Goal: Task Accomplishment & Management: Use online tool/utility

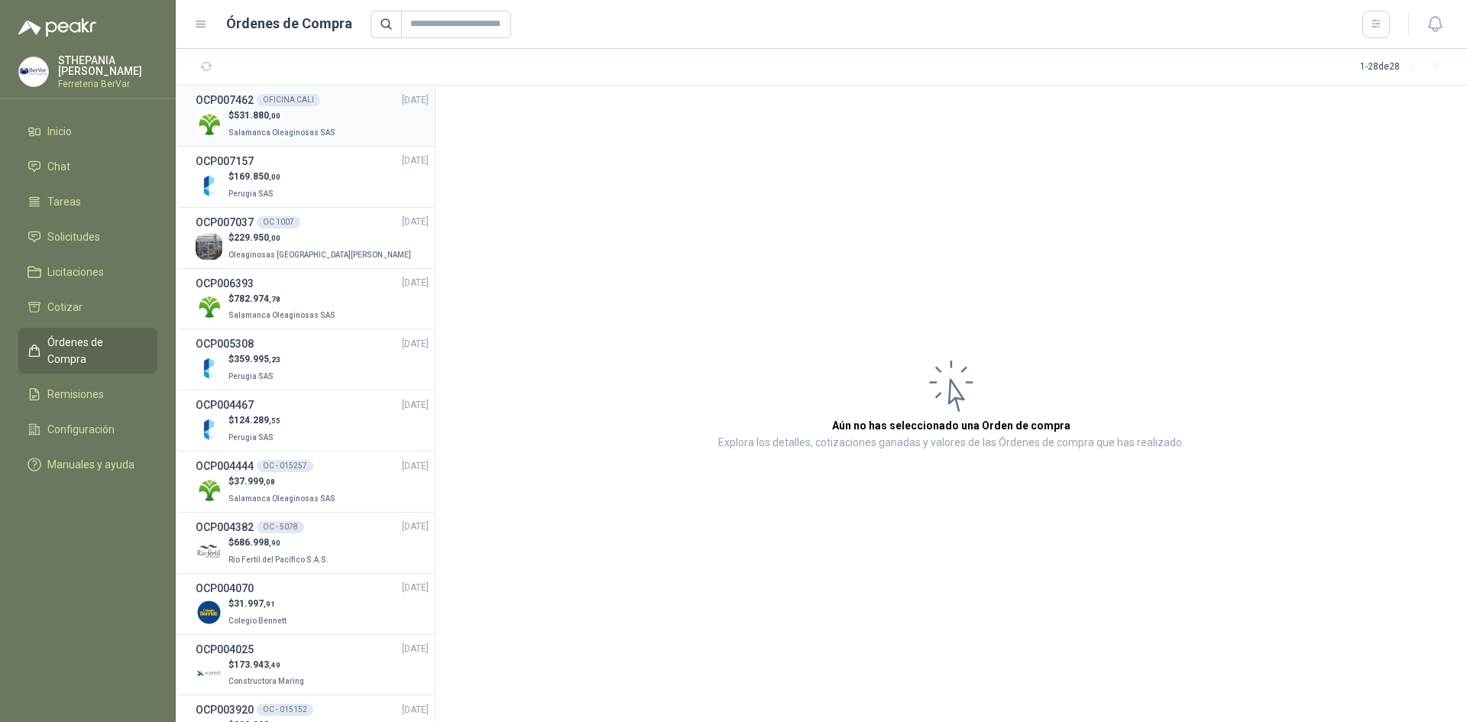
click at [326, 125] on p "Salamanca Oleaginosas SAS" at bounding box center [283, 131] width 110 height 17
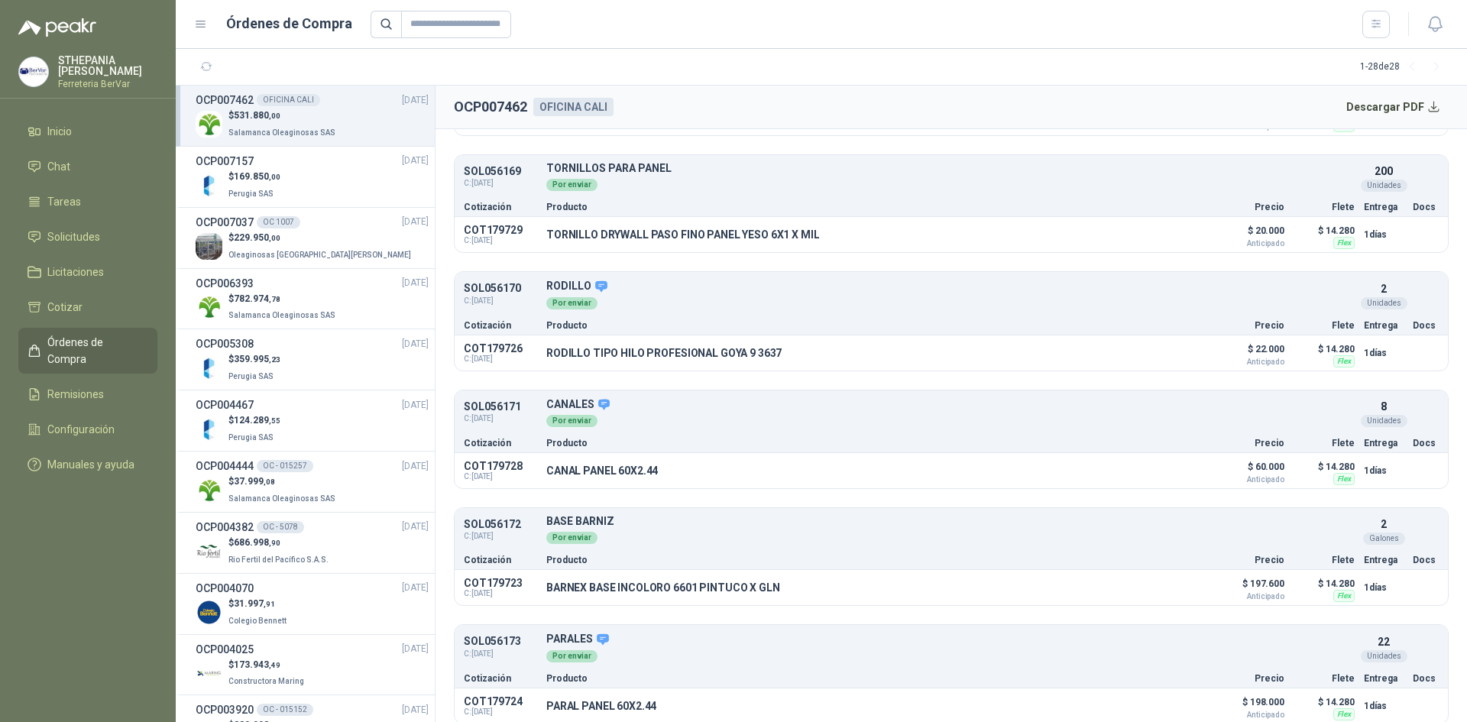
scroll to position [264, 0]
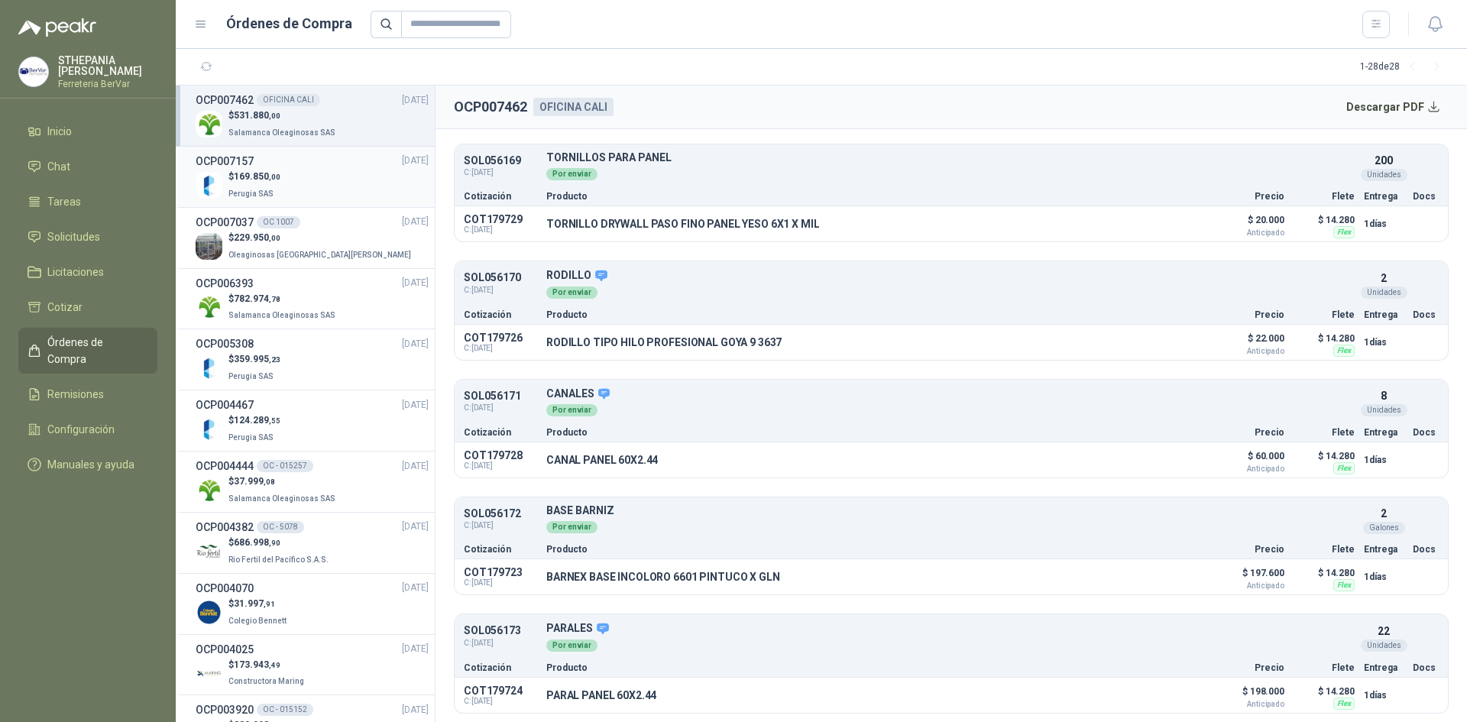
click at [289, 186] on div "$ 169.850 ,00 Perugia SAS" at bounding box center [312, 185] width 233 height 31
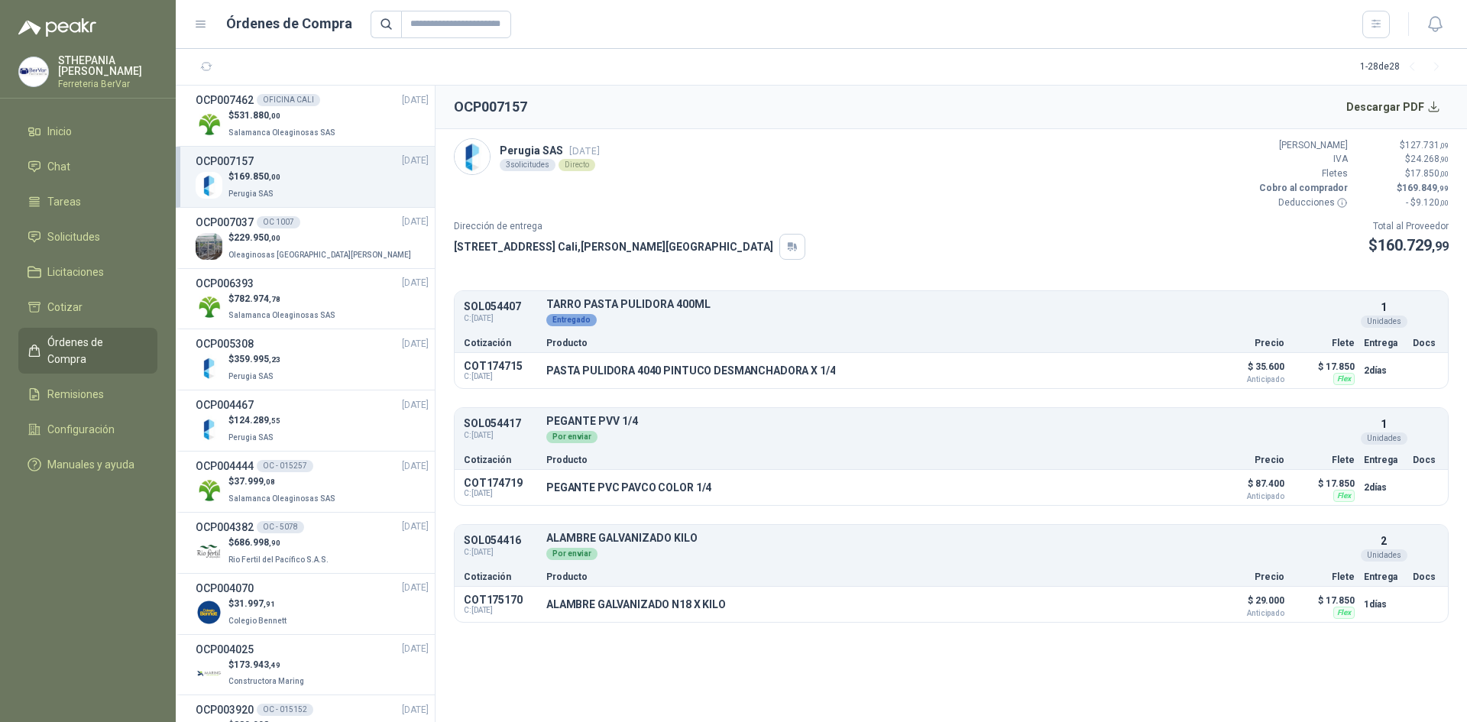
click at [196, 153] on link "OCP007157 [DATE] $ 169.850 ,00 Perugia SAS" at bounding box center [312, 177] width 233 height 48
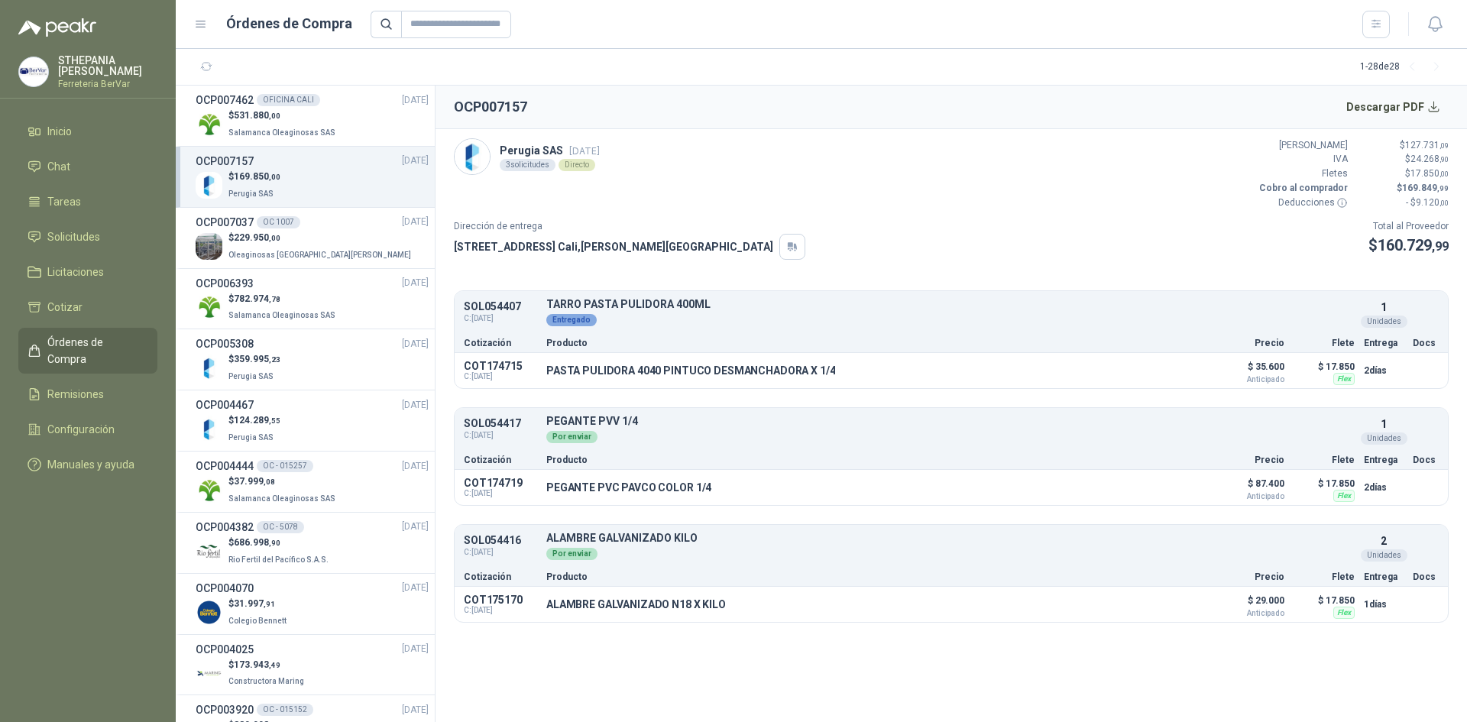
click at [196, 153] on link "OCP007157 [DATE] $ 169.850 ,00 Perugia SAS" at bounding box center [312, 177] width 233 height 48
click at [104, 225] on link "Solicitudes" at bounding box center [87, 236] width 139 height 29
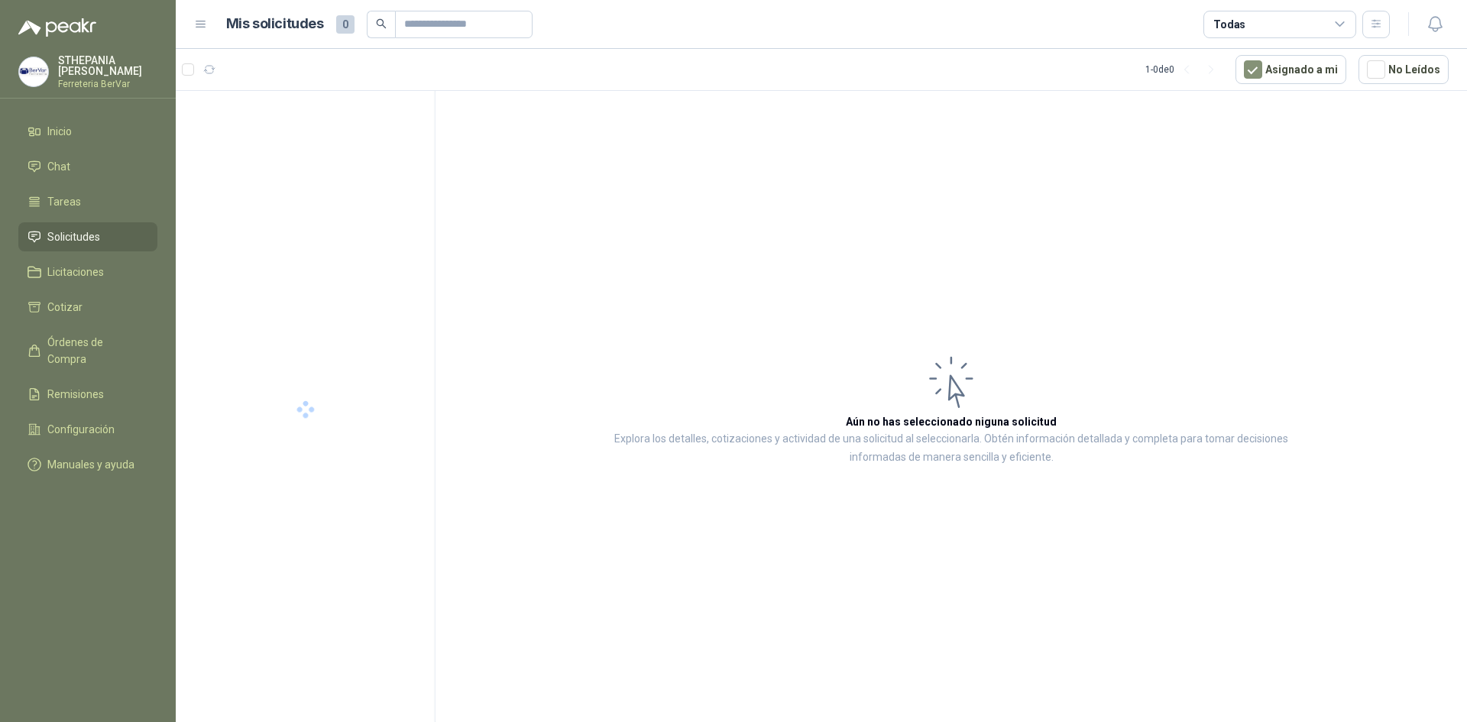
click at [1338, 26] on icon at bounding box center [1339, 24] width 8 height 4
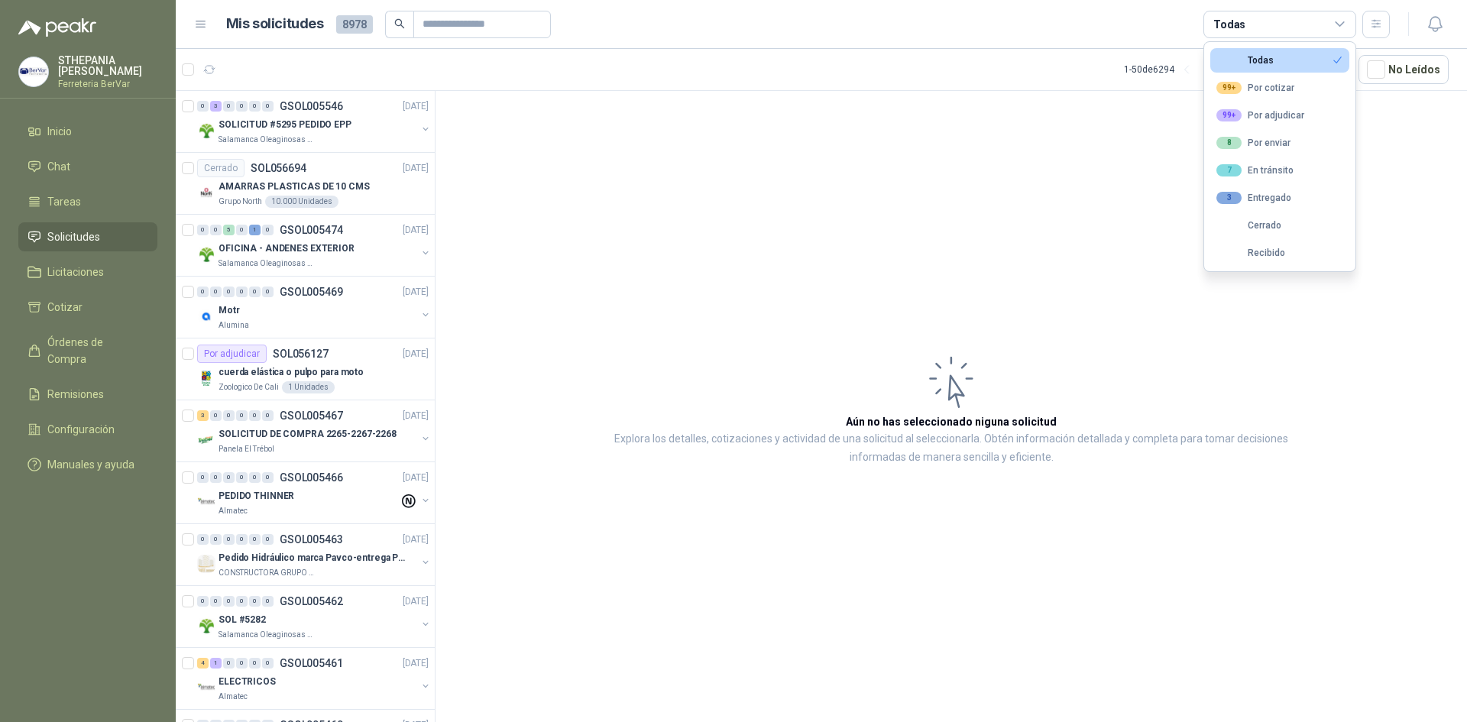
click at [1338, 26] on icon at bounding box center [1339, 24] width 8 height 4
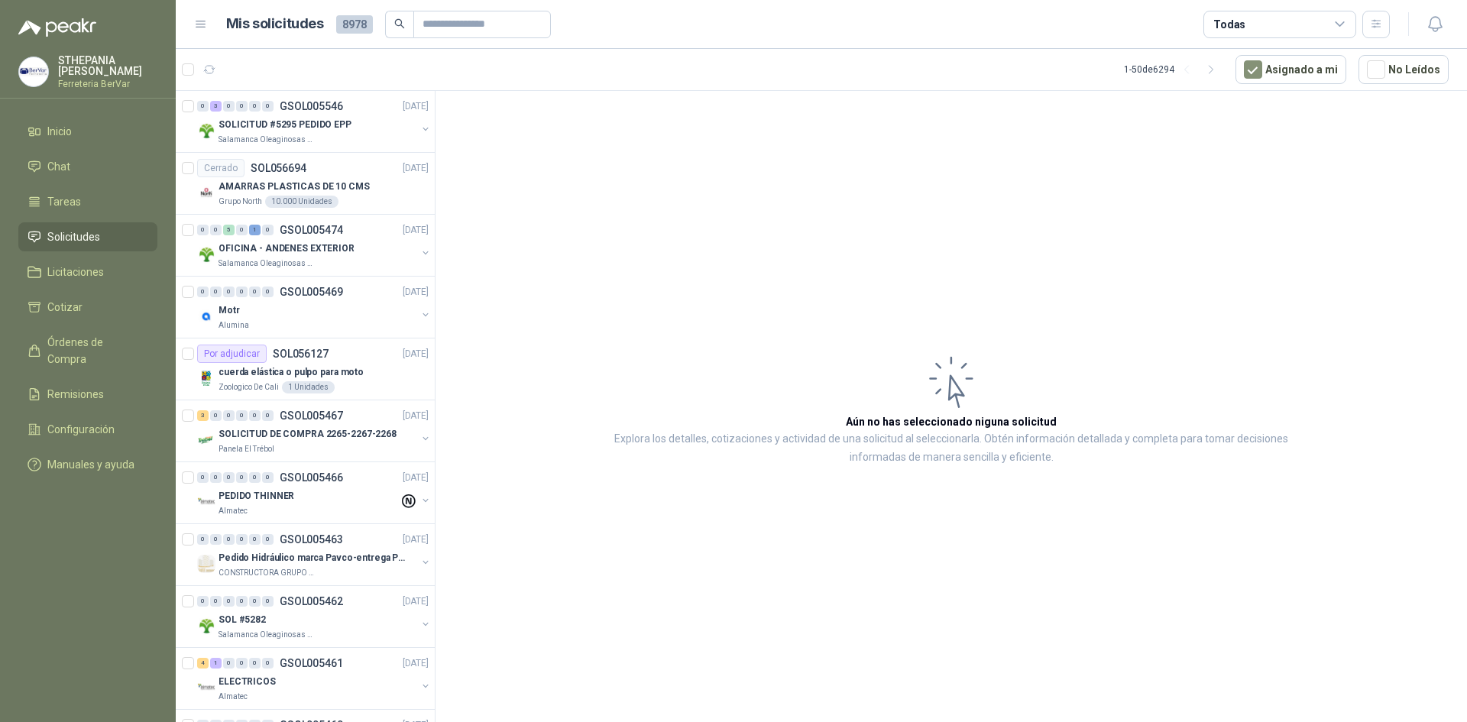
click at [1338, 26] on icon at bounding box center [1339, 24] width 8 height 4
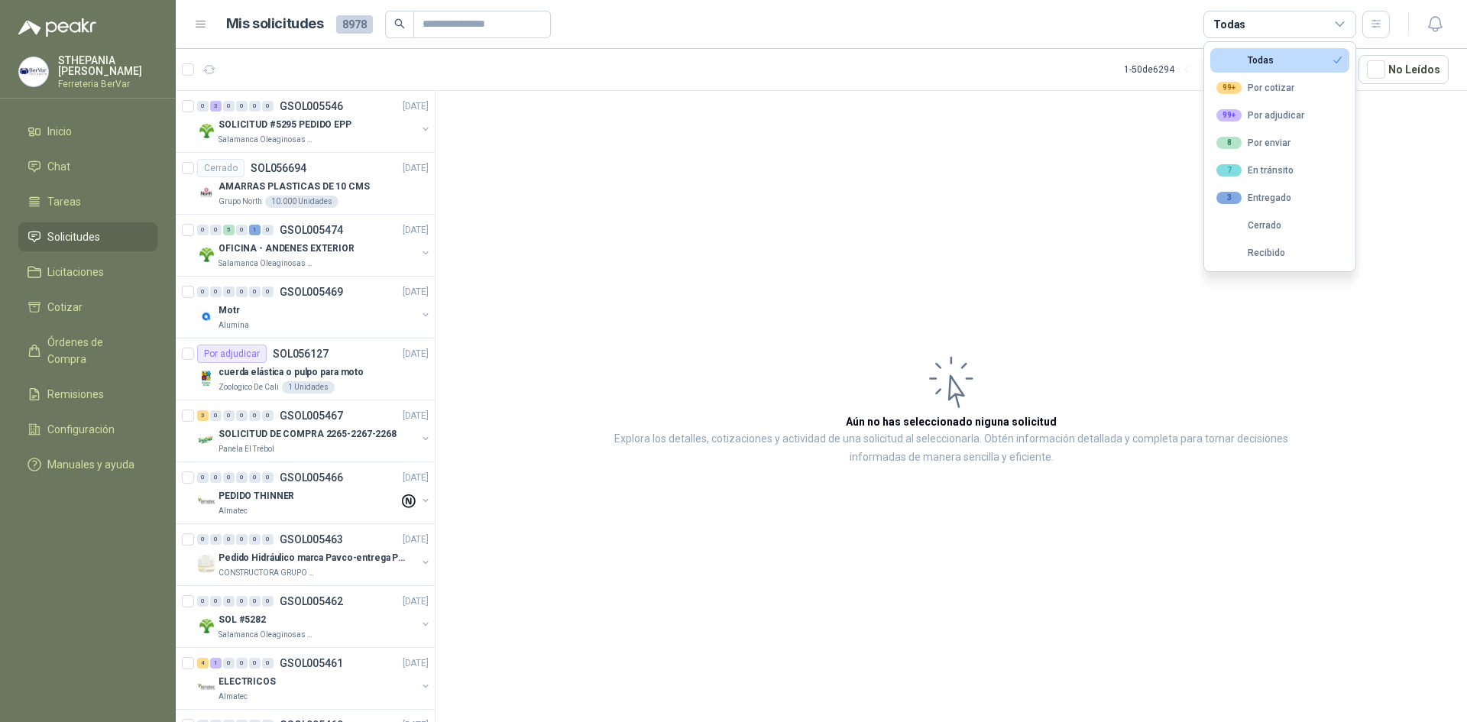
click at [1321, 27] on div "Todas" at bounding box center [1279, 24] width 153 height 27
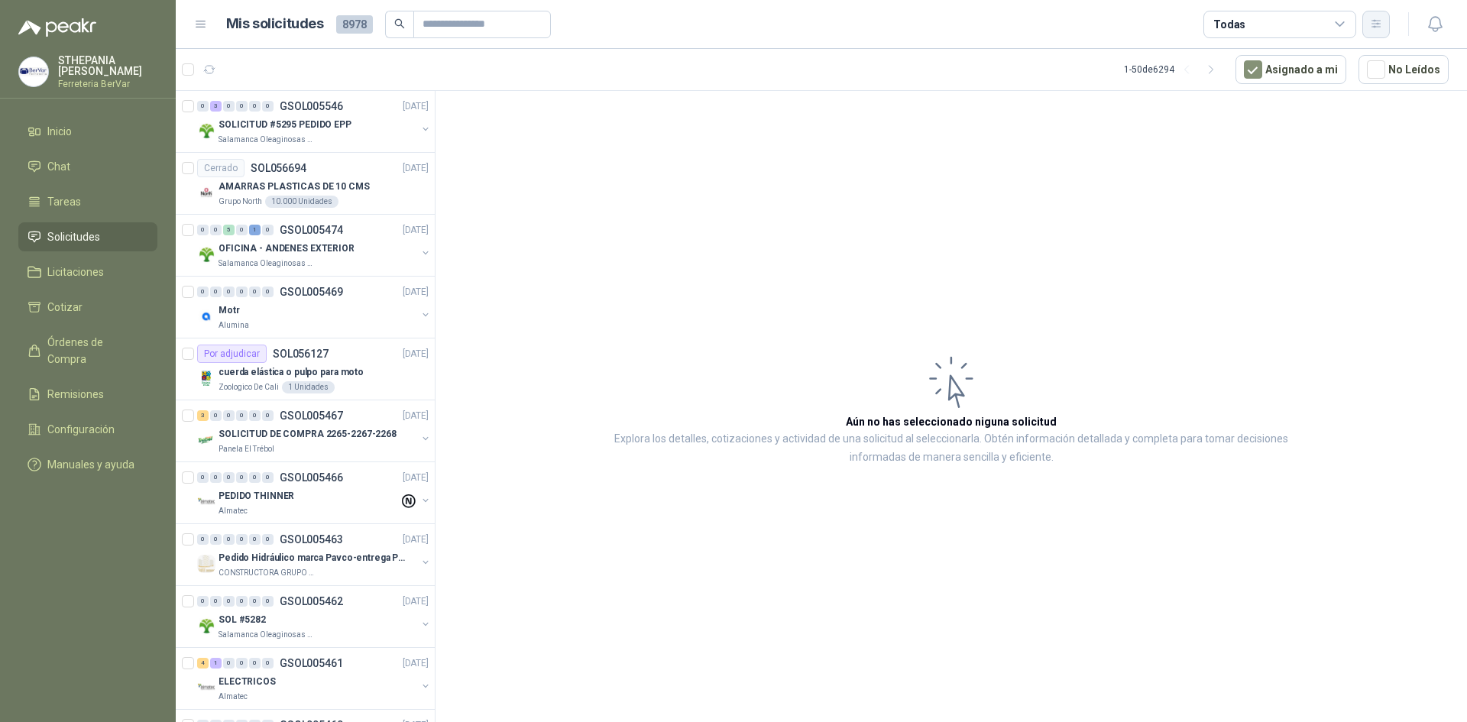
click at [1382, 21] on icon "button" at bounding box center [1376, 24] width 13 height 13
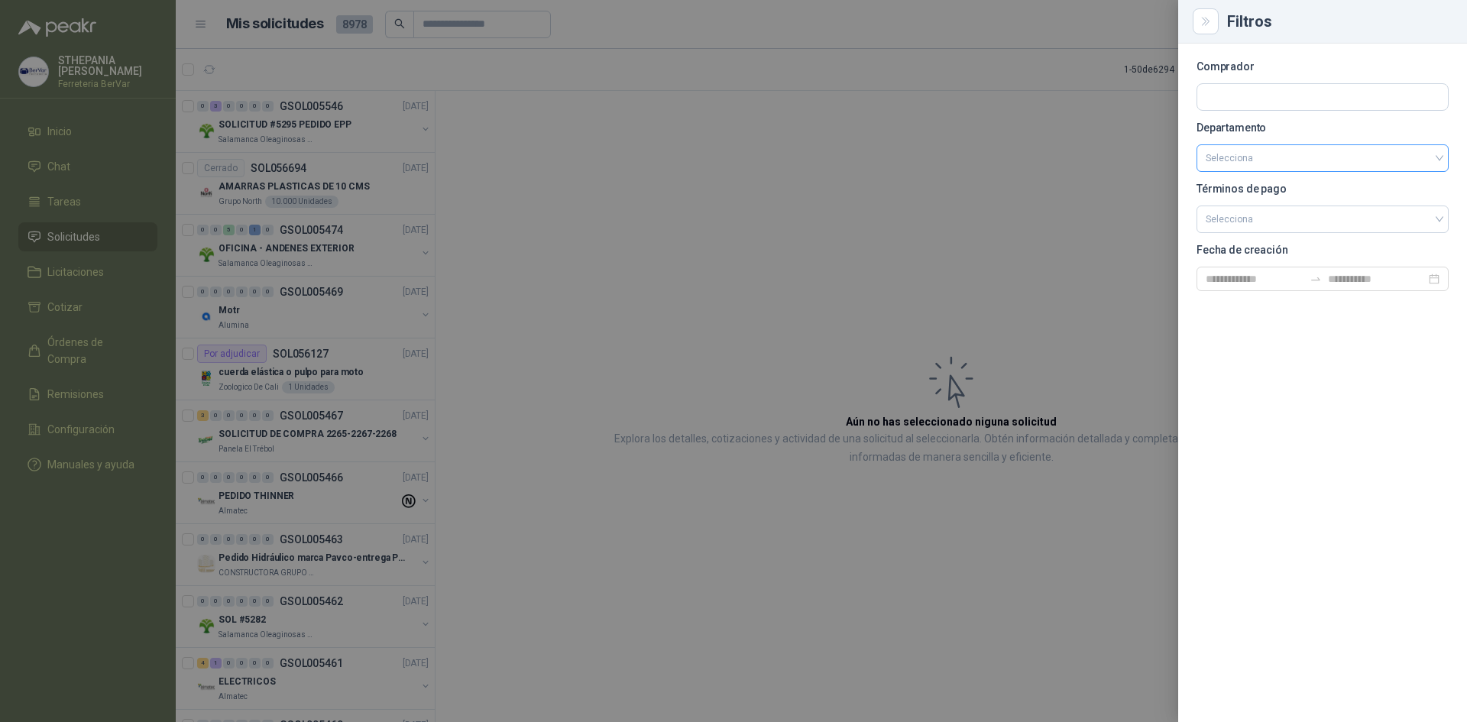
click at [1442, 160] on div "Selecciona" at bounding box center [1322, 157] width 252 height 27
type input "***"
click at [1437, 212] on input "search" at bounding box center [1322, 217] width 234 height 23
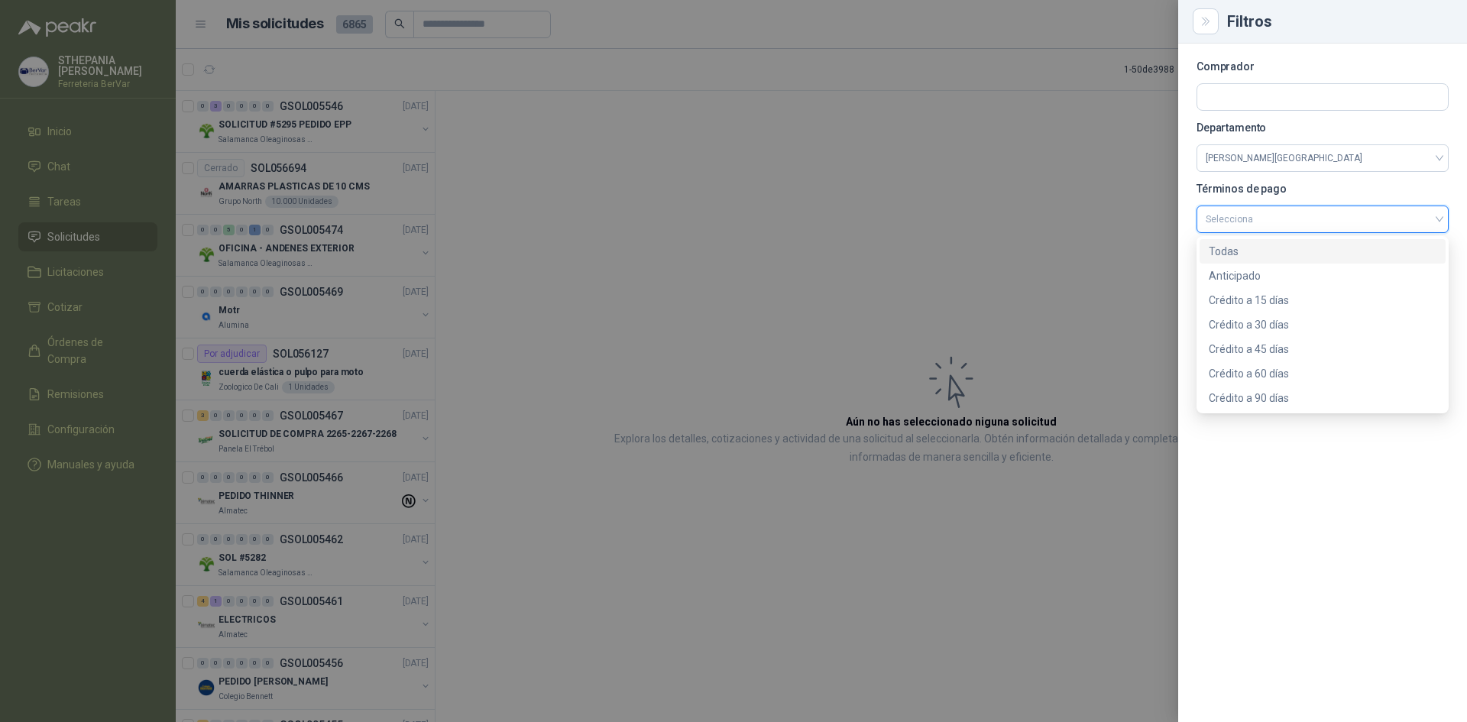
click at [1364, 221] on input "search" at bounding box center [1322, 217] width 234 height 23
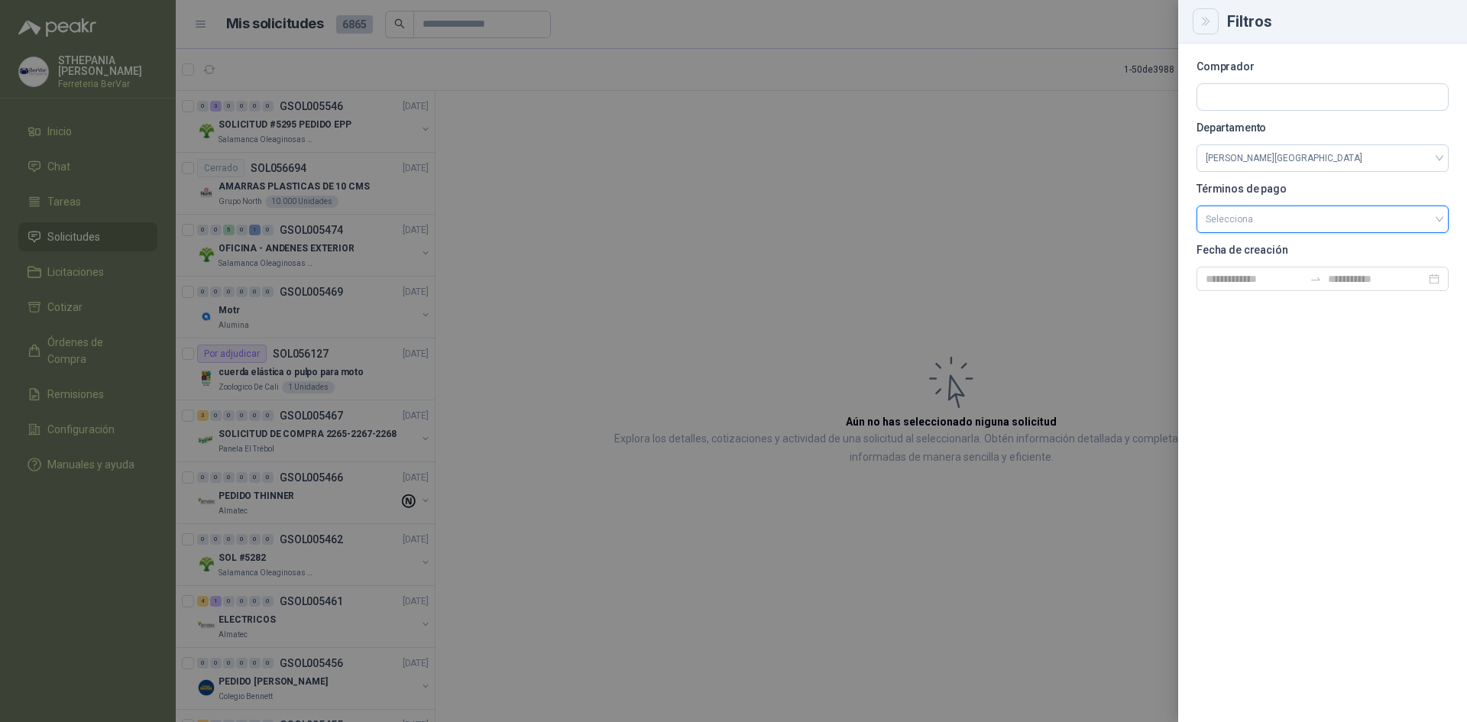
click at [1201, 17] on icon "Close" at bounding box center [1205, 21] width 13 height 13
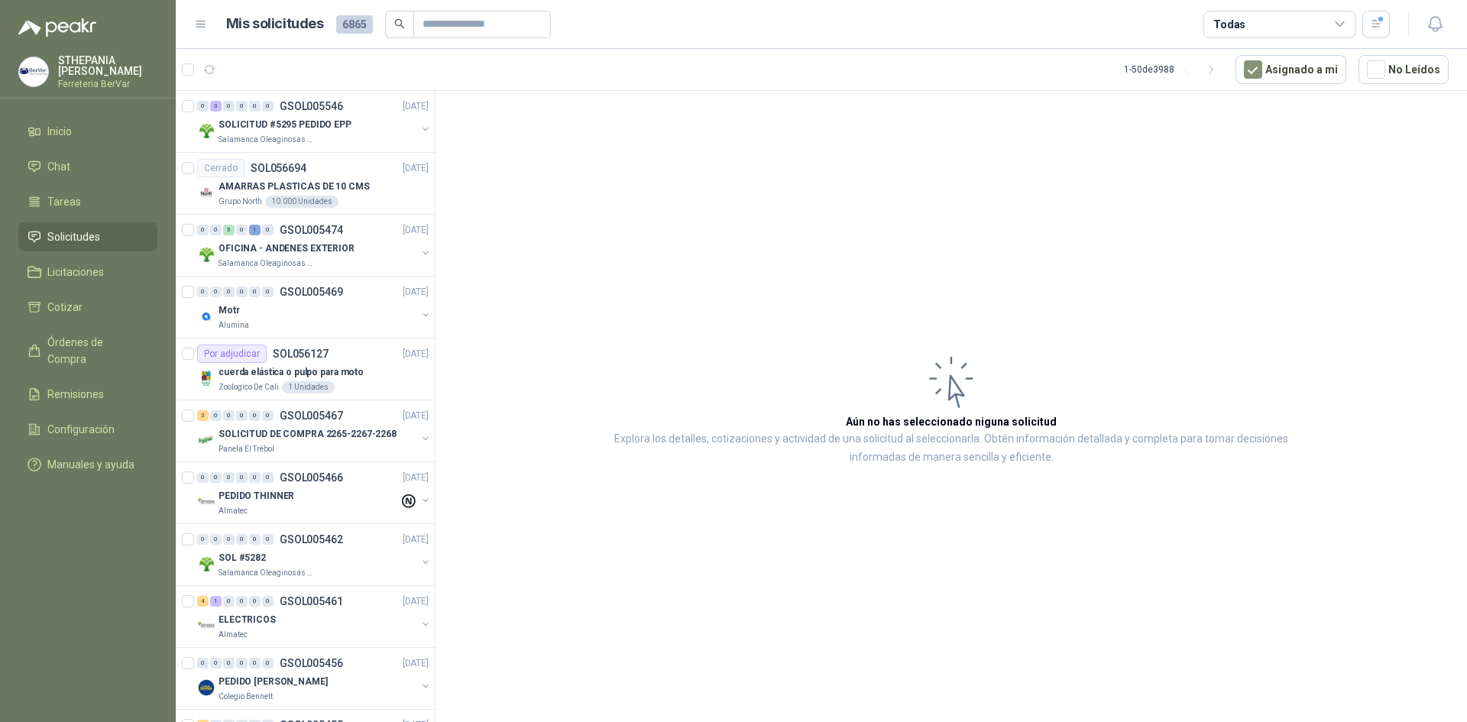
click at [1334, 21] on icon at bounding box center [1340, 25] width 14 height 14
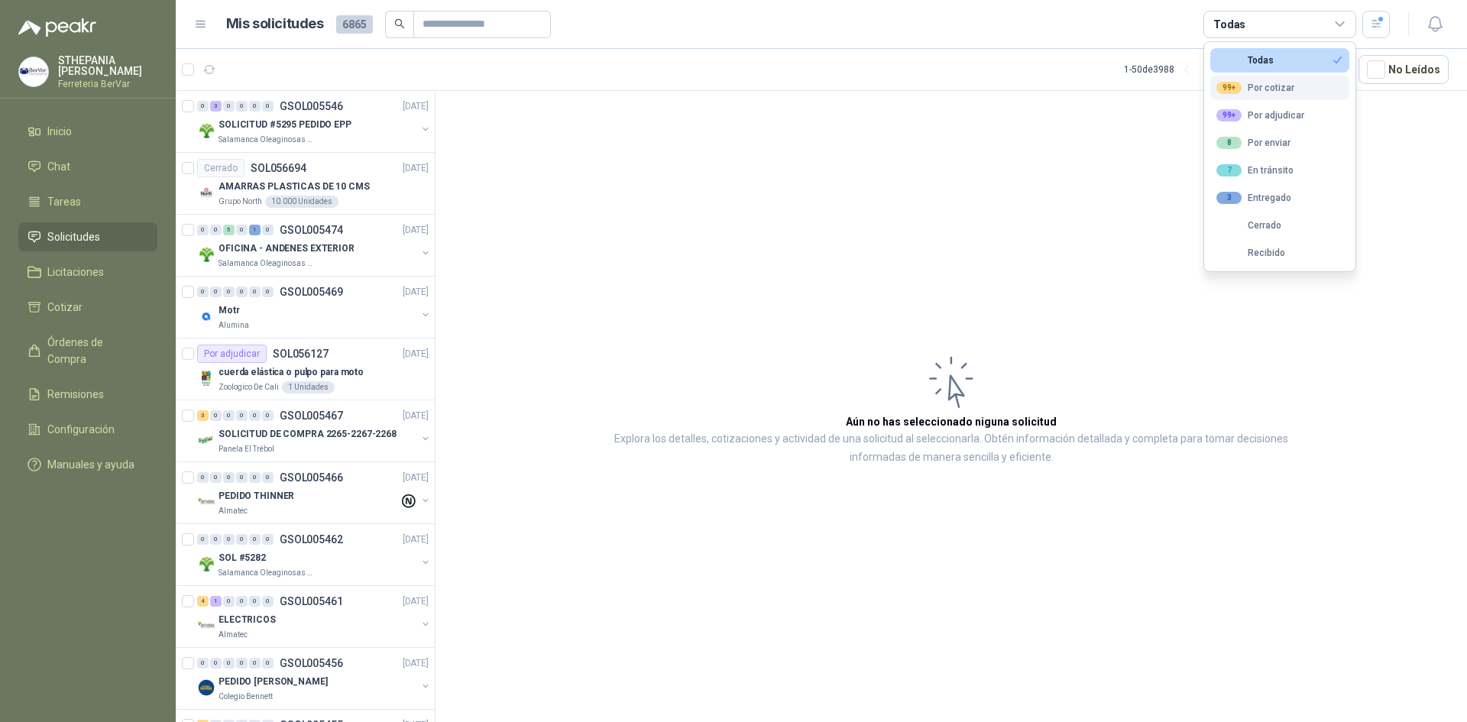
click at [1280, 79] on button "99+ Por cotizar" at bounding box center [1279, 88] width 139 height 24
click at [1272, 85] on div "99+ Por cotizar" at bounding box center [1255, 88] width 78 height 12
click at [1171, 92] on article "Aún no has seleccionado niguna solicitud Explora los detalles, cotizaciones y a…" at bounding box center [950, 409] width 1031 height 636
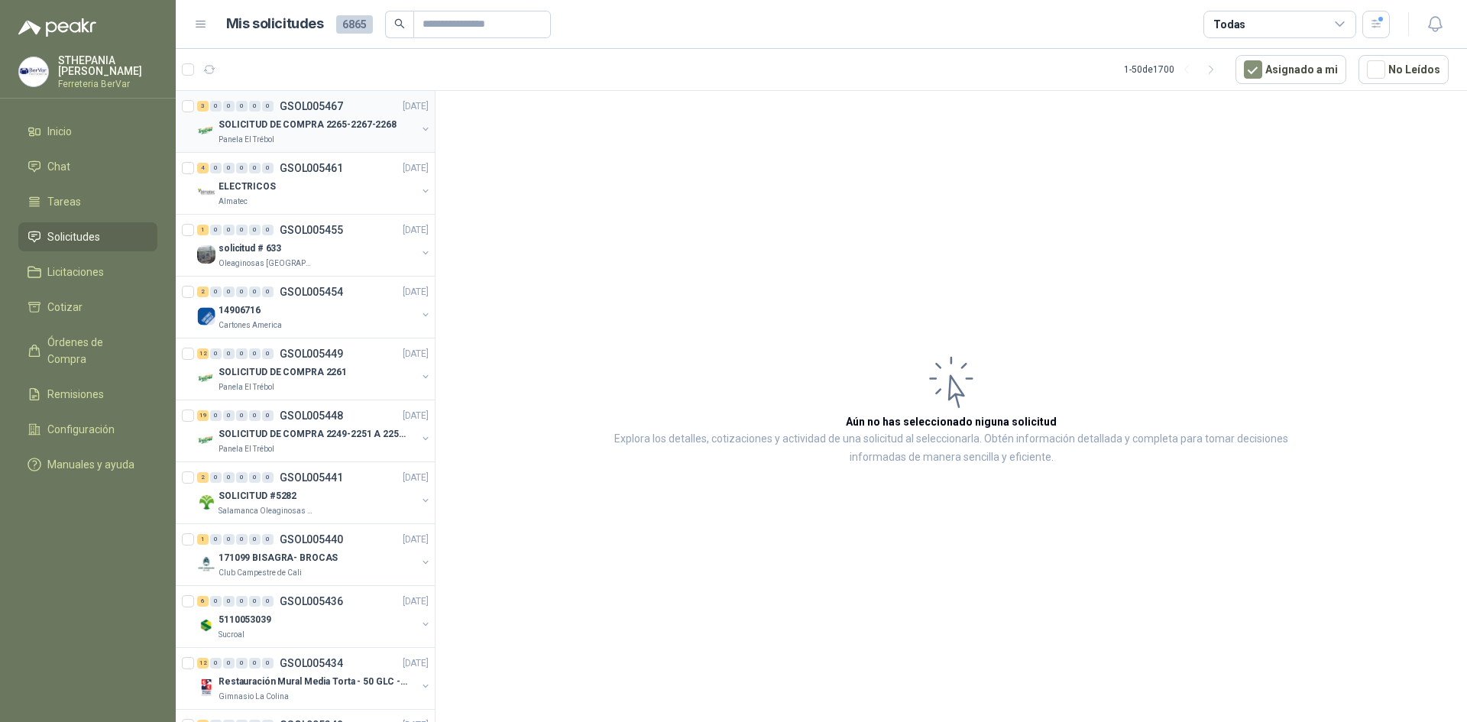
click at [328, 121] on p "SOLICITUD DE COMPRA 2265-2267-2268" at bounding box center [307, 125] width 178 height 15
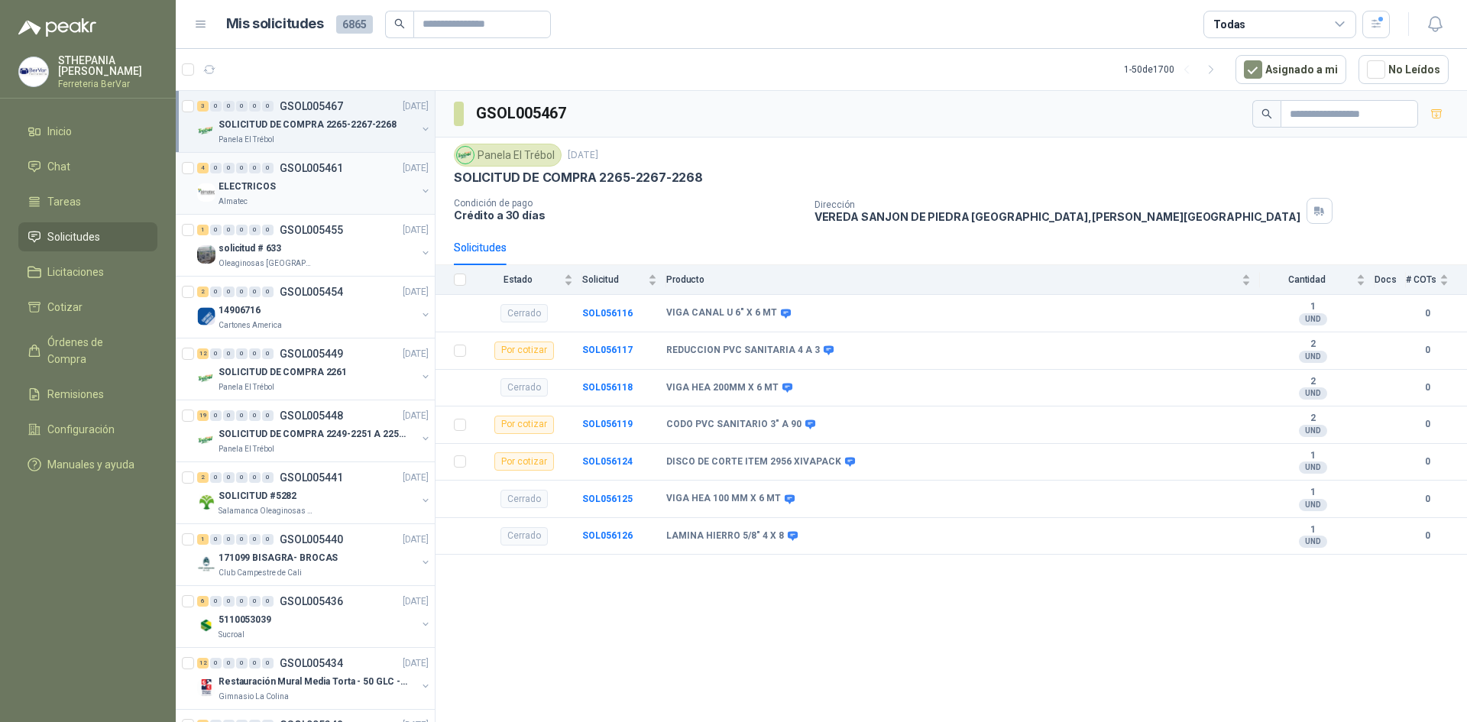
click at [327, 181] on div "ELECTRICOS" at bounding box center [317, 186] width 198 height 18
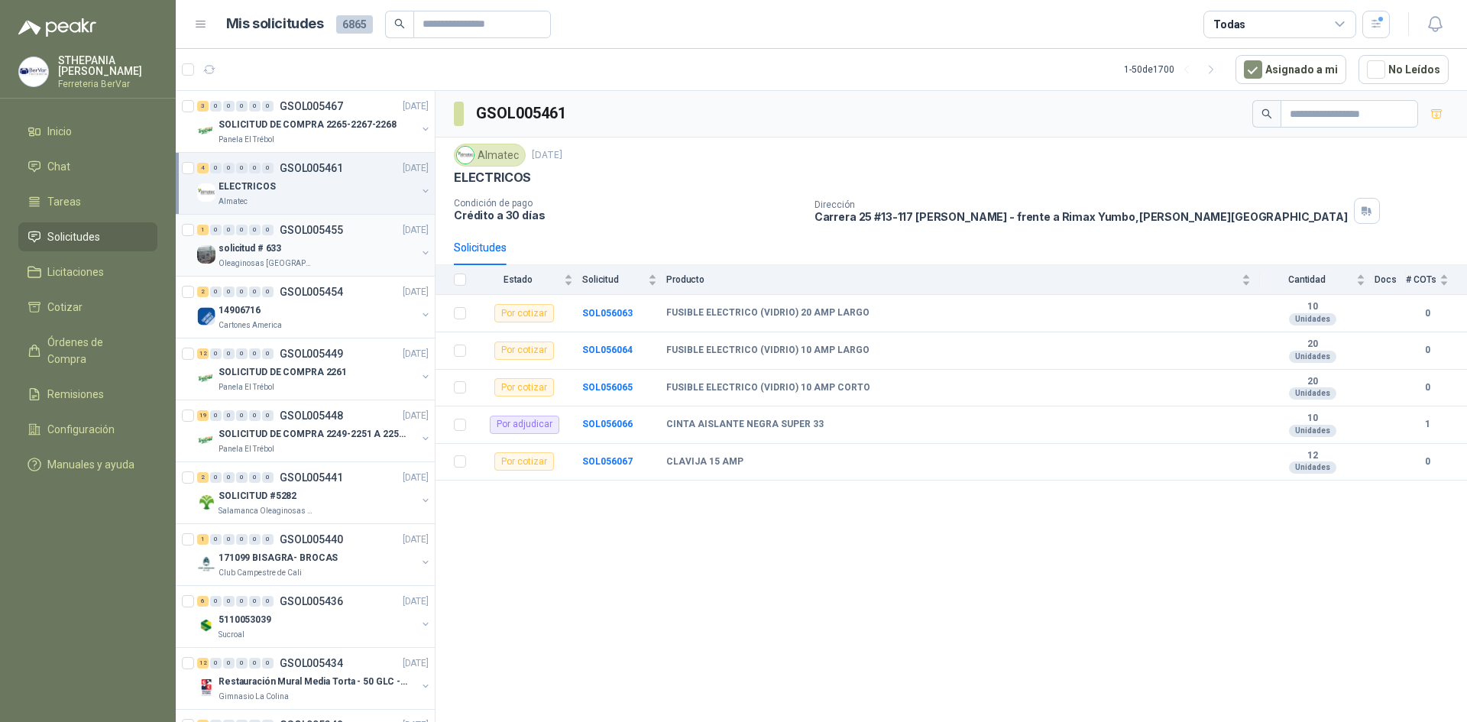
click at [348, 248] on div "solicitud # 633" at bounding box center [317, 248] width 198 height 18
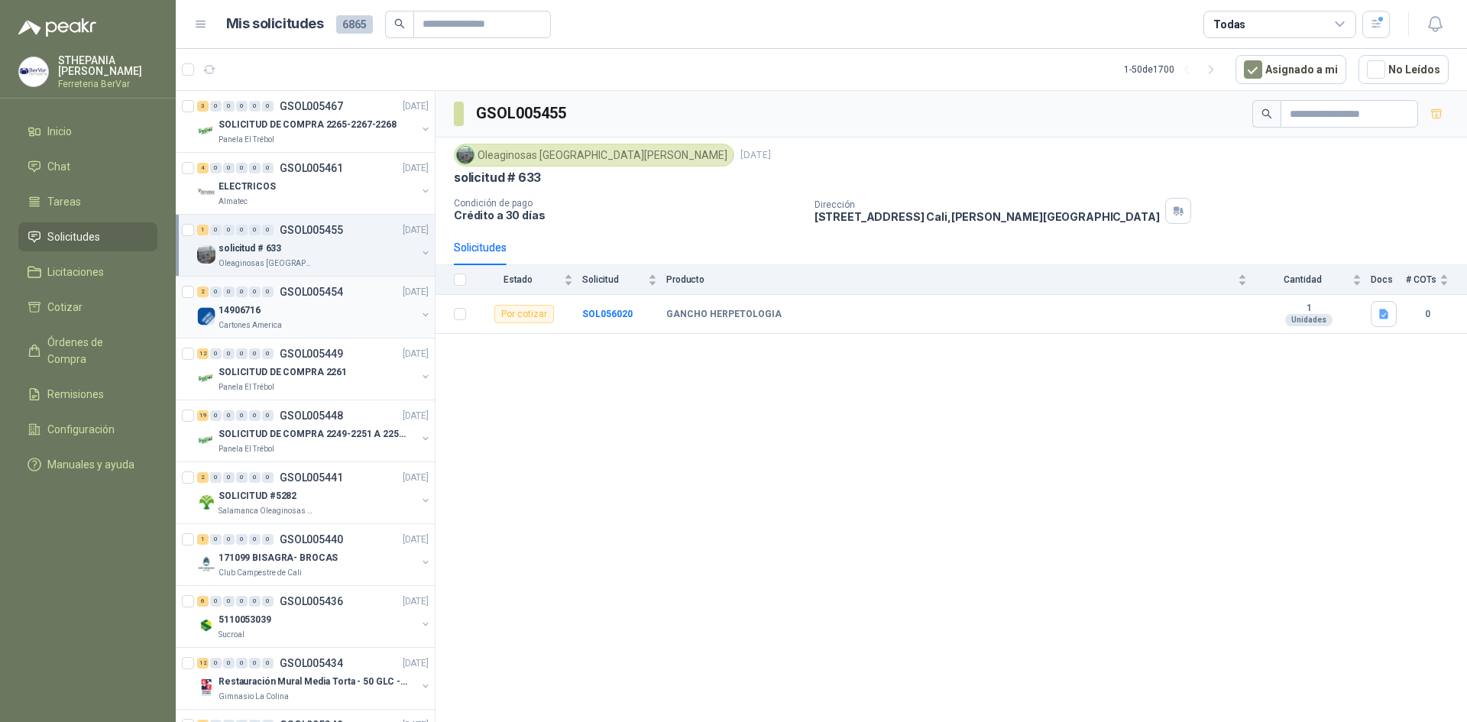
click at [289, 305] on div "14906716" at bounding box center [317, 310] width 198 height 18
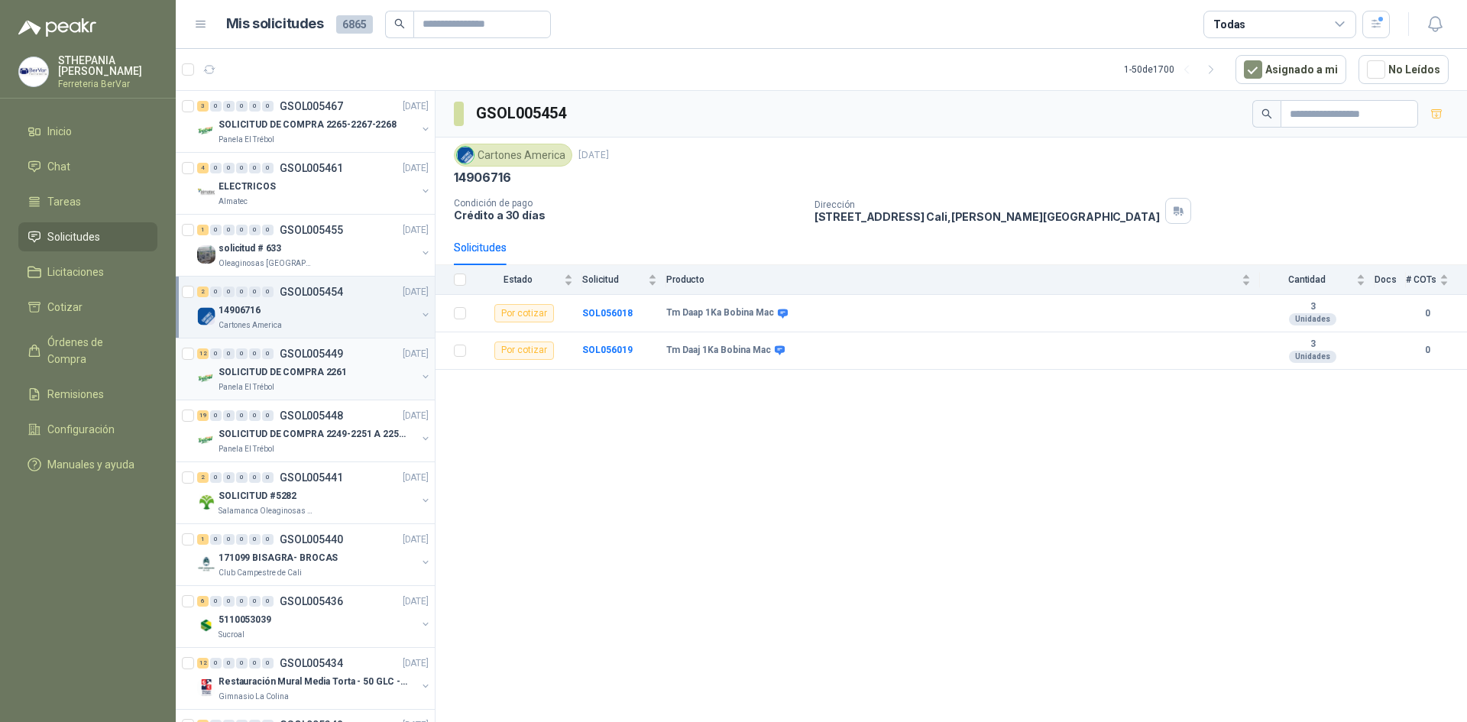
click at [335, 353] on p "GSOL005449" at bounding box center [311, 353] width 63 height 11
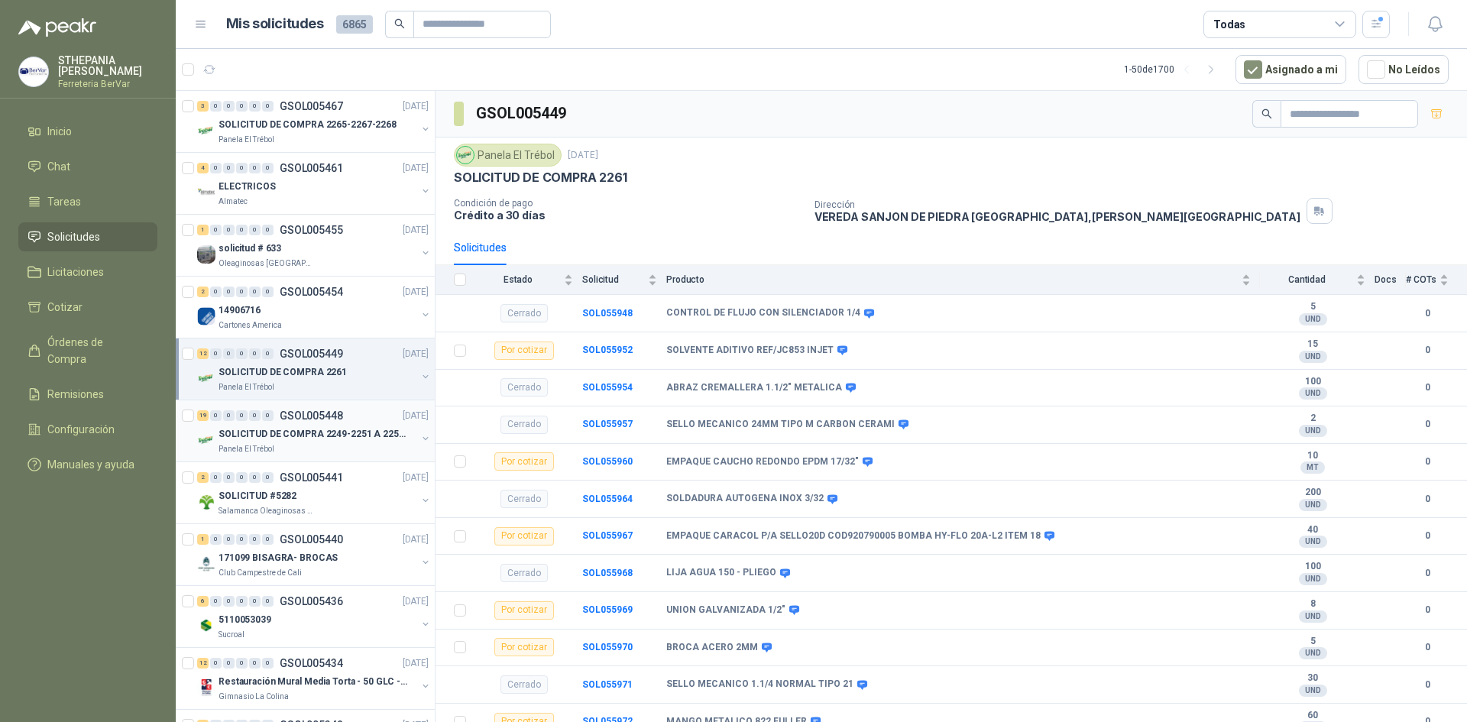
click at [362, 423] on div "19 0 0 0 0 0 GSOL005448 [DATE]" at bounding box center [314, 415] width 234 height 18
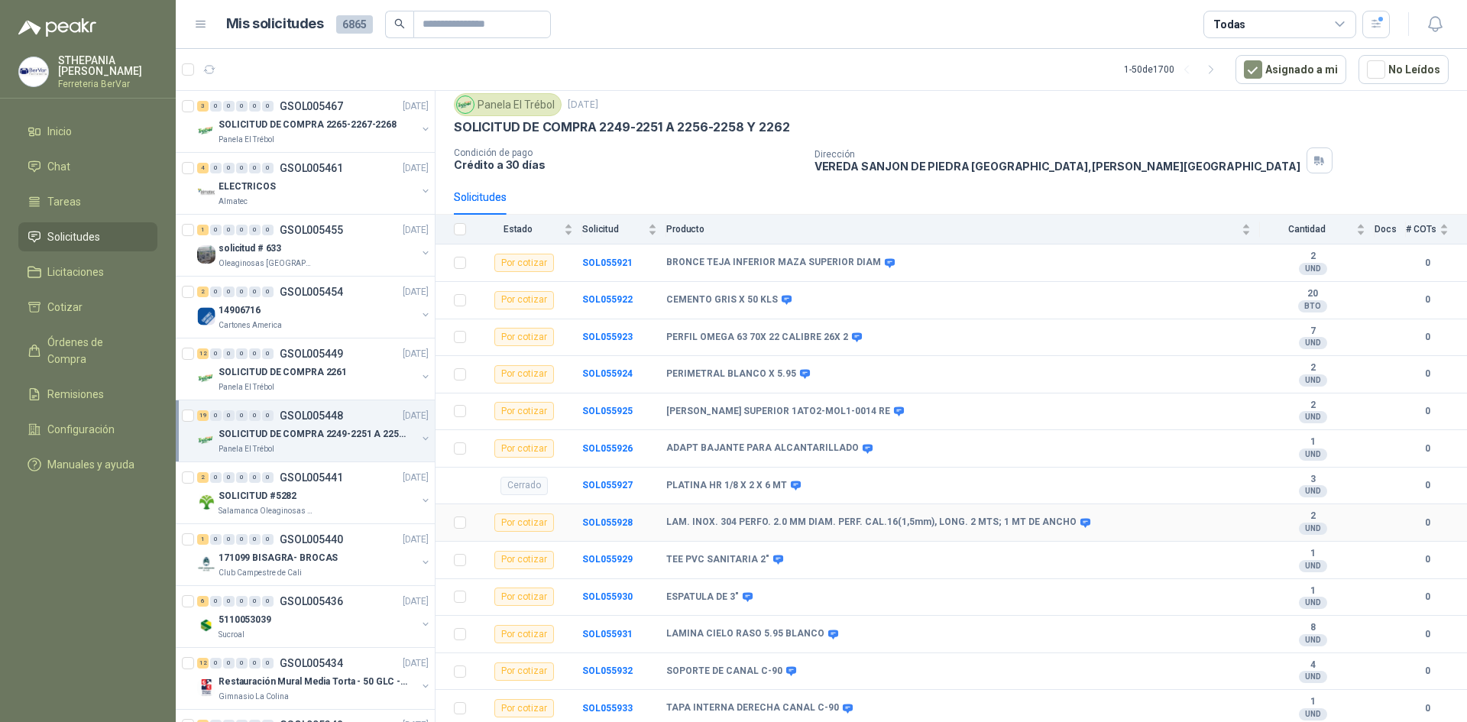
scroll to position [40, 0]
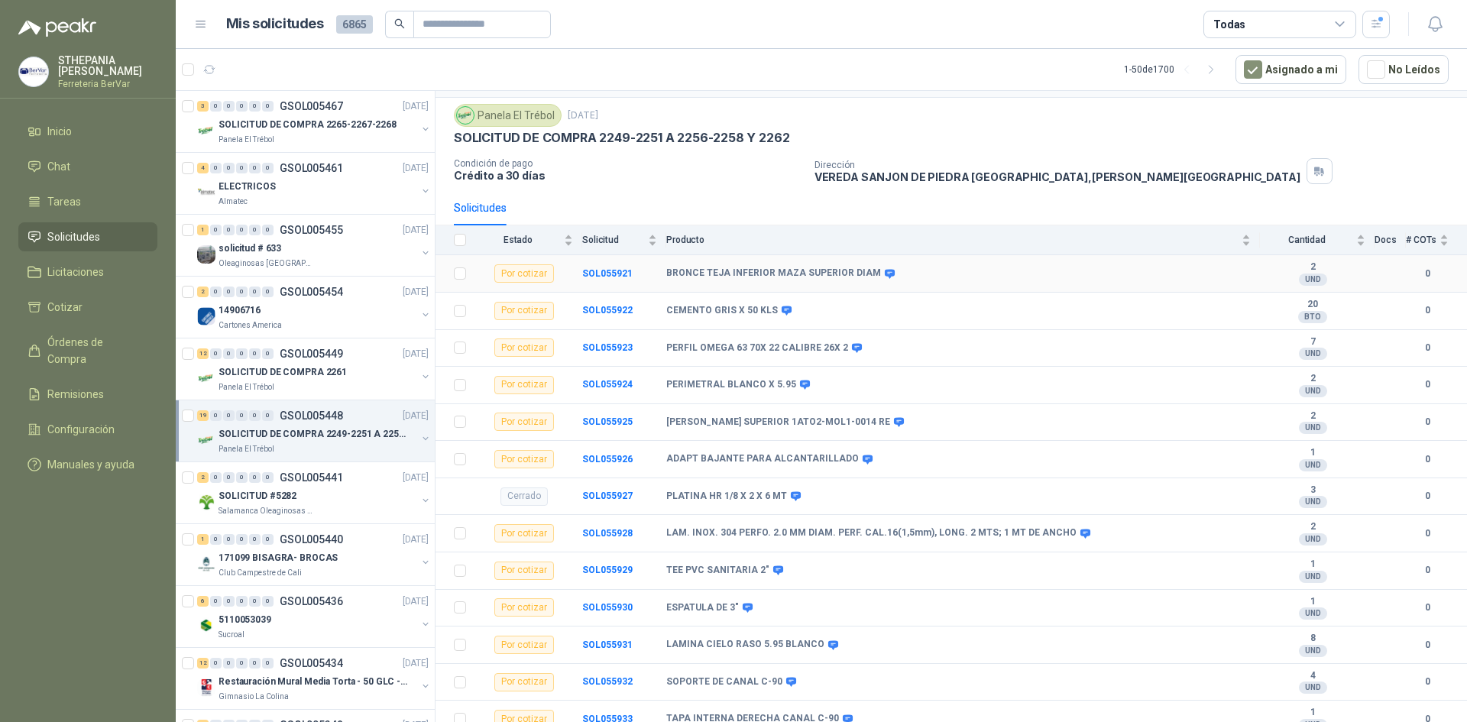
click at [535, 271] on div "Por cotizar" at bounding box center [524, 273] width 60 height 18
click at [716, 267] on b "BRONCE TEJA INFERIOR MAZA SUPERIOR DIAM" at bounding box center [773, 273] width 215 height 12
click at [1062, 263] on td "BRONCE TEJA INFERIOR MAZA SUPERIOR DIAM" at bounding box center [962, 273] width 593 height 37
click at [1062, 264] on td "BRONCE TEJA INFERIOR MAZA SUPERIOR DIAM" at bounding box center [962, 273] width 593 height 37
drag, startPoint x: 1062, startPoint y: 264, endPoint x: 1267, endPoint y: 264, distance: 204.7
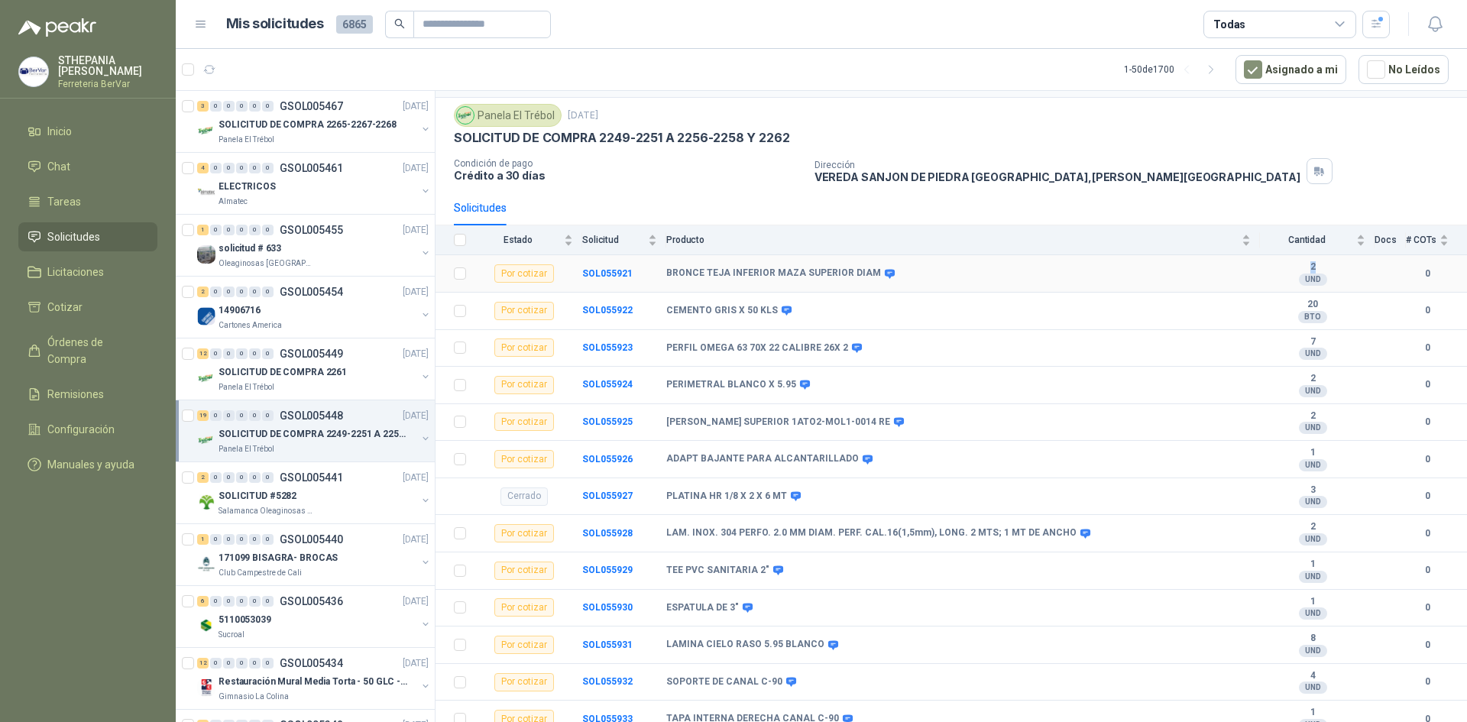
click at [1076, 264] on td "BRONCE TEJA INFERIOR MAZA SUPERIOR DIAM" at bounding box center [962, 273] width 593 height 37
click at [1270, 267] on b "2" at bounding box center [1312, 267] width 105 height 12
click at [1237, 240] on div "Producto" at bounding box center [958, 239] width 584 height 15
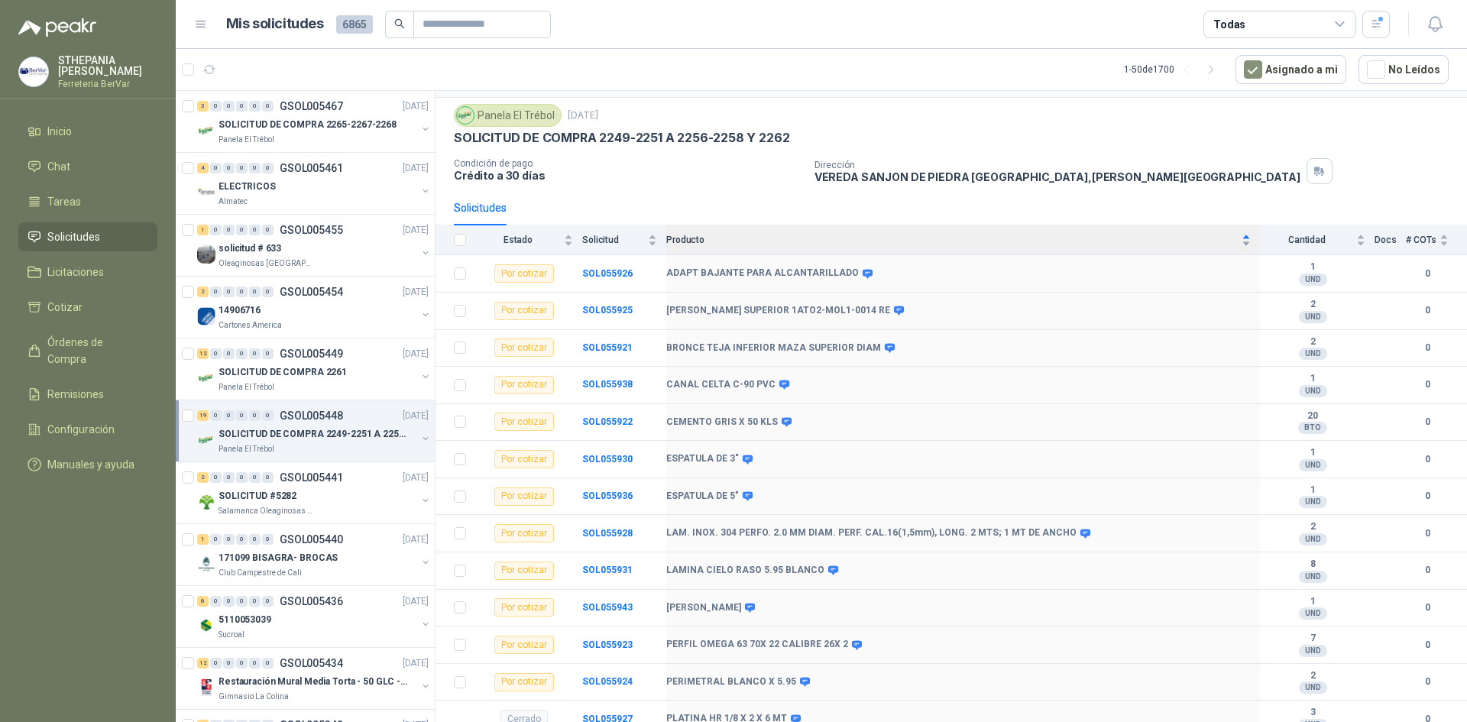
click at [1237, 240] on div "Producto" at bounding box center [958, 239] width 584 height 15
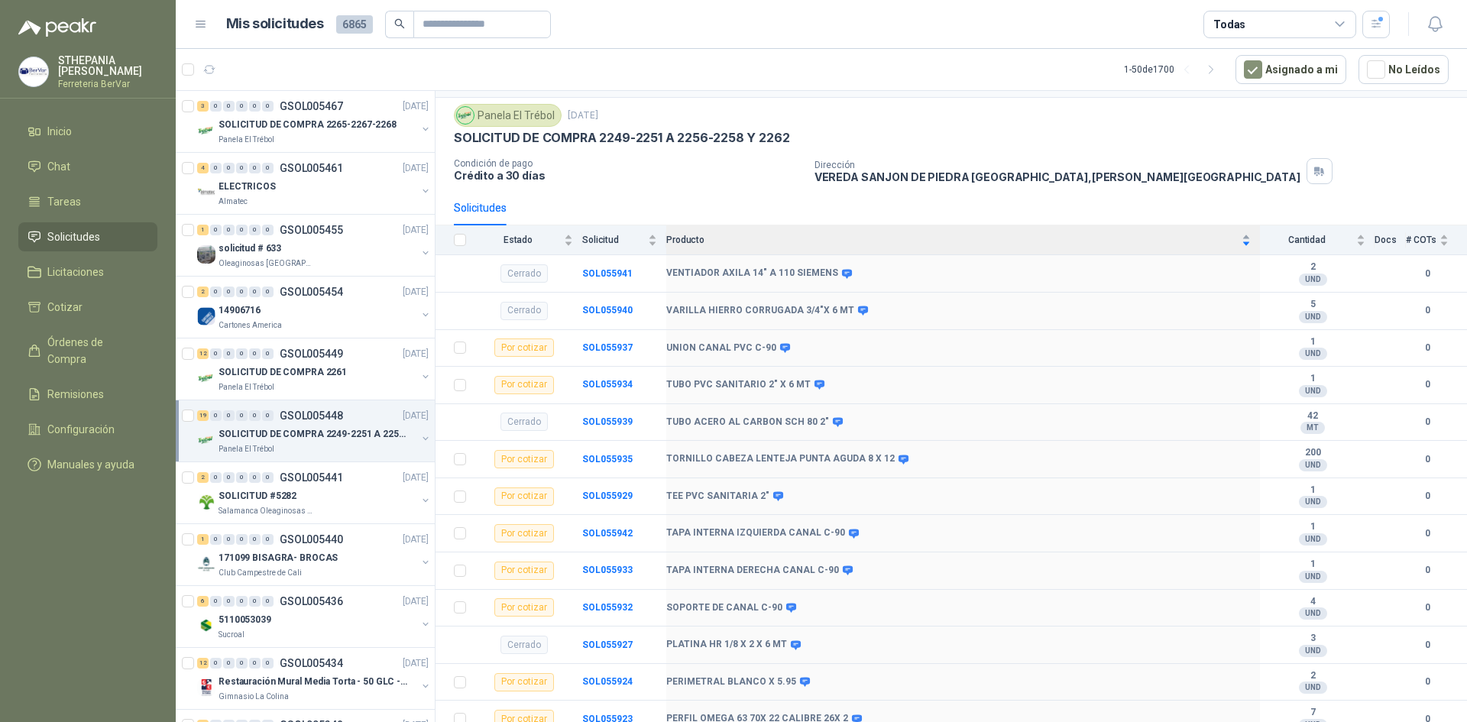
click at [1237, 240] on div "Producto" at bounding box center [958, 239] width 584 height 15
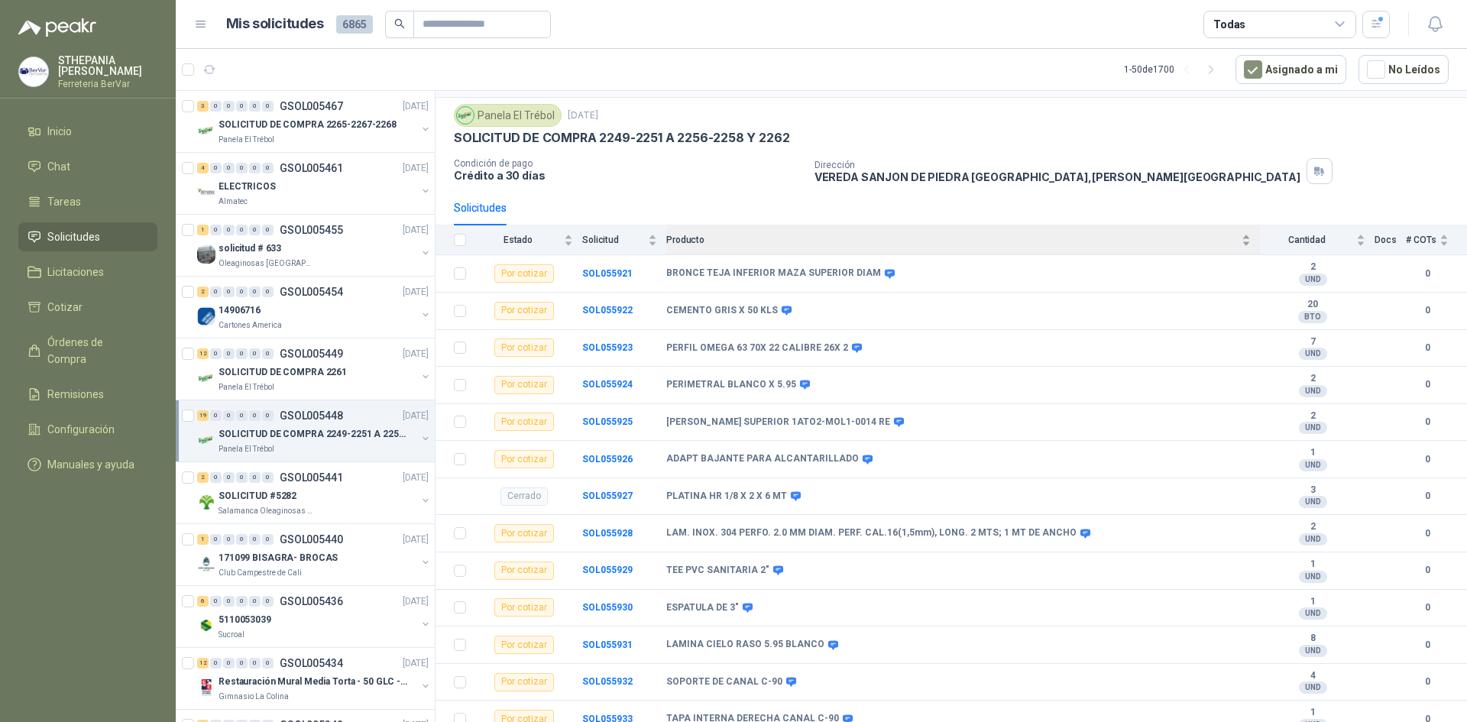
click at [1234, 235] on div "Producto" at bounding box center [958, 239] width 584 height 15
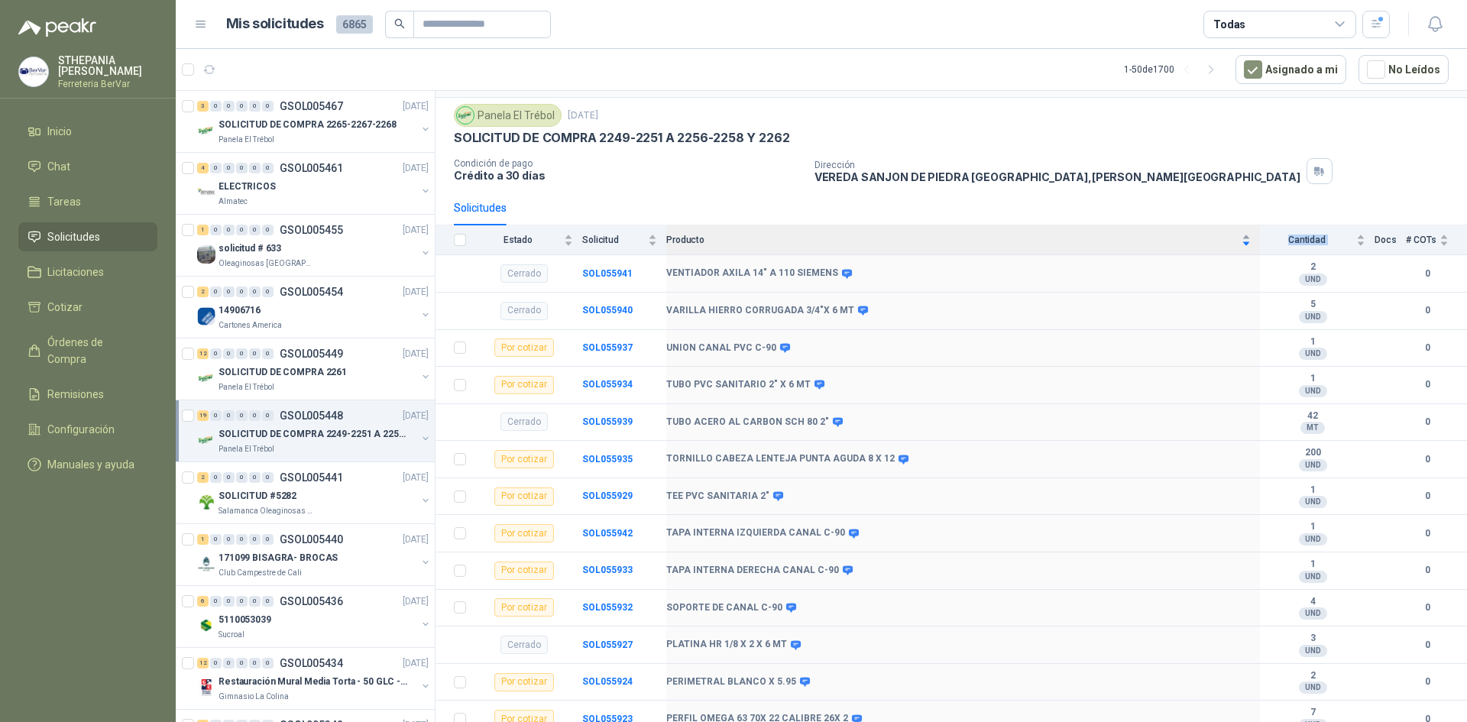
click at [1234, 235] on div "Producto" at bounding box center [958, 239] width 584 height 15
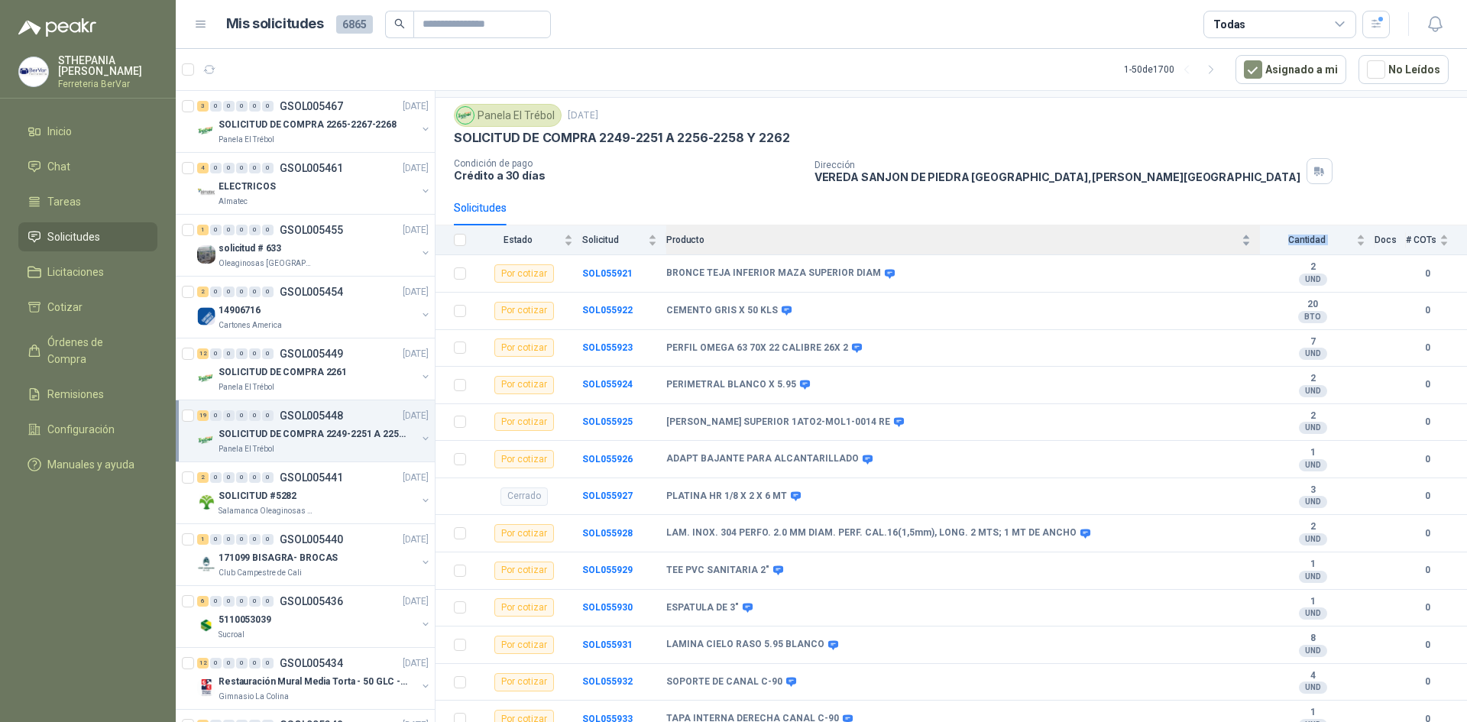
click at [1234, 235] on div "Producto" at bounding box center [958, 239] width 584 height 15
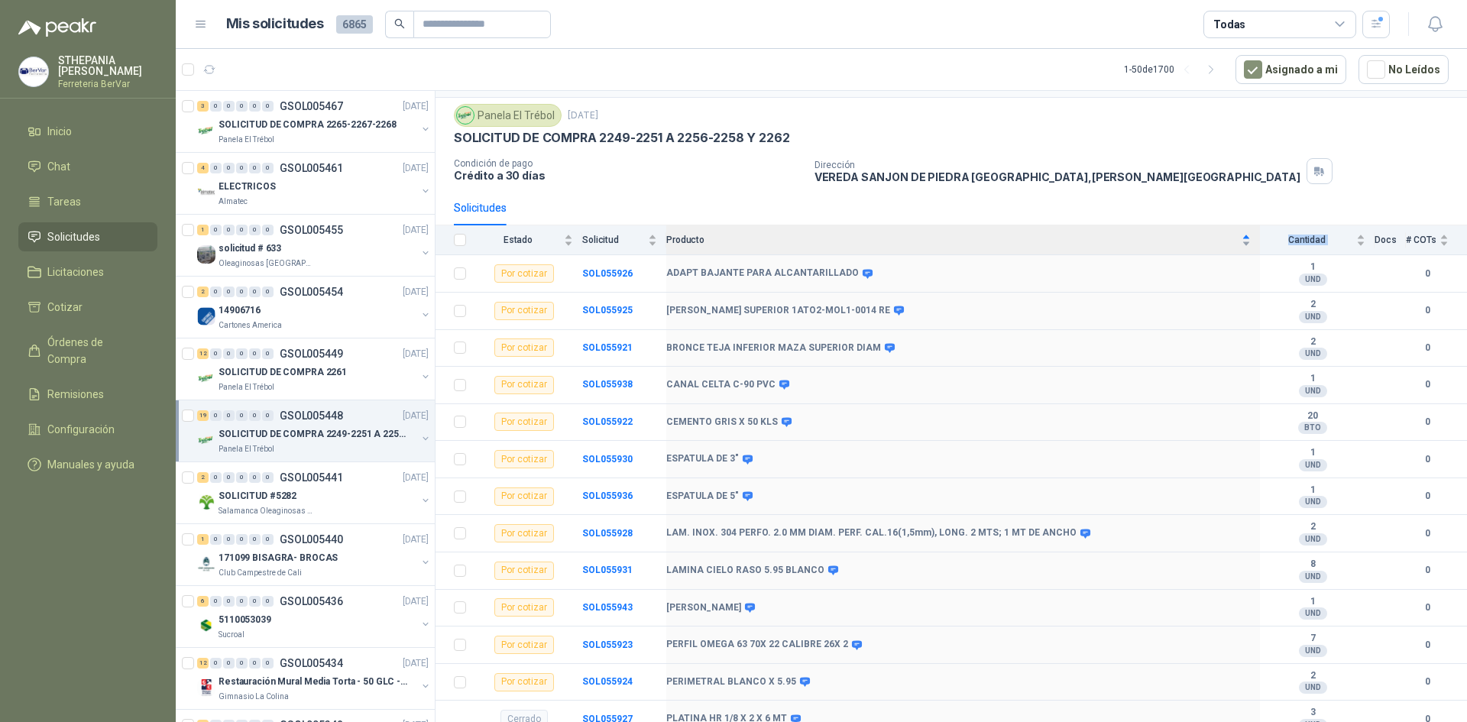
click at [1234, 235] on div "Producto" at bounding box center [958, 239] width 584 height 15
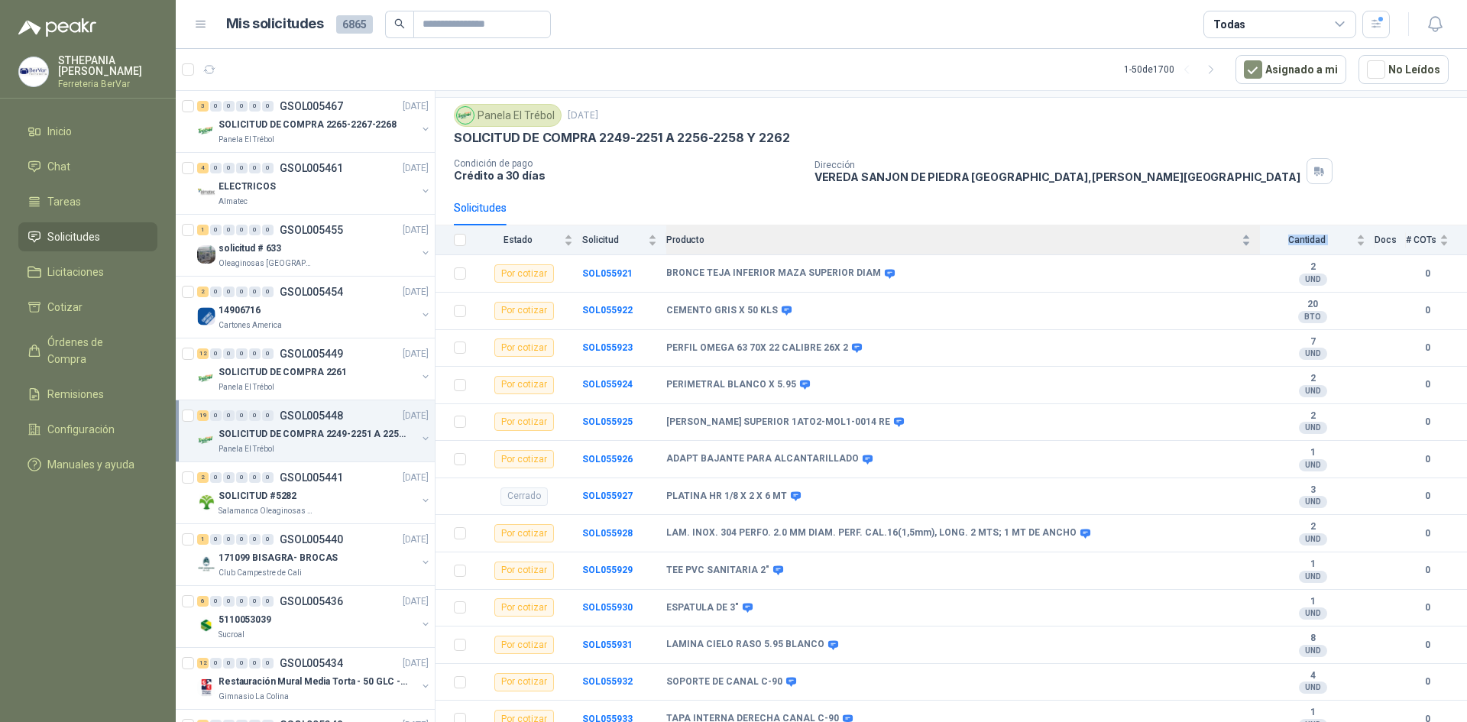
click at [1234, 235] on div "Producto" at bounding box center [958, 239] width 584 height 15
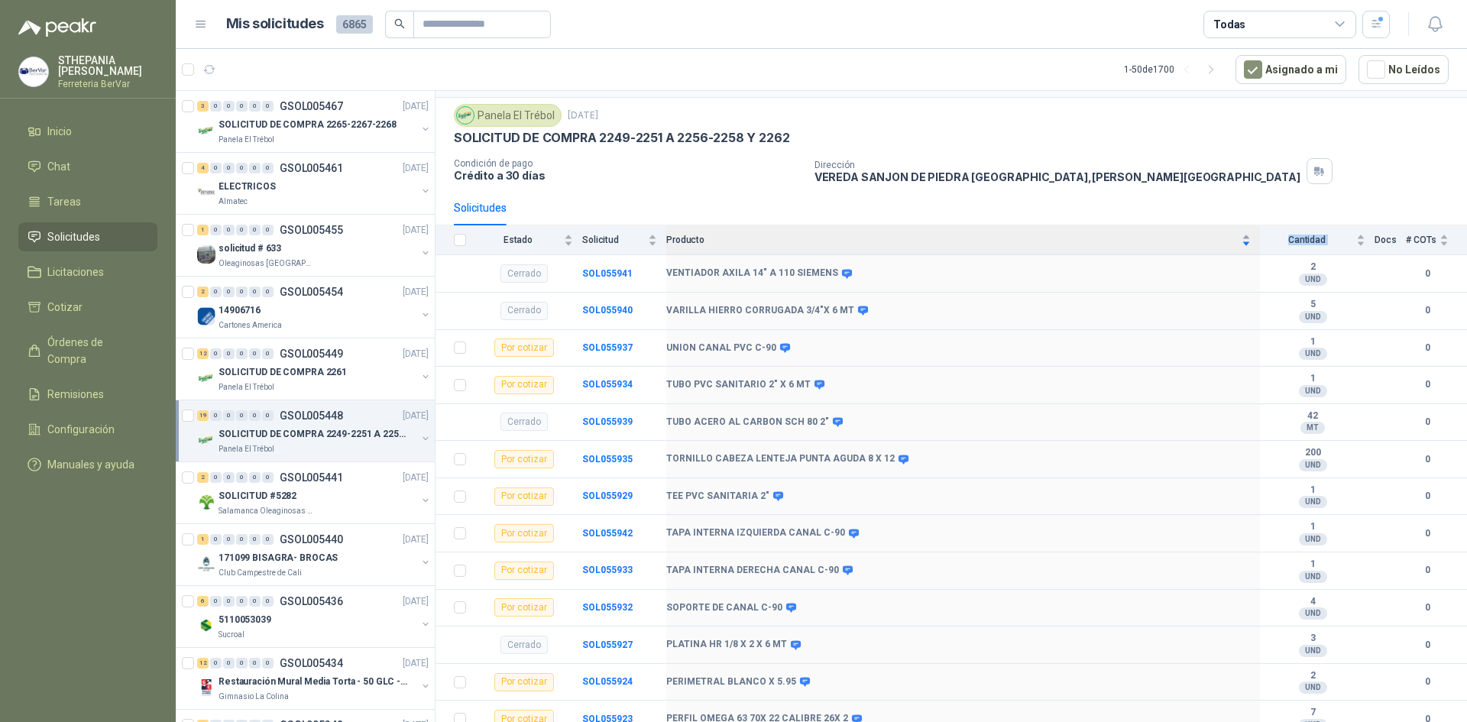
click at [1234, 235] on div "Producto" at bounding box center [958, 239] width 584 height 15
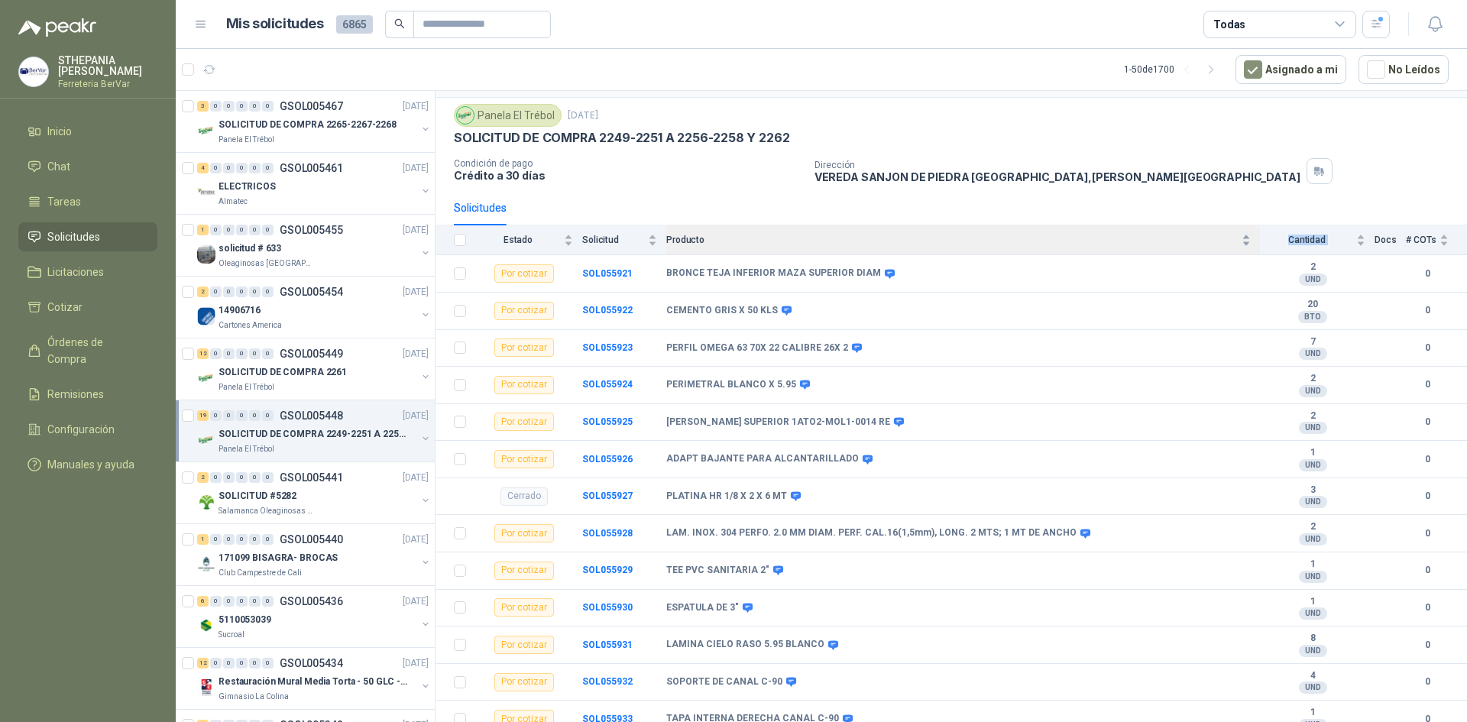
click at [1234, 235] on div "Producto" at bounding box center [958, 239] width 584 height 15
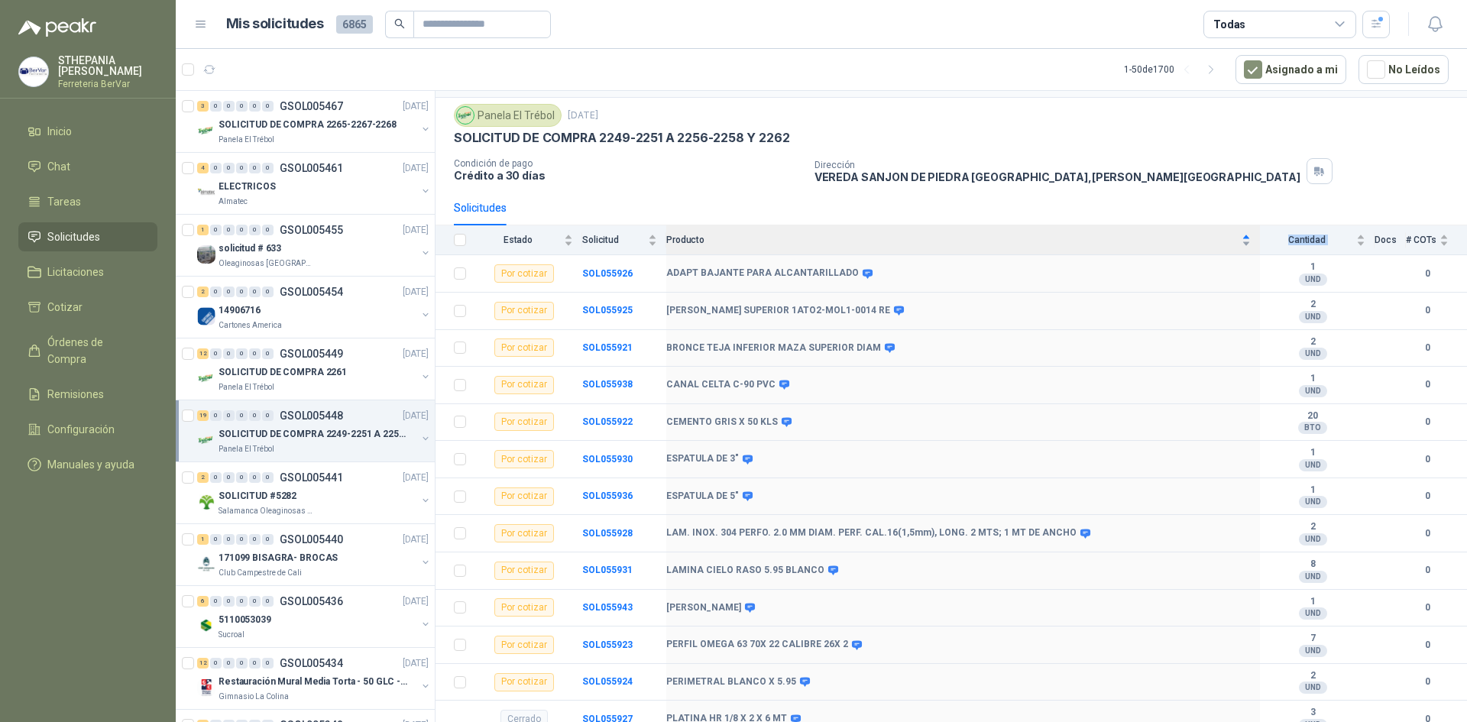
click at [1234, 235] on div "Producto" at bounding box center [958, 239] width 584 height 15
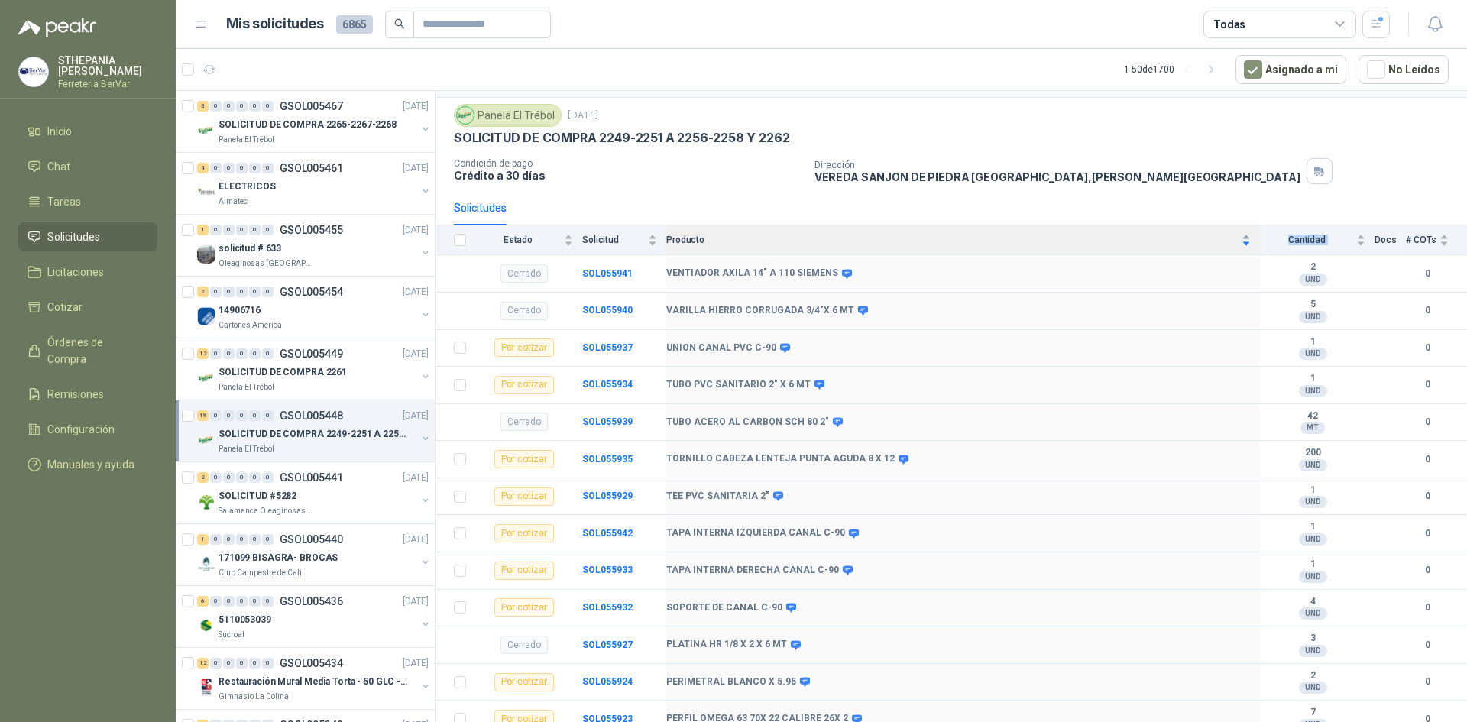
click at [1234, 235] on div "Producto" at bounding box center [958, 239] width 584 height 15
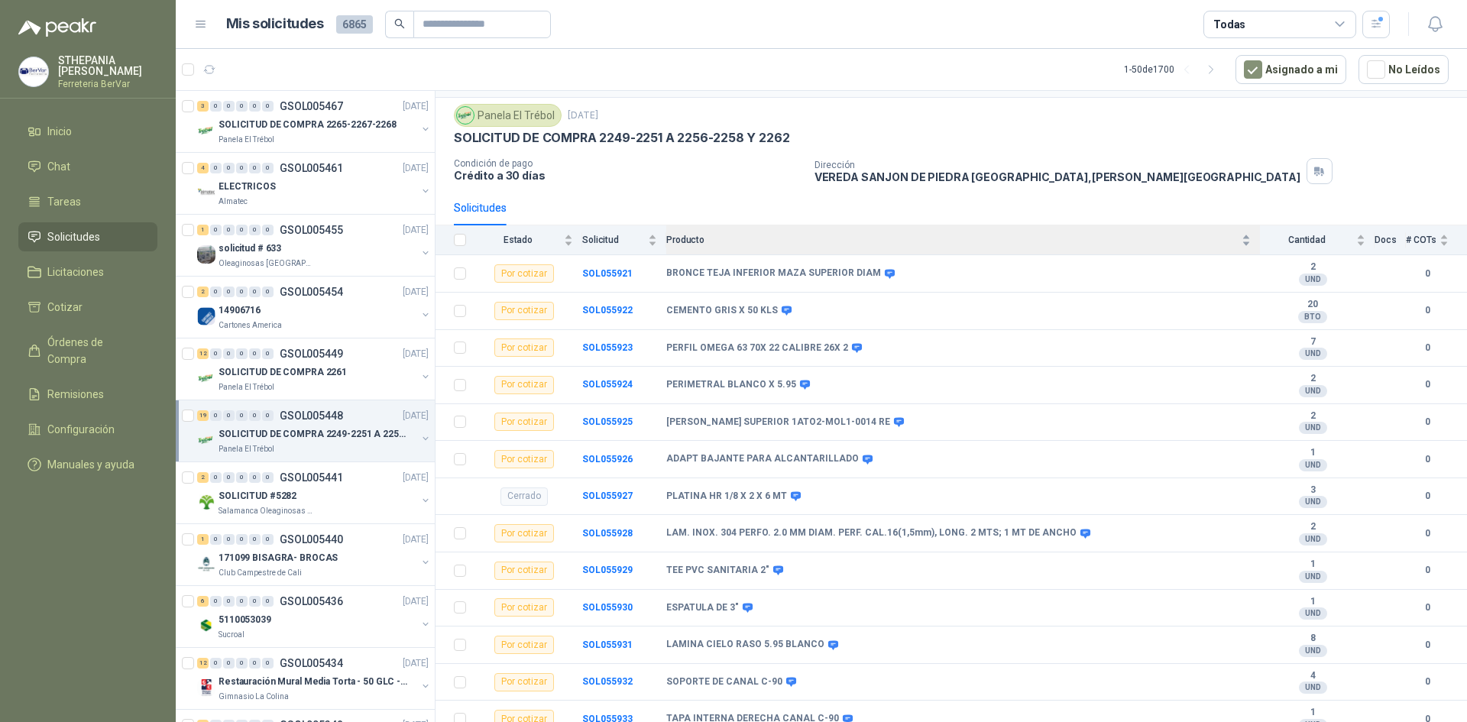
click at [1234, 235] on div "Producto" at bounding box center [958, 239] width 584 height 15
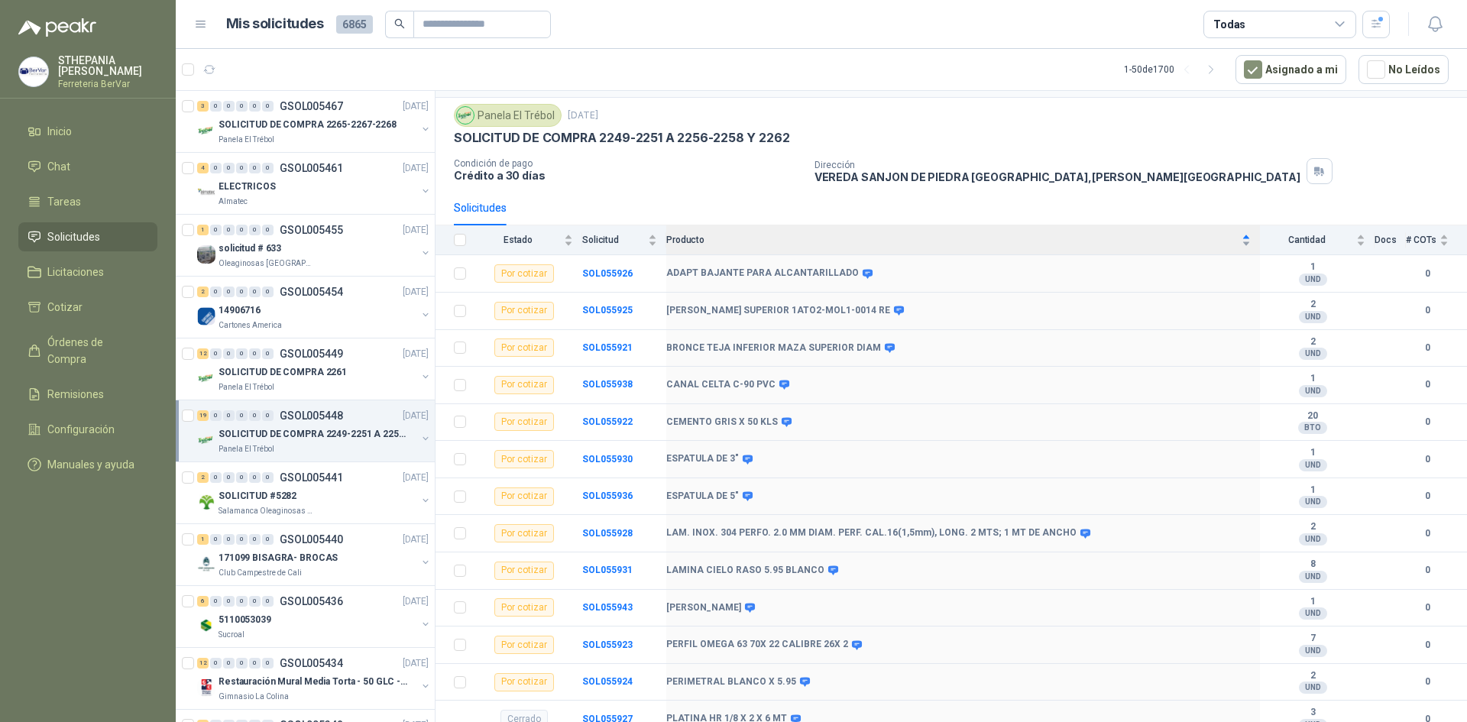
click at [1234, 235] on div "Producto" at bounding box center [958, 239] width 584 height 15
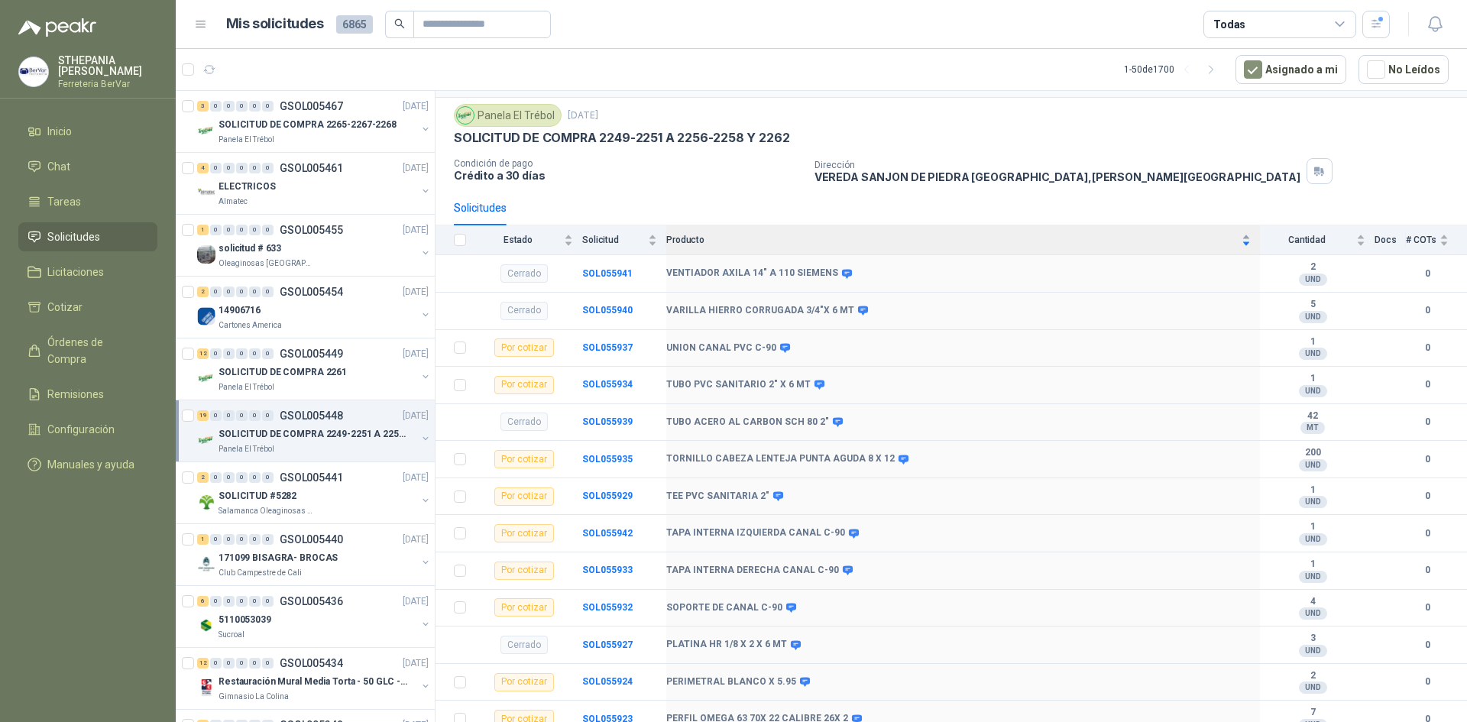
click at [1234, 235] on div "Producto" at bounding box center [958, 239] width 584 height 15
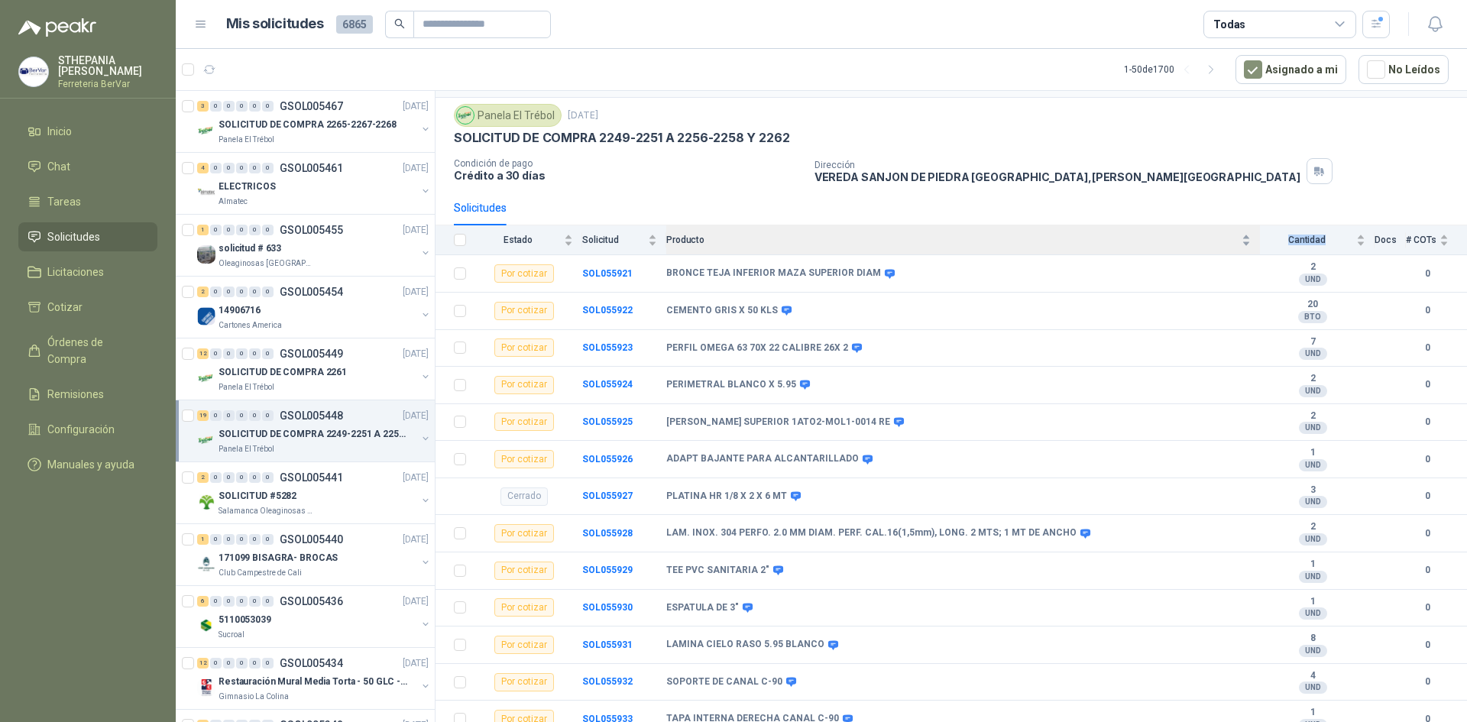
click at [1234, 235] on div "Producto" at bounding box center [958, 239] width 584 height 15
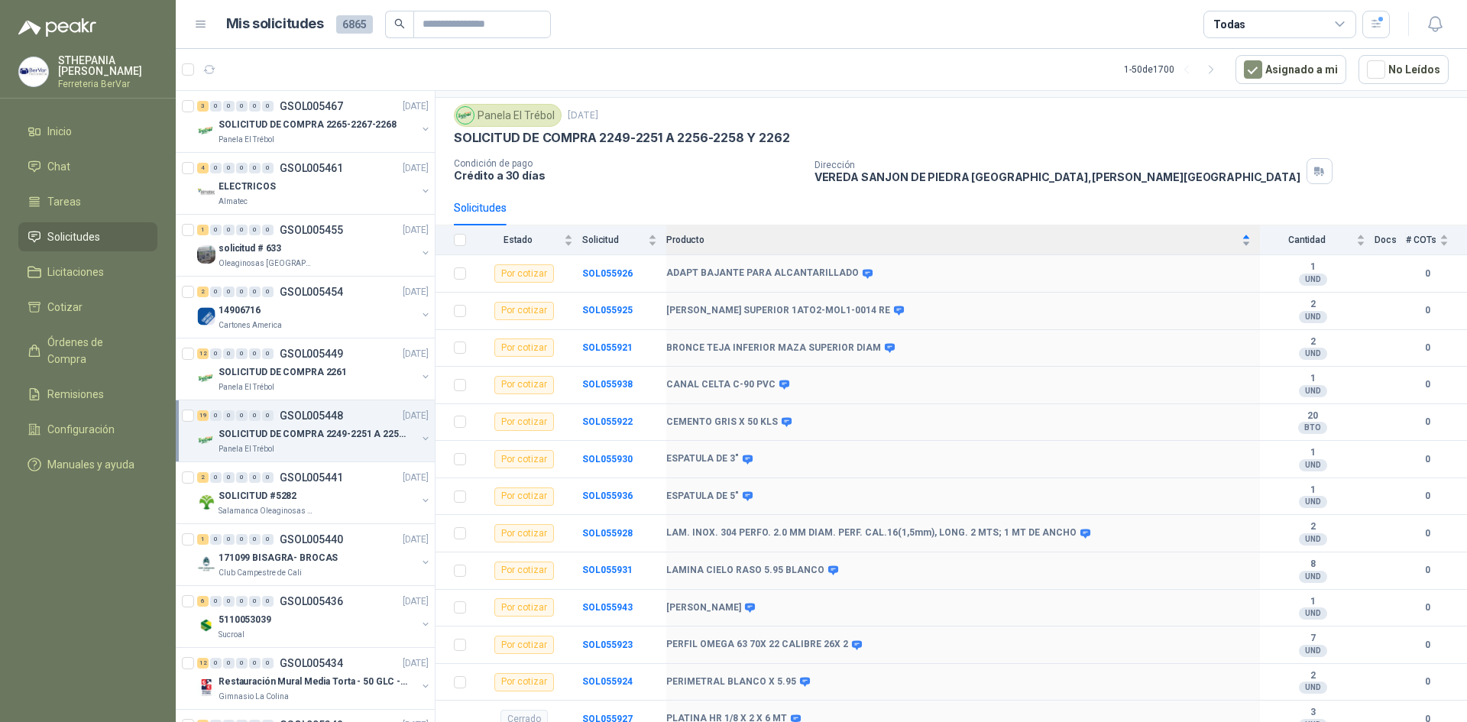
click at [1237, 246] on div "Producto" at bounding box center [958, 239] width 584 height 15
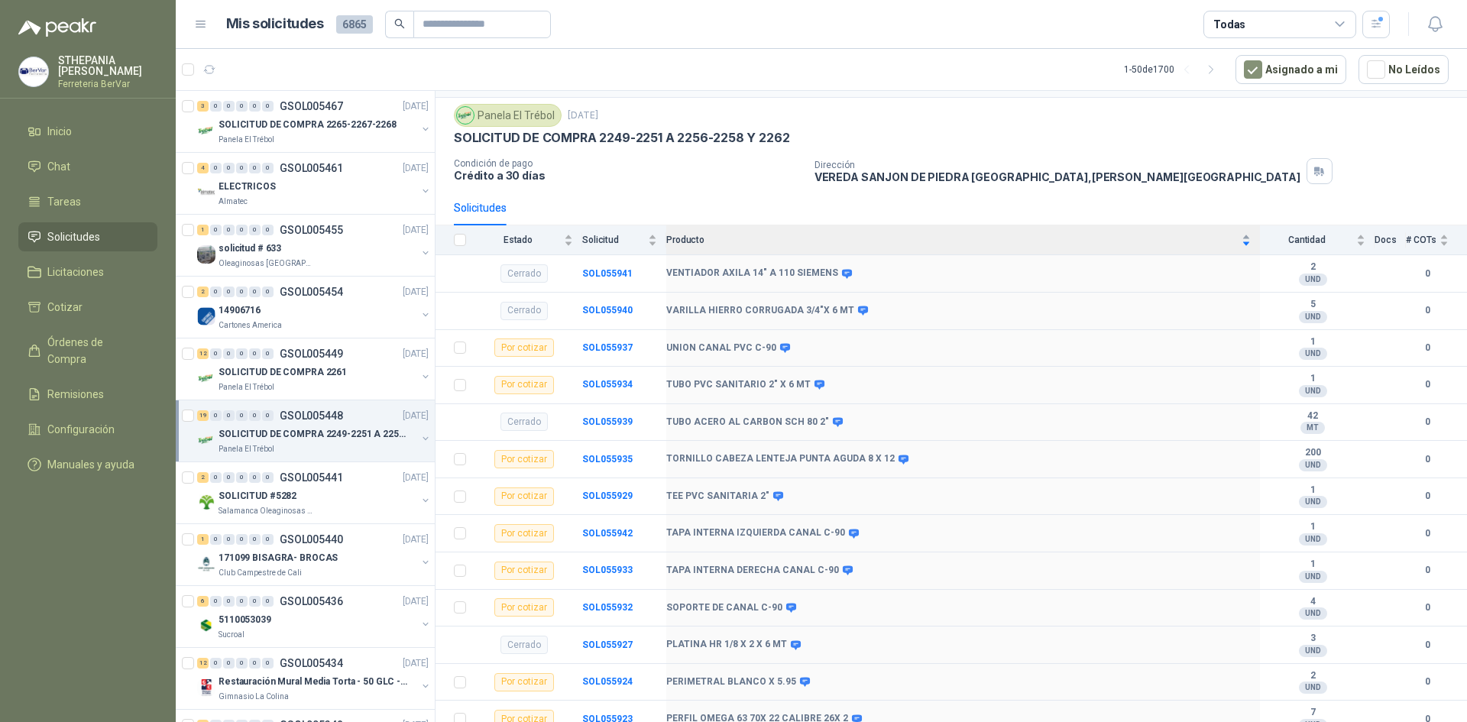
click at [1237, 246] on div "Producto" at bounding box center [958, 239] width 584 height 15
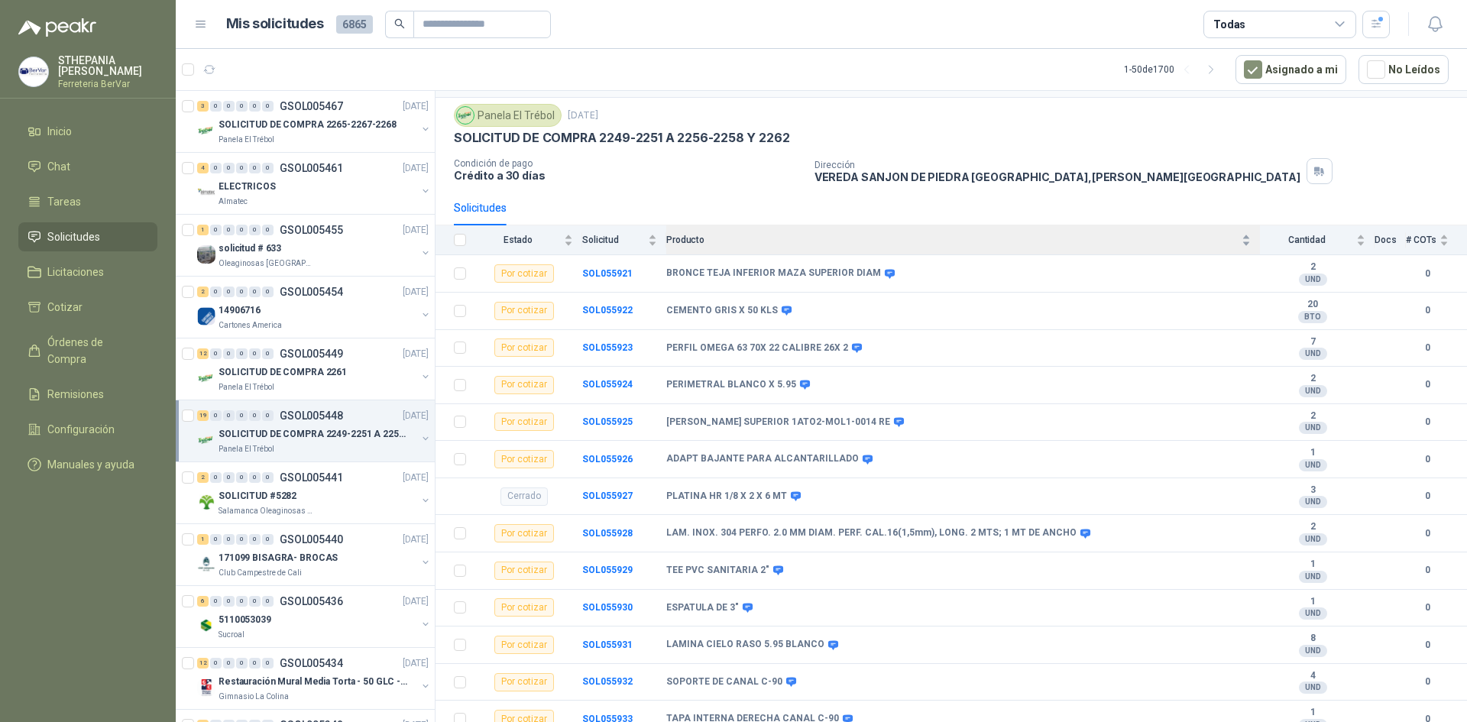
click at [1235, 234] on div "Producto" at bounding box center [958, 239] width 584 height 15
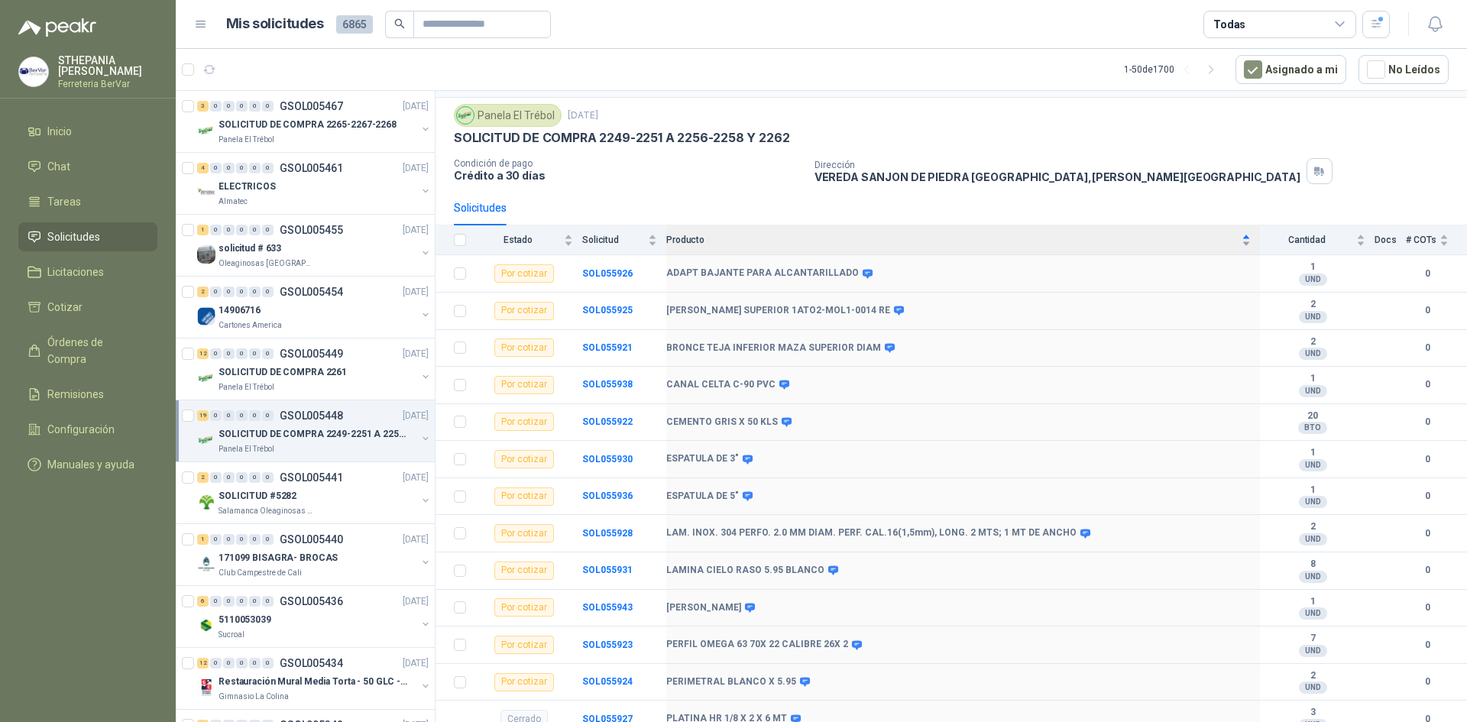
click at [1235, 234] on div "Producto" at bounding box center [958, 239] width 584 height 15
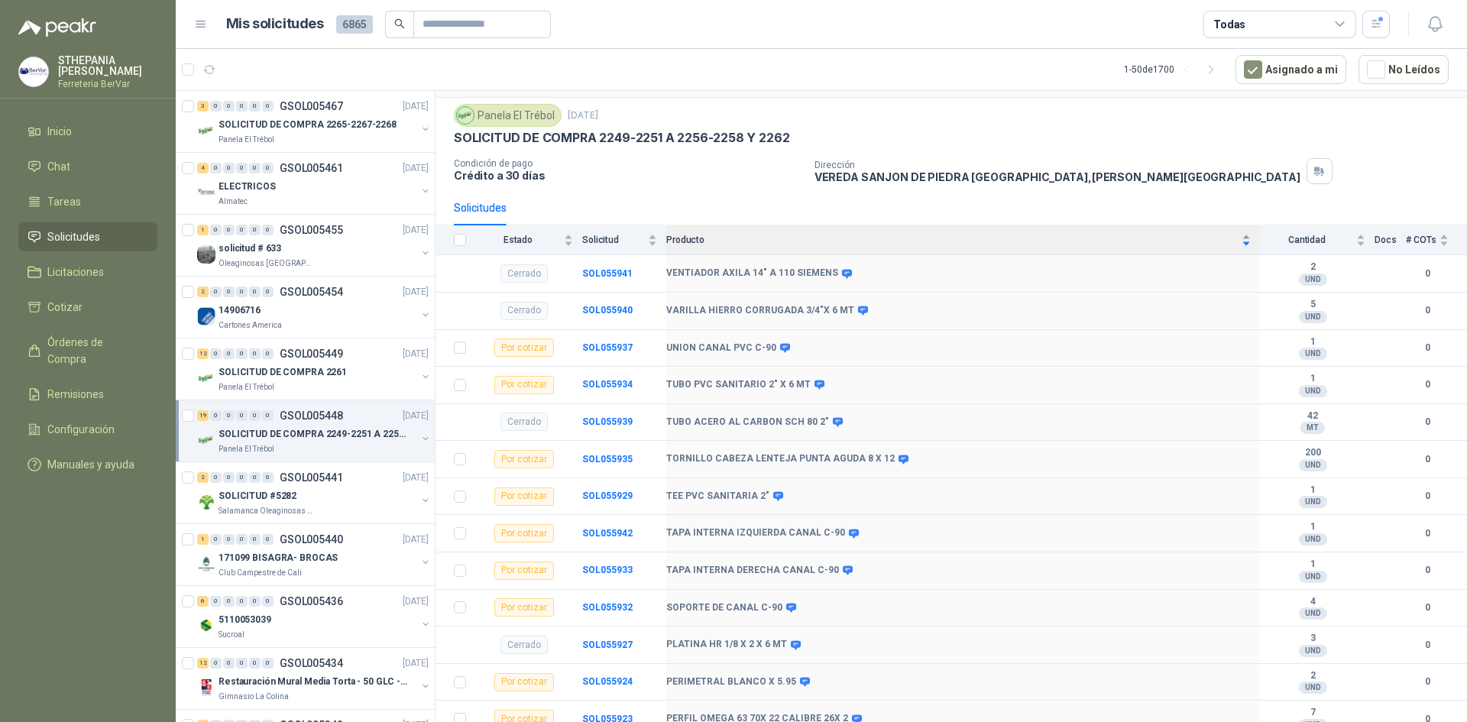
click at [1235, 234] on div "Producto" at bounding box center [958, 239] width 584 height 15
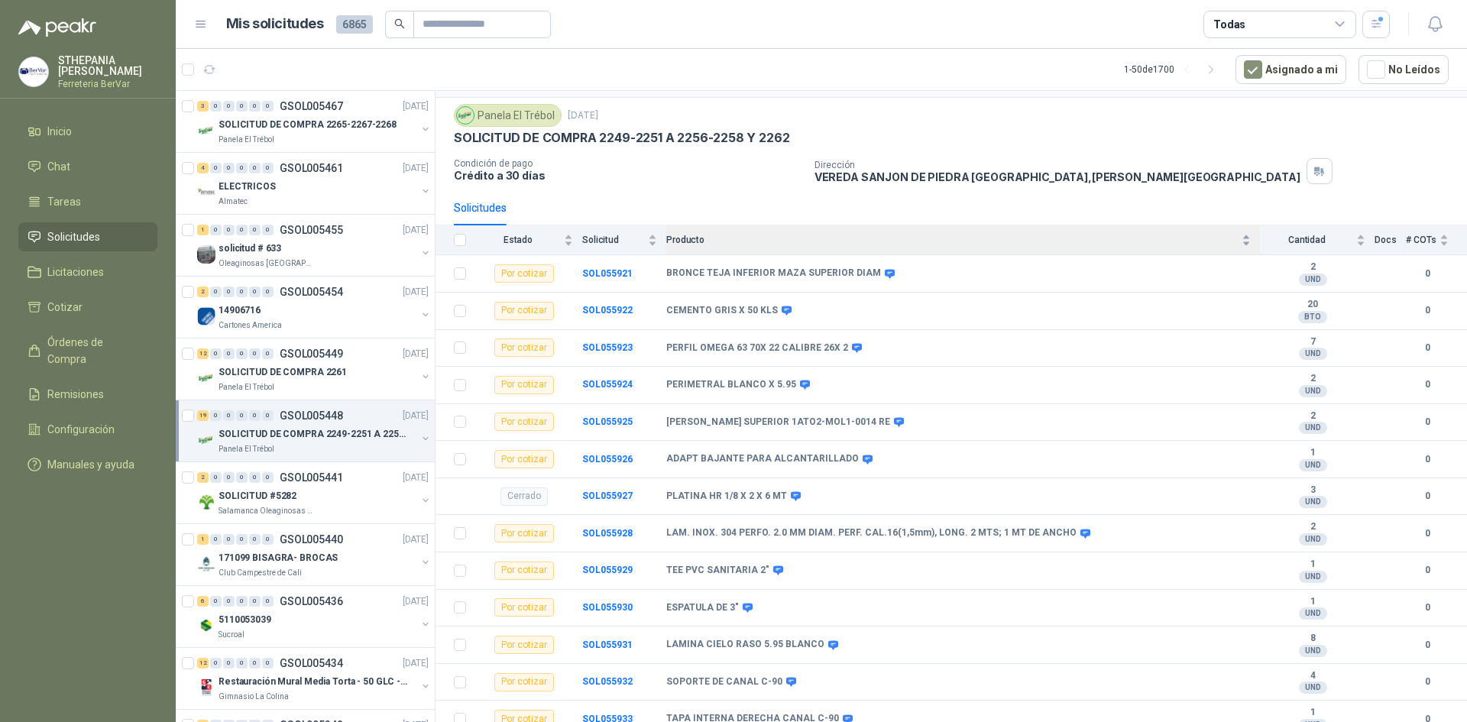
click at [1235, 234] on div "Producto" at bounding box center [958, 239] width 584 height 15
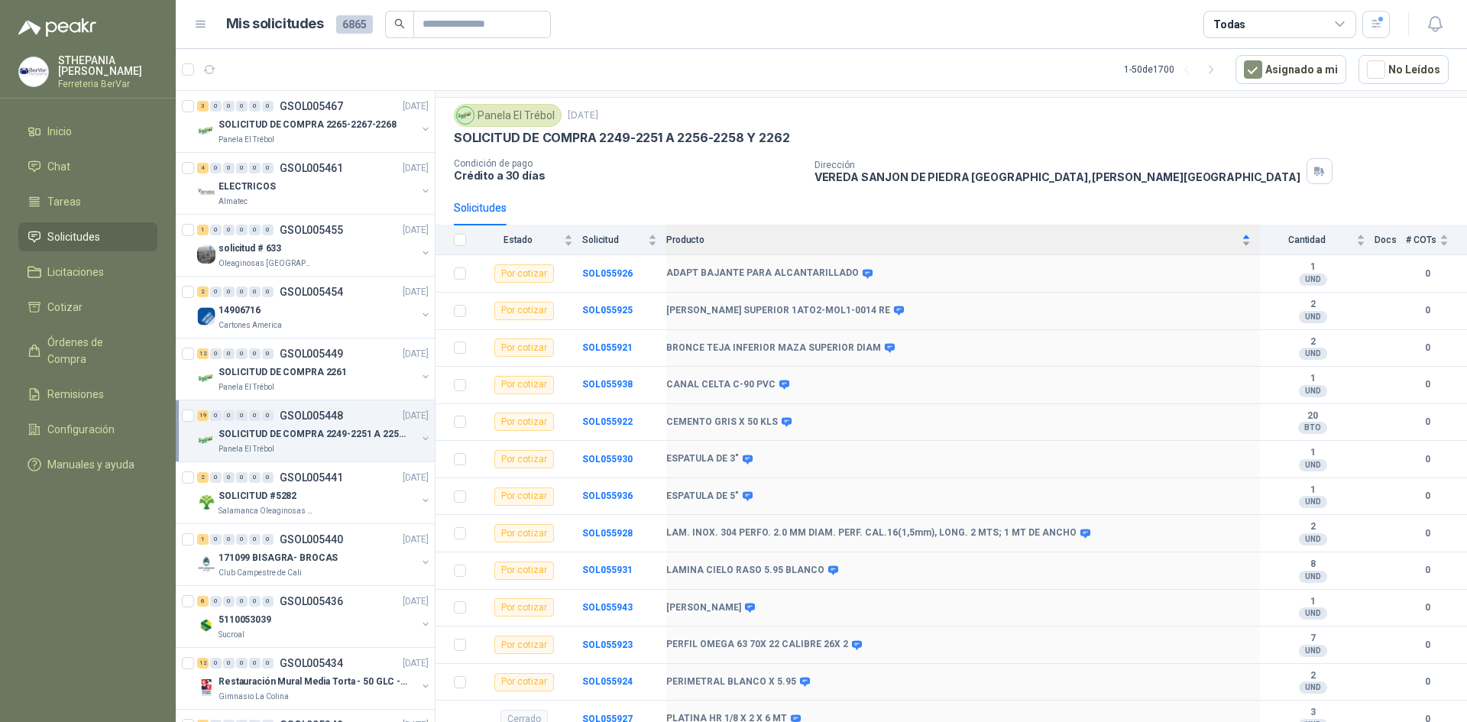
click at [1235, 234] on div "Producto" at bounding box center [958, 239] width 584 height 15
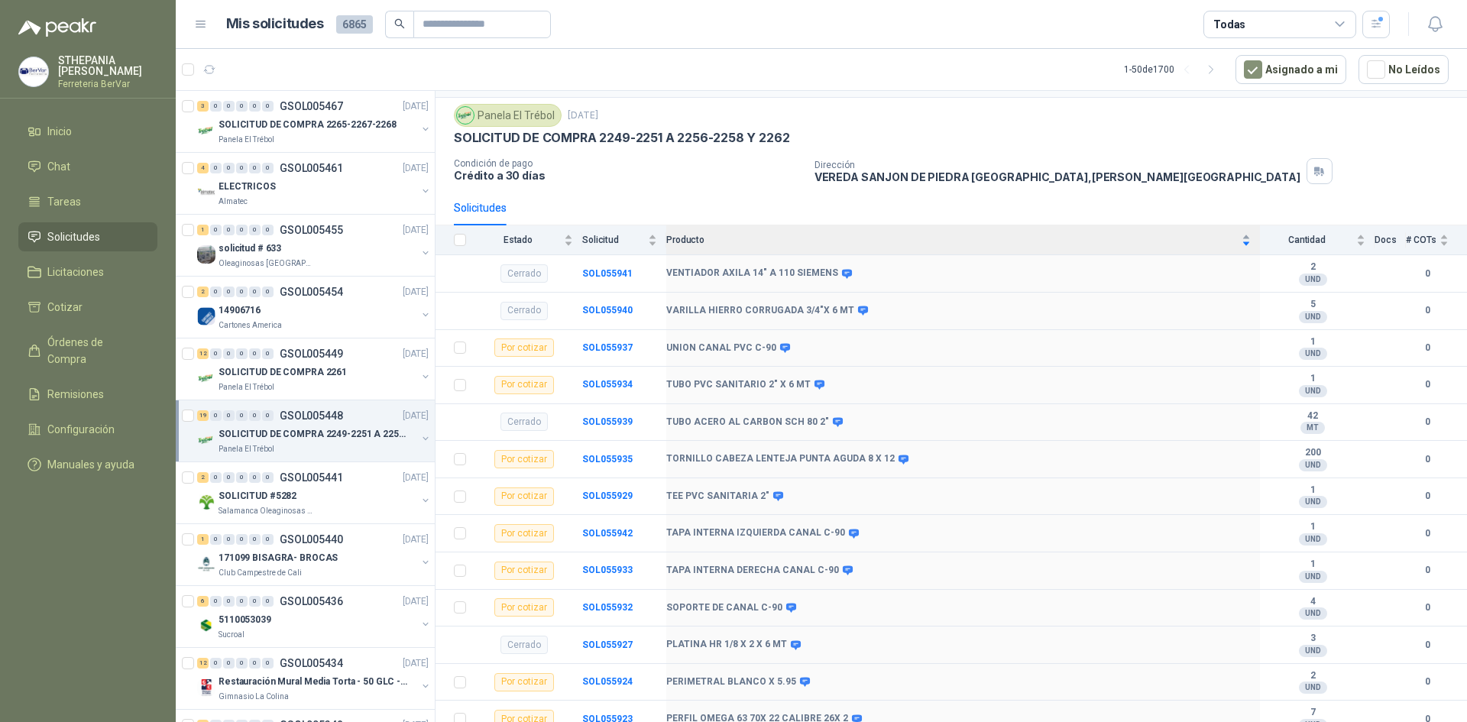
click at [1235, 234] on div "Producto" at bounding box center [958, 239] width 584 height 15
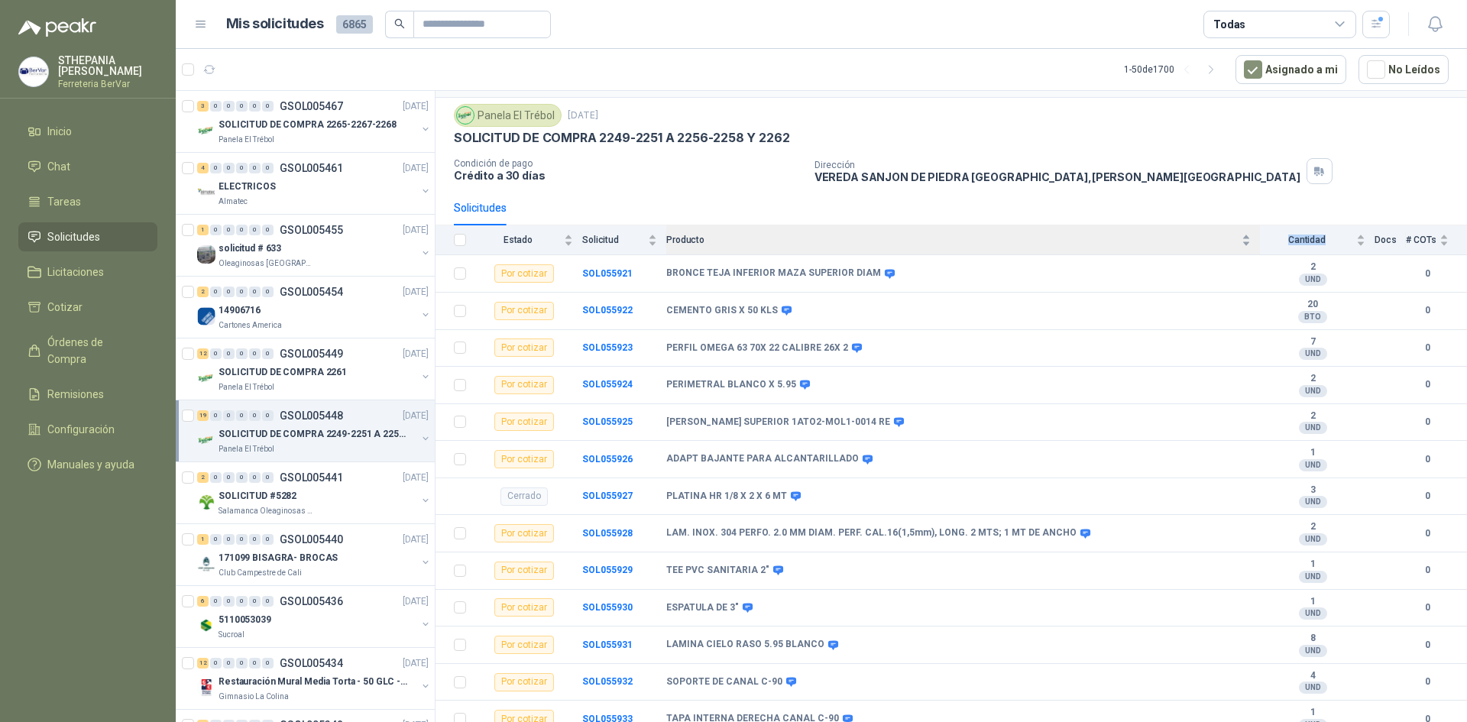
click at [1235, 234] on div "Producto" at bounding box center [958, 239] width 584 height 15
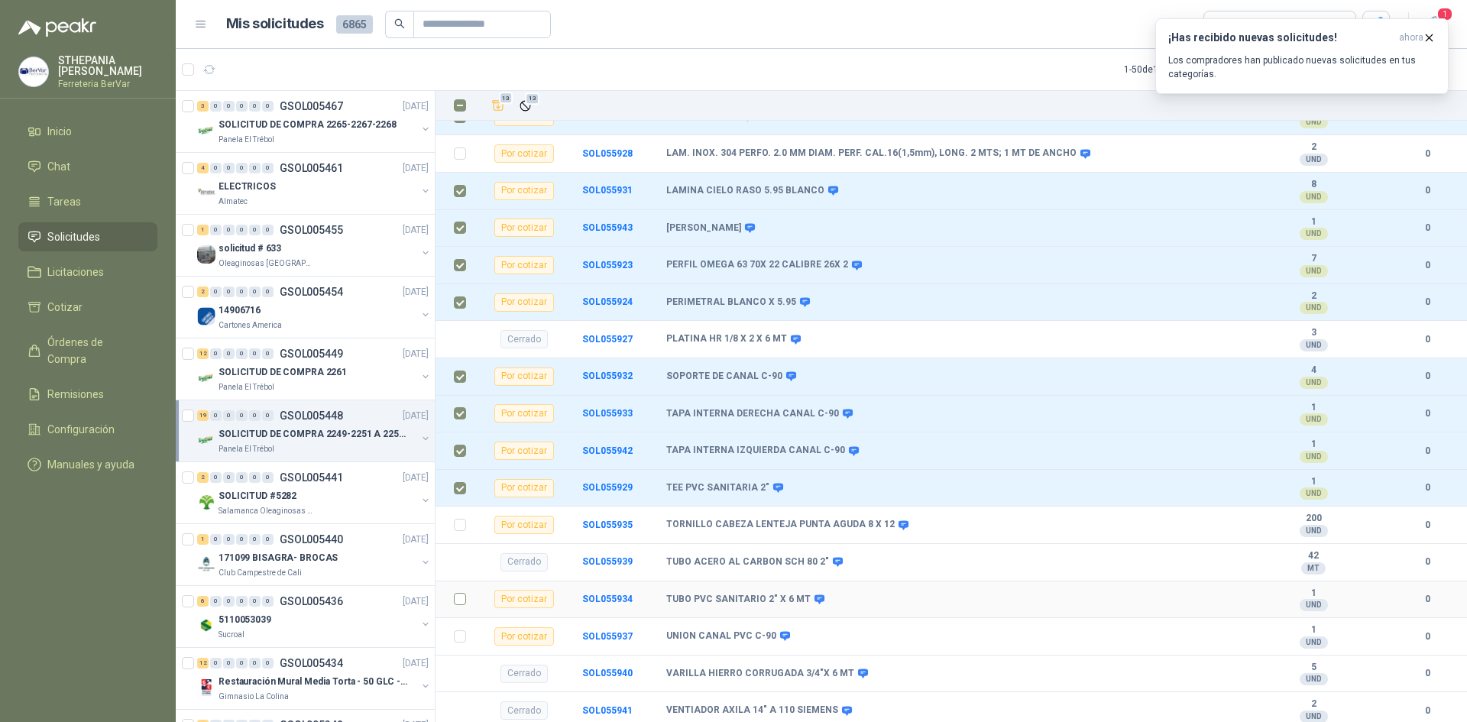
scroll to position [422, 0]
click at [466, 527] on td at bounding box center [455, 522] width 40 height 37
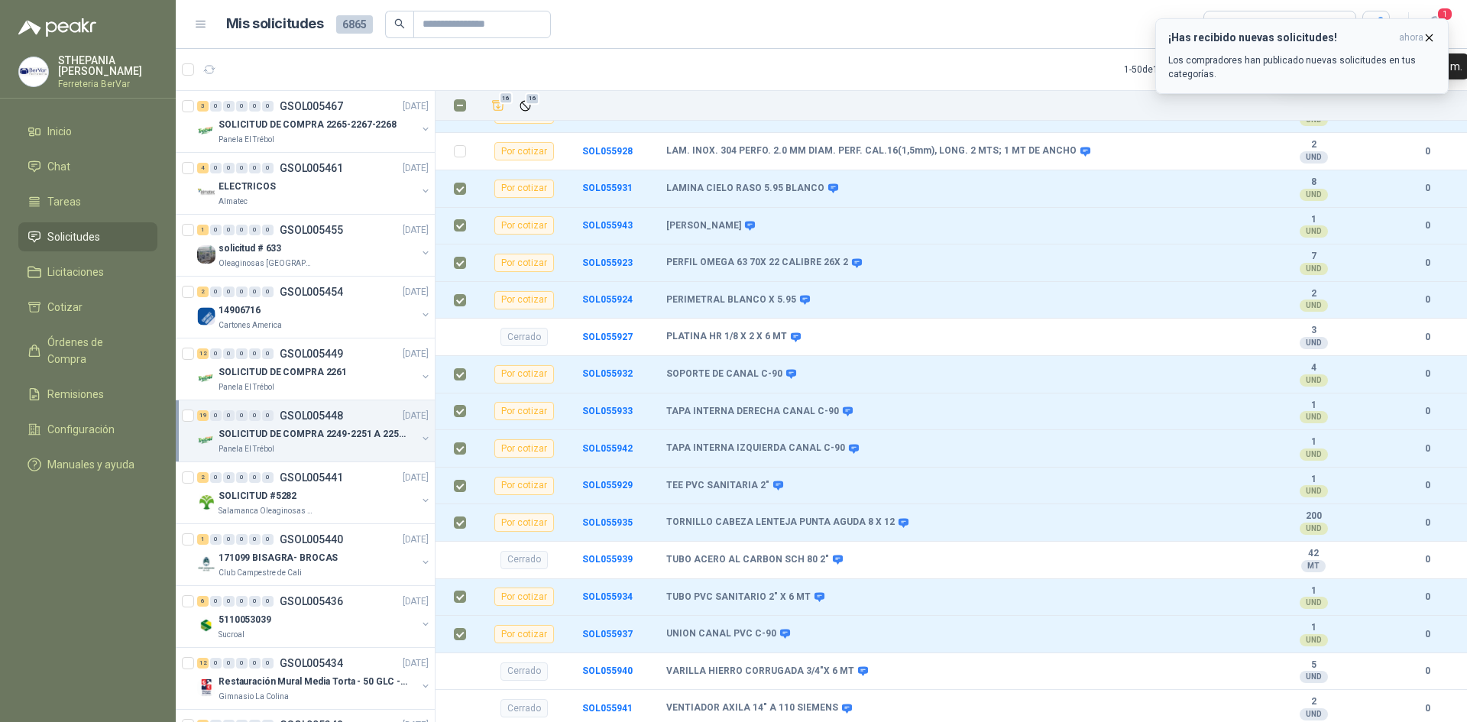
click at [1421, 36] on span "ahora" at bounding box center [1411, 37] width 24 height 13
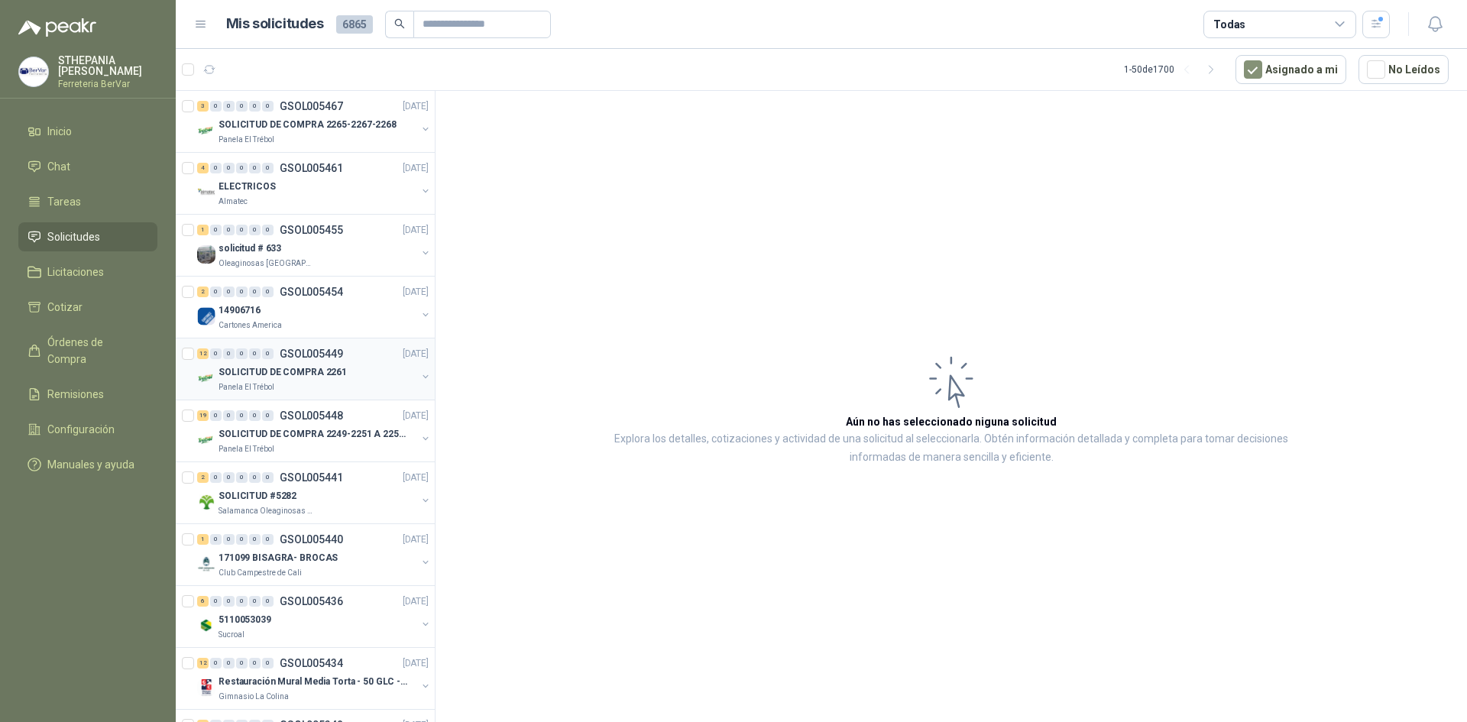
click at [341, 379] on div "SOLICITUD DE COMPRA 2261" at bounding box center [317, 372] width 198 height 18
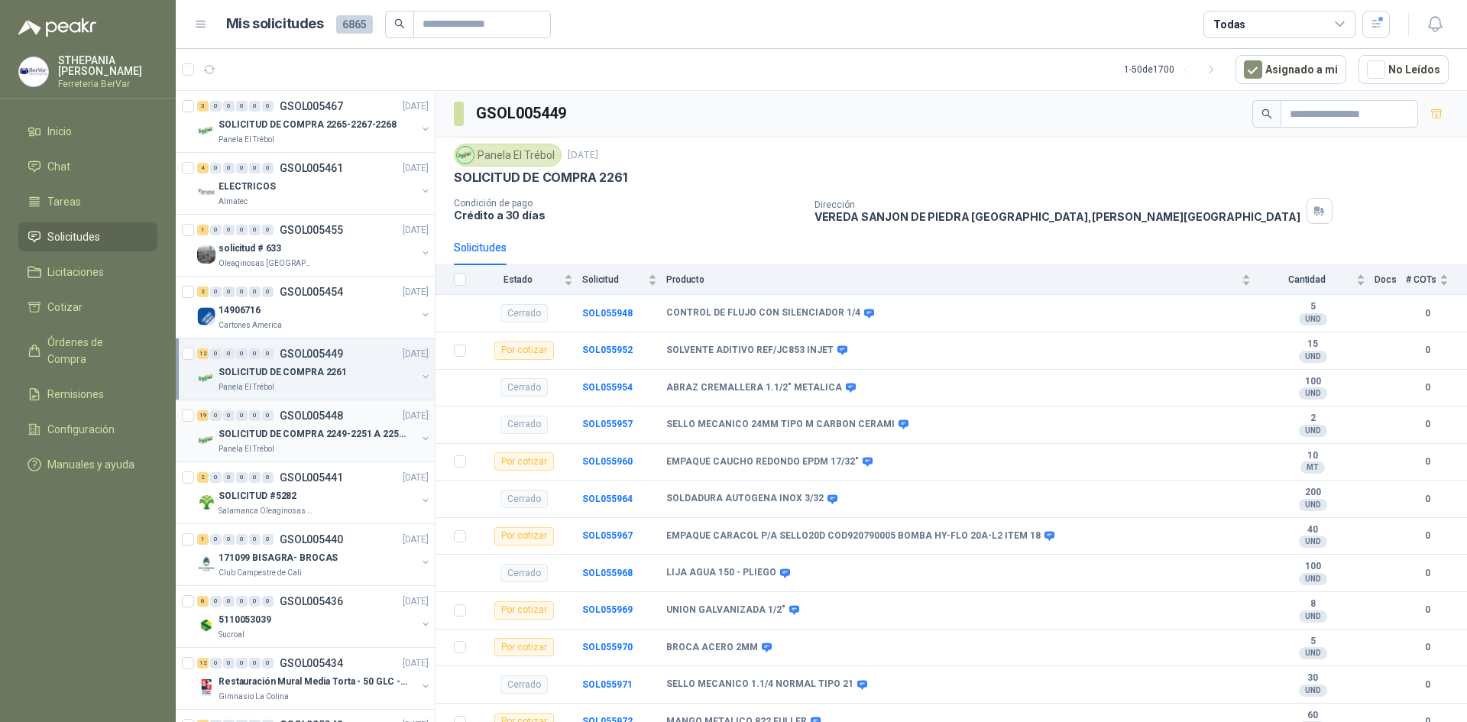
click at [274, 429] on p "SOLICITUD DE COMPRA 2249-2251 A 2256-2258 Y 2262" at bounding box center [313, 434] width 190 height 15
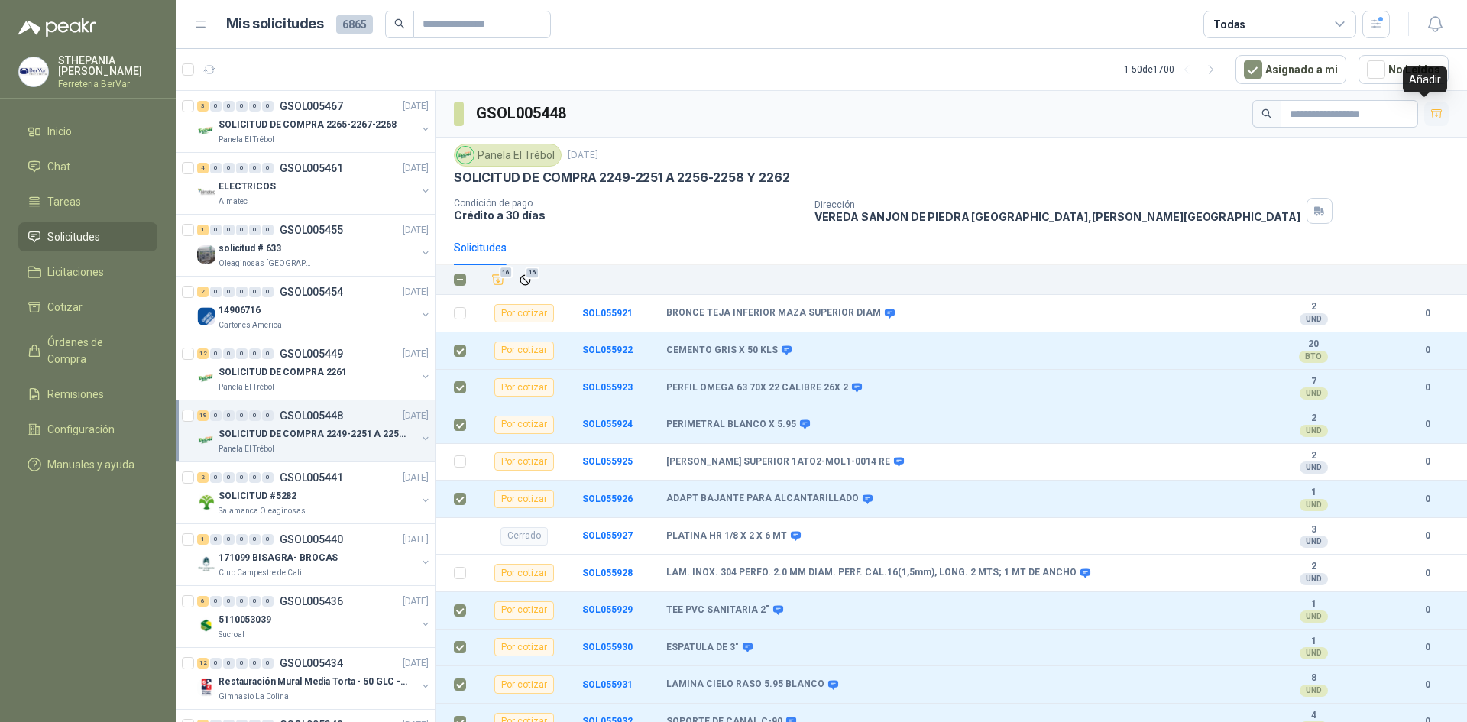
click at [1431, 113] on button "button" at bounding box center [1436, 114] width 24 height 24
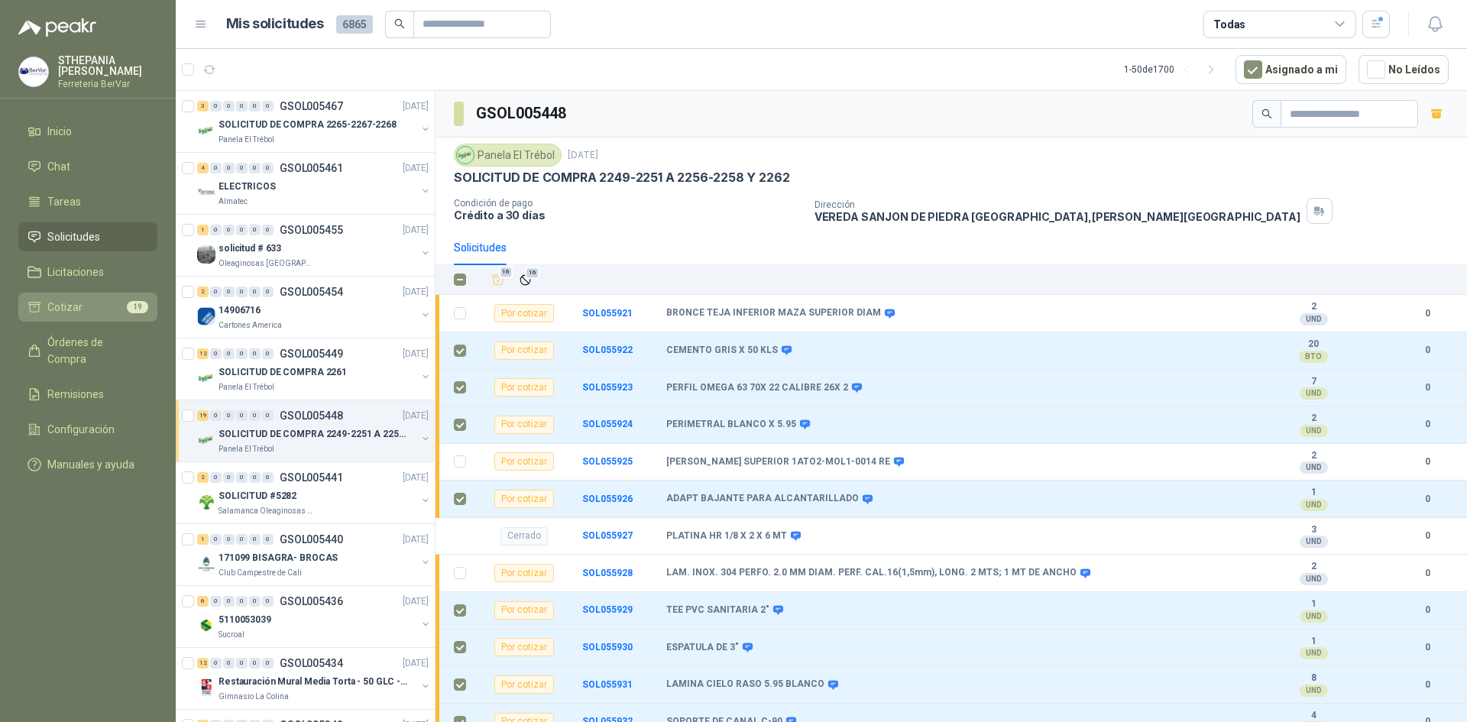
click at [86, 306] on li "Cotizar 19" at bounding box center [87, 307] width 121 height 17
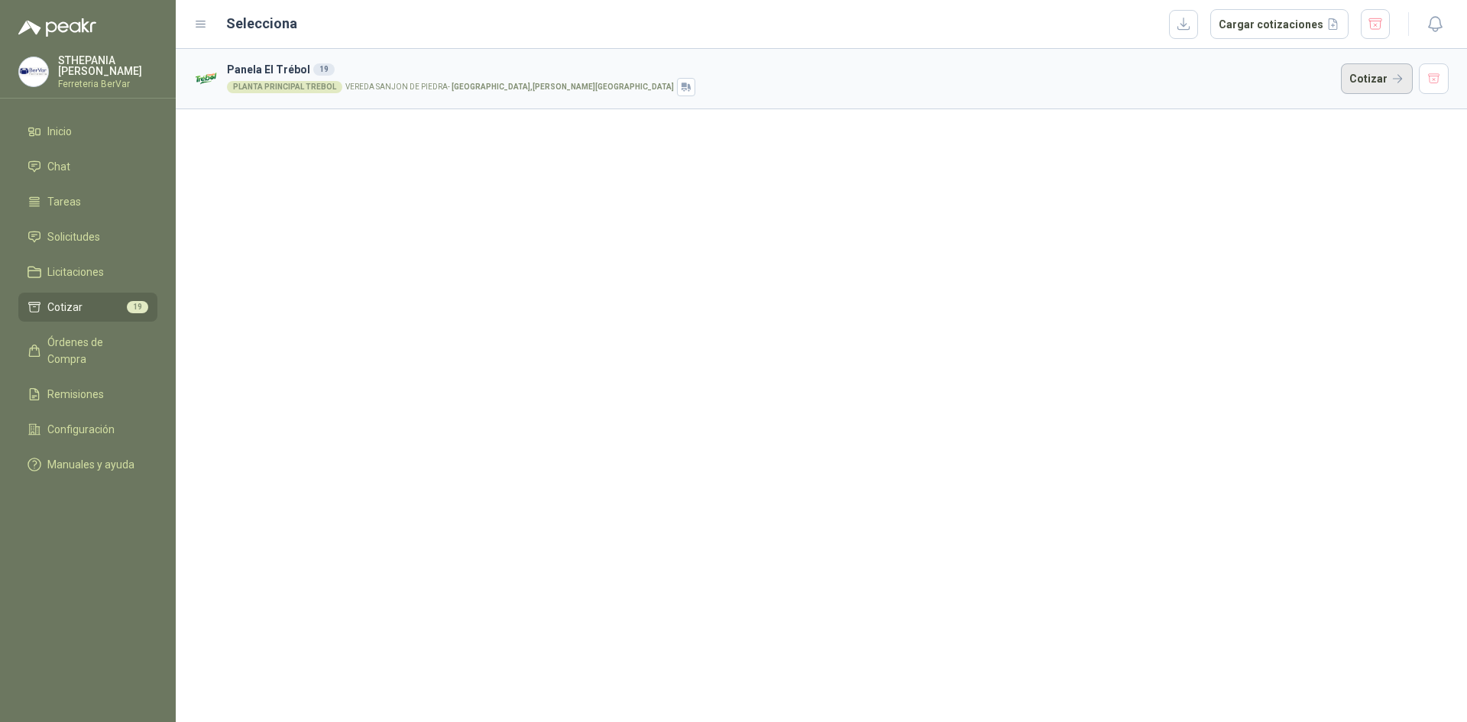
click at [1353, 76] on button "Cotizar" at bounding box center [1377, 78] width 72 height 31
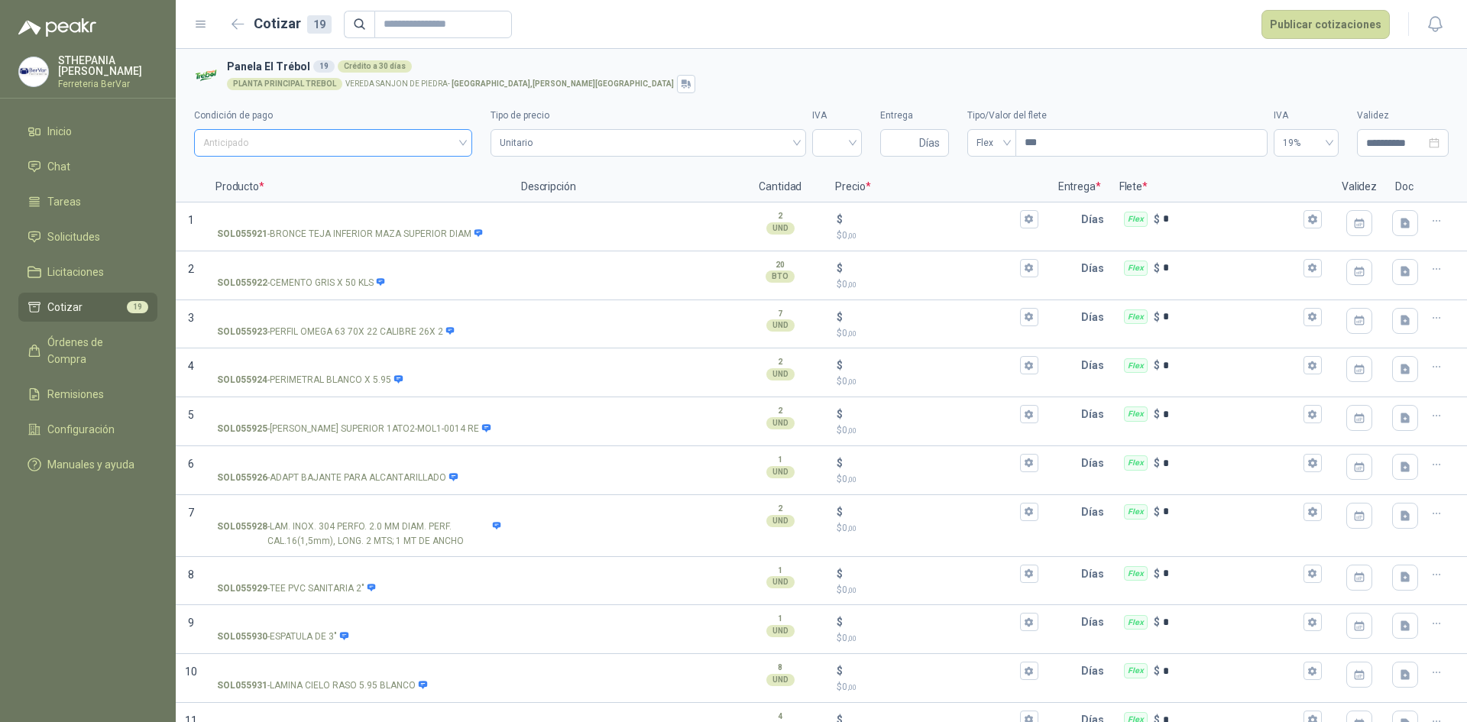
click at [467, 144] on div "Anticipado" at bounding box center [333, 142] width 278 height 27
click at [466, 144] on div "Anticipado" at bounding box center [333, 142] width 278 height 27
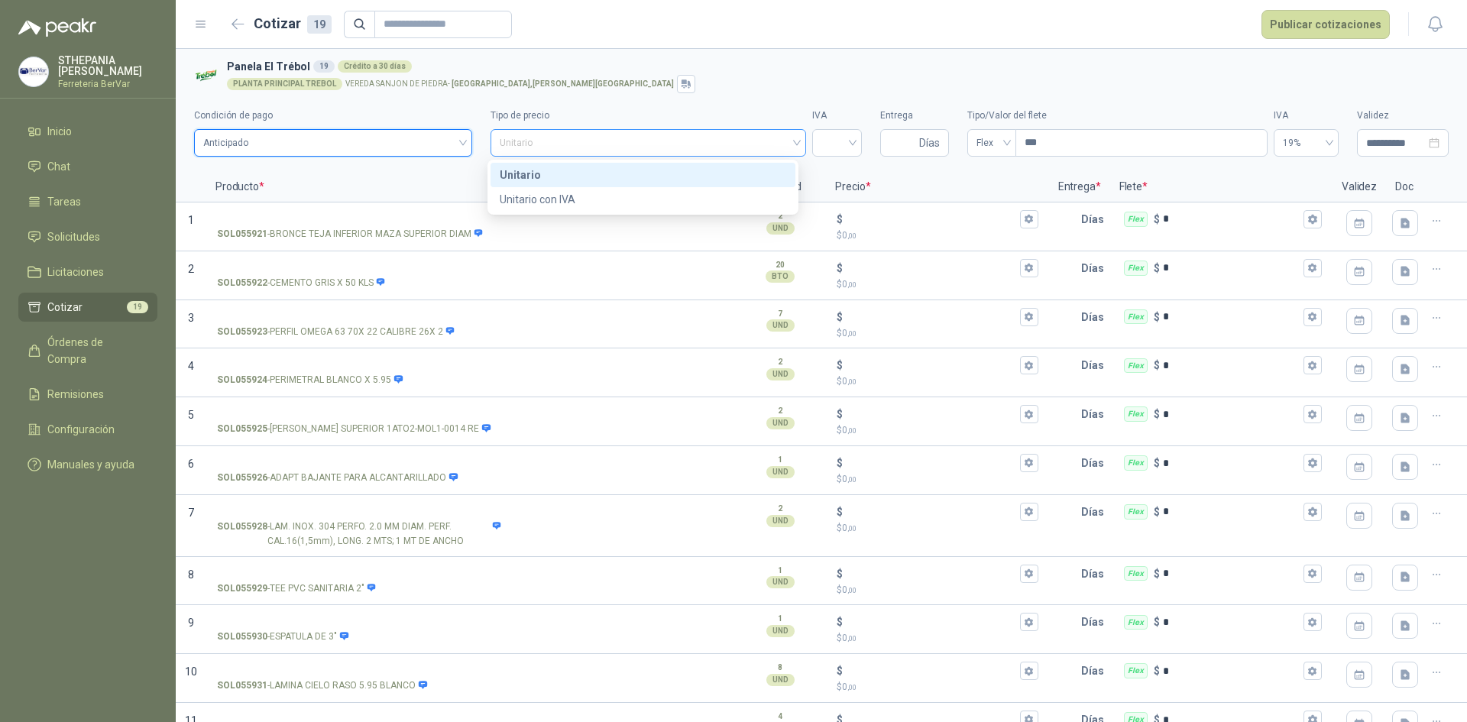
click at [784, 141] on span "Unitario" at bounding box center [648, 142] width 297 height 23
click at [626, 197] on div "Unitario con IVA" at bounding box center [643, 199] width 286 height 17
click at [852, 144] on div at bounding box center [837, 142] width 50 height 27
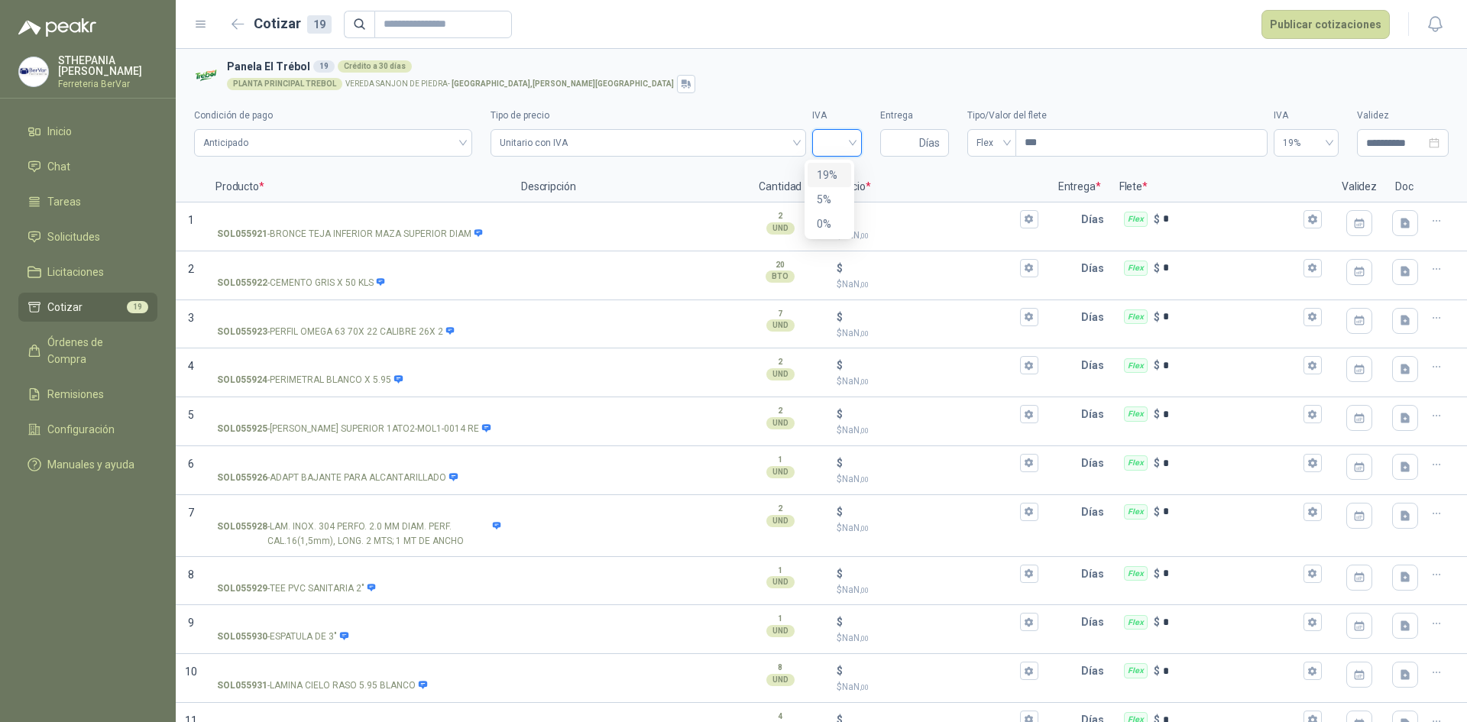
click at [823, 173] on div "19%" at bounding box center [829, 175] width 25 height 17
click at [897, 141] on input "Entrega" at bounding box center [902, 143] width 27 height 26
type input "*"
click at [1003, 144] on div "Flex" at bounding box center [991, 142] width 49 height 27
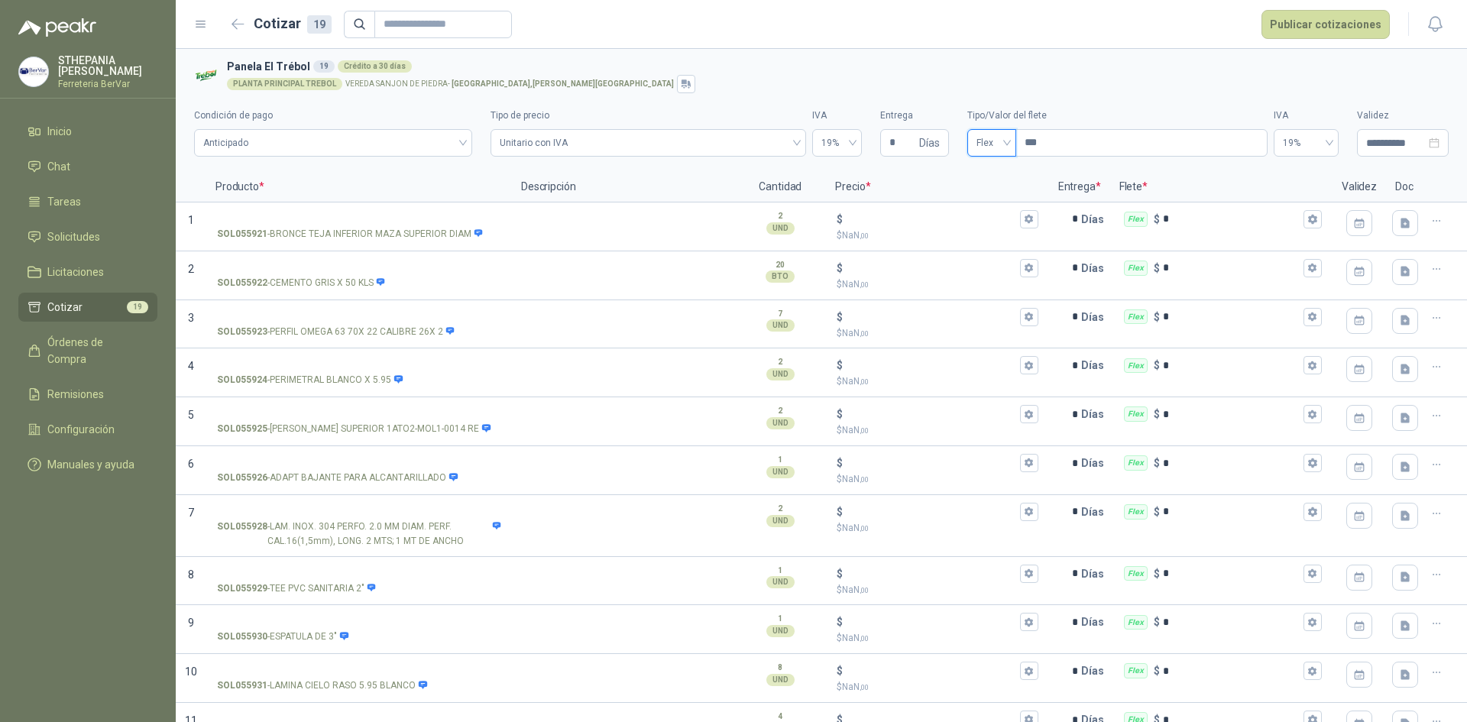
click at [998, 144] on span "Flex" at bounding box center [991, 142] width 31 height 23
click at [121, 306] on li "Cotizar 19" at bounding box center [87, 307] width 121 height 17
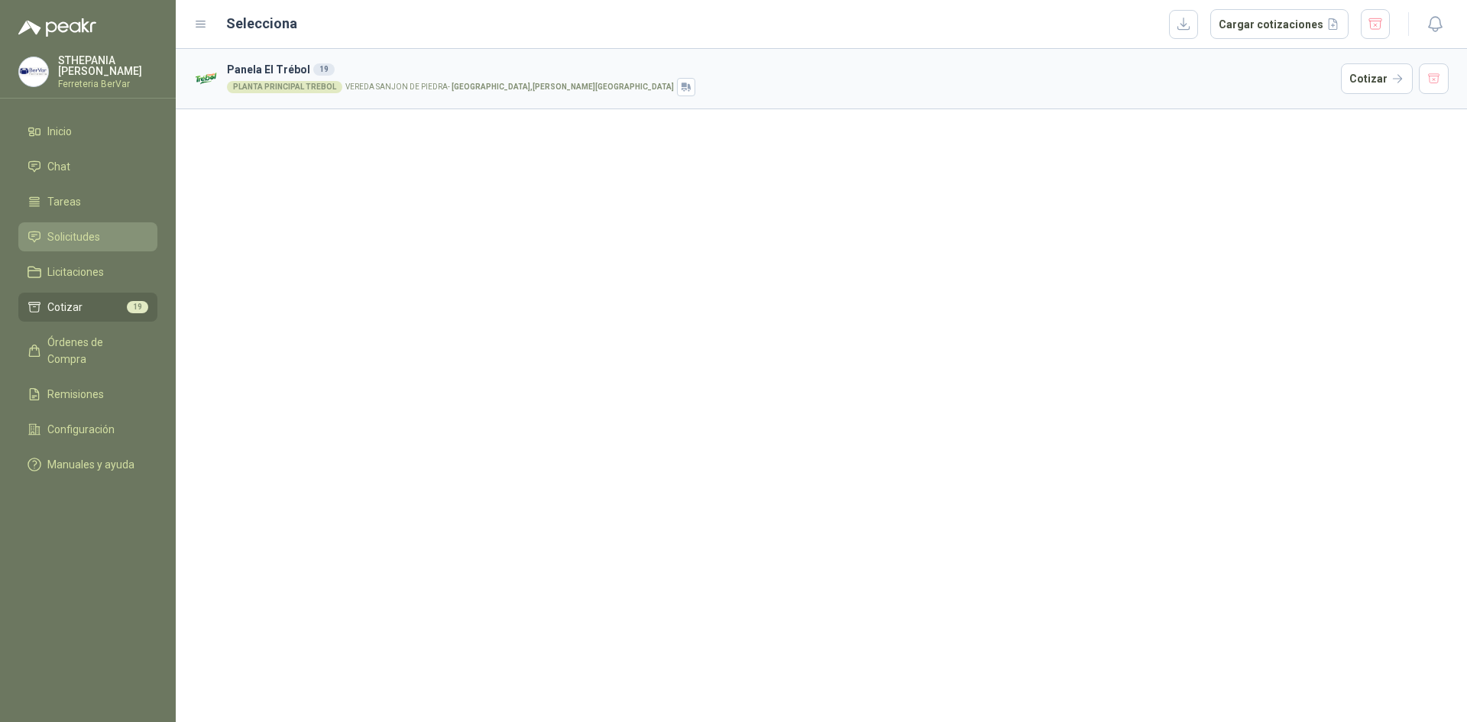
click at [93, 229] on span "Solicitudes" at bounding box center [73, 236] width 53 height 17
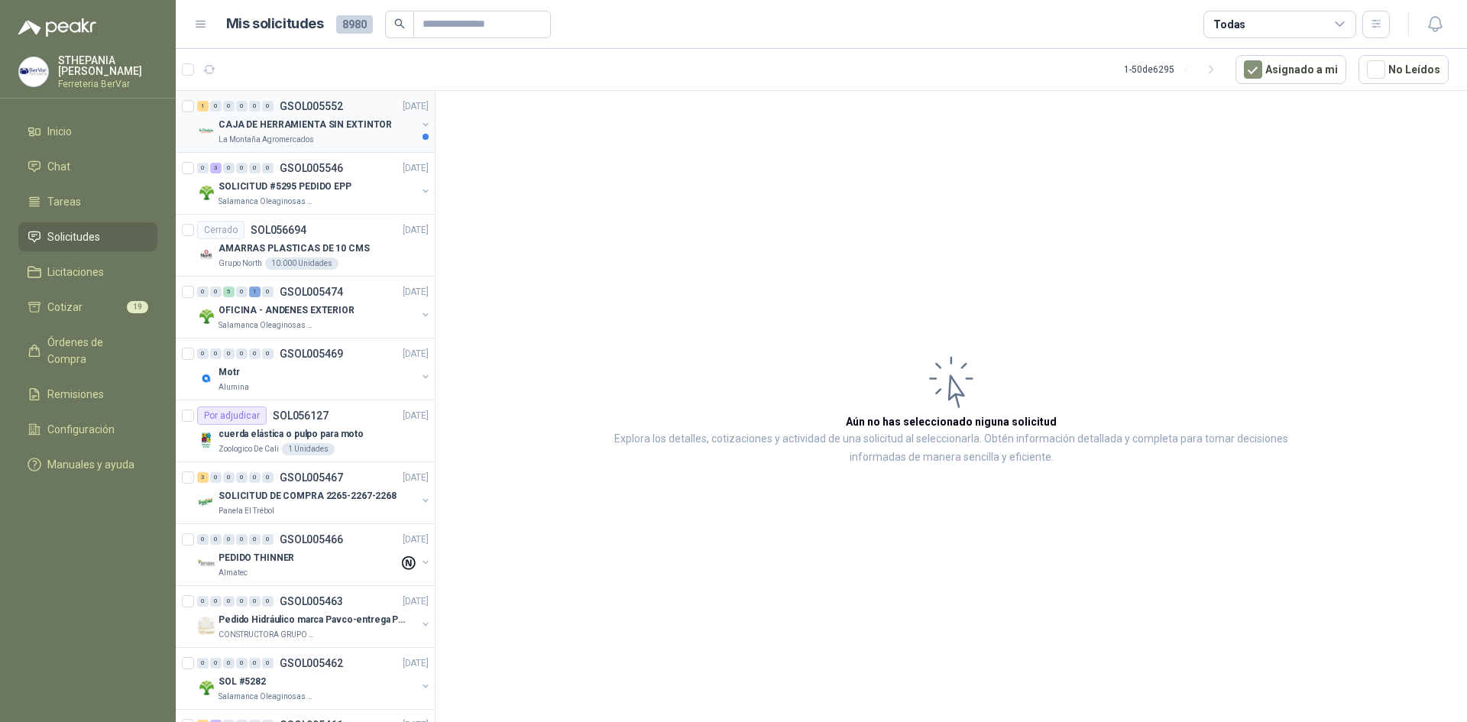
click at [402, 116] on div "CAJA DE HERRAMIENTA SIN EXTINTOR" at bounding box center [317, 124] width 198 height 18
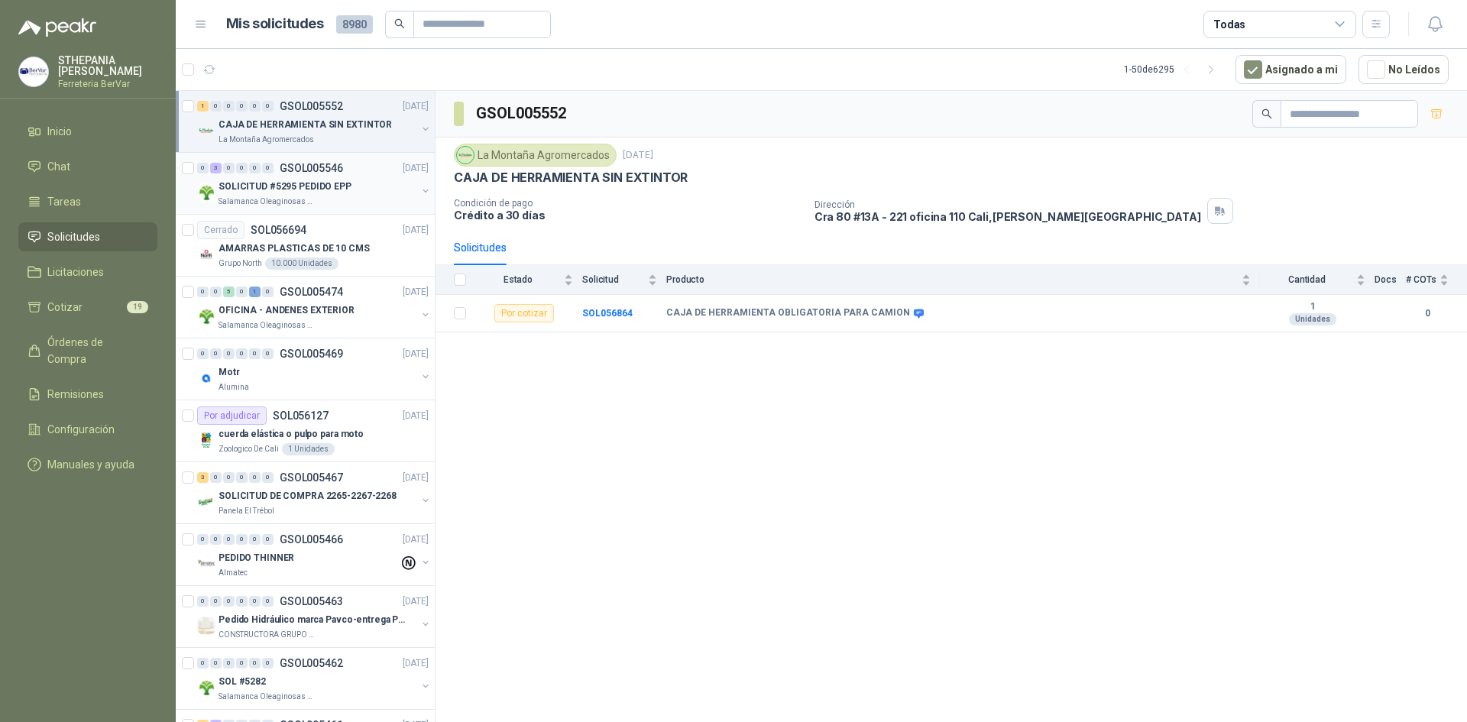
click at [360, 165] on div "0 3 0 0 0 0 GSOL005546 [DATE]" at bounding box center [314, 168] width 234 height 18
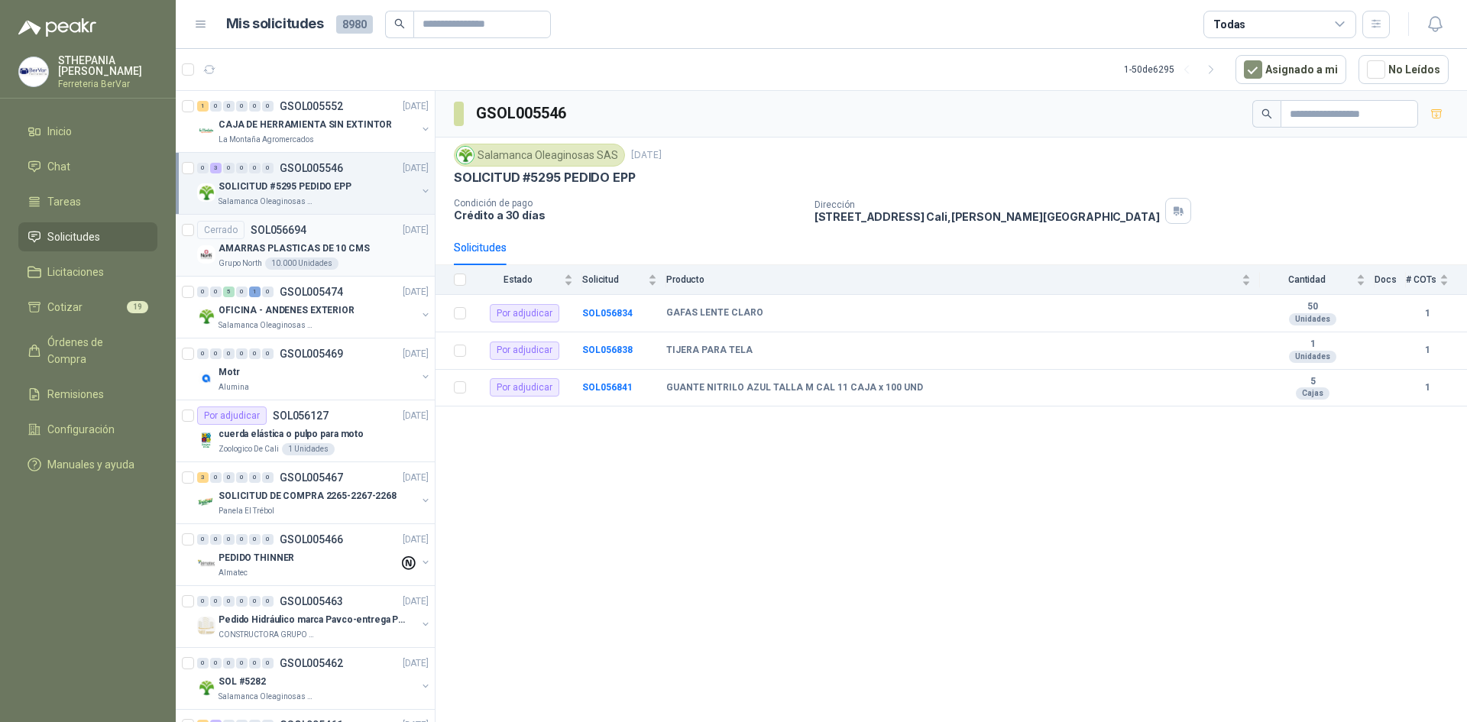
click at [360, 243] on div "AMARRAS PLASTICAS DE 10 CMS" at bounding box center [323, 248] width 210 height 18
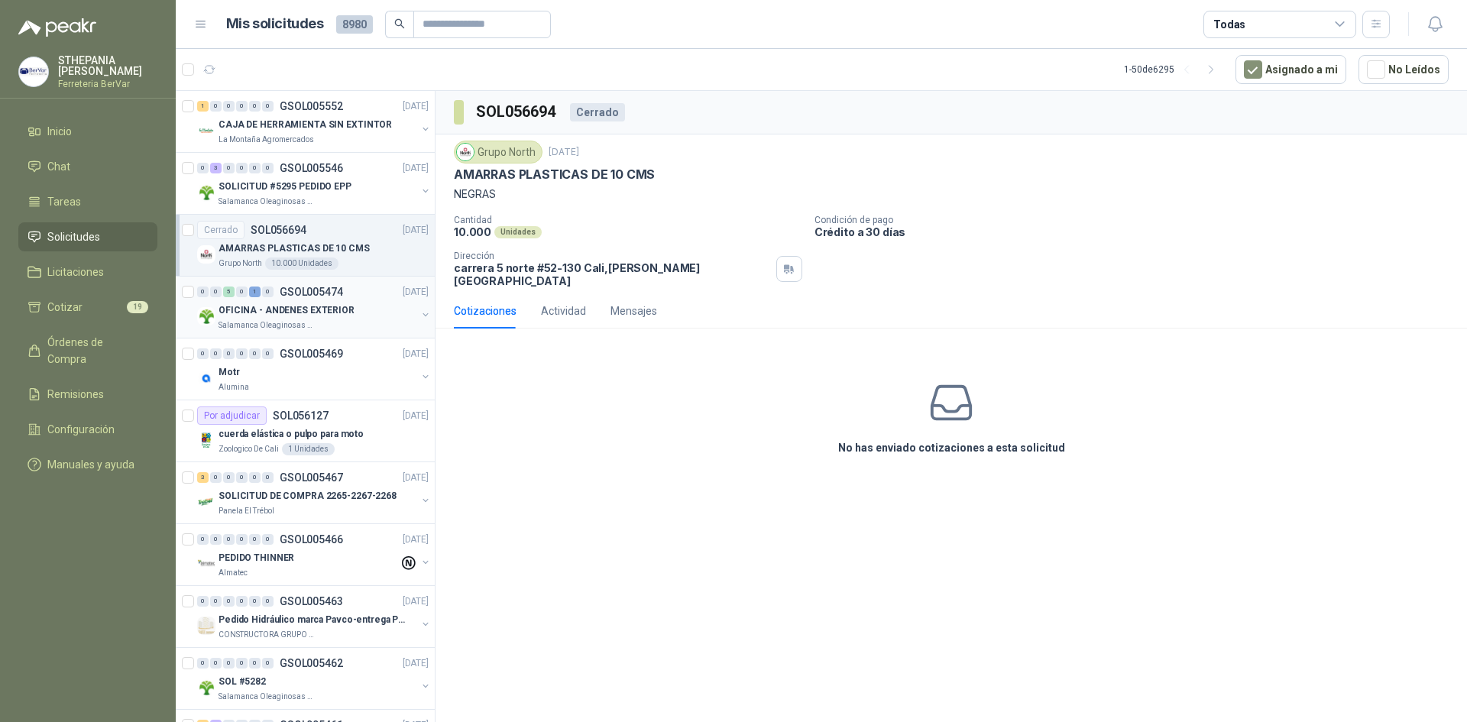
click at [322, 325] on div "Salamanca Oleaginosas SAS" at bounding box center [317, 325] width 198 height 12
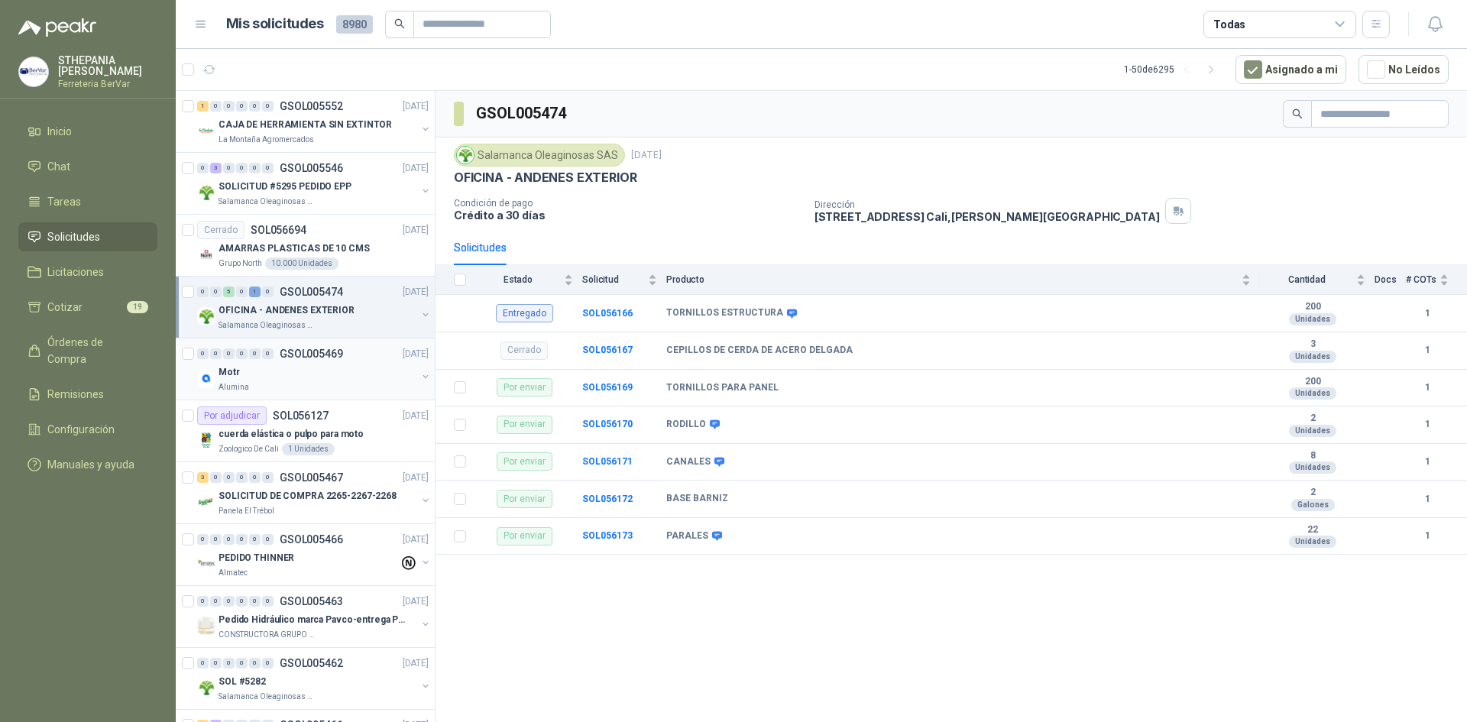
click at [322, 360] on div "0 0 0 0 0 0 GSOL005469 [DATE]" at bounding box center [314, 353] width 234 height 18
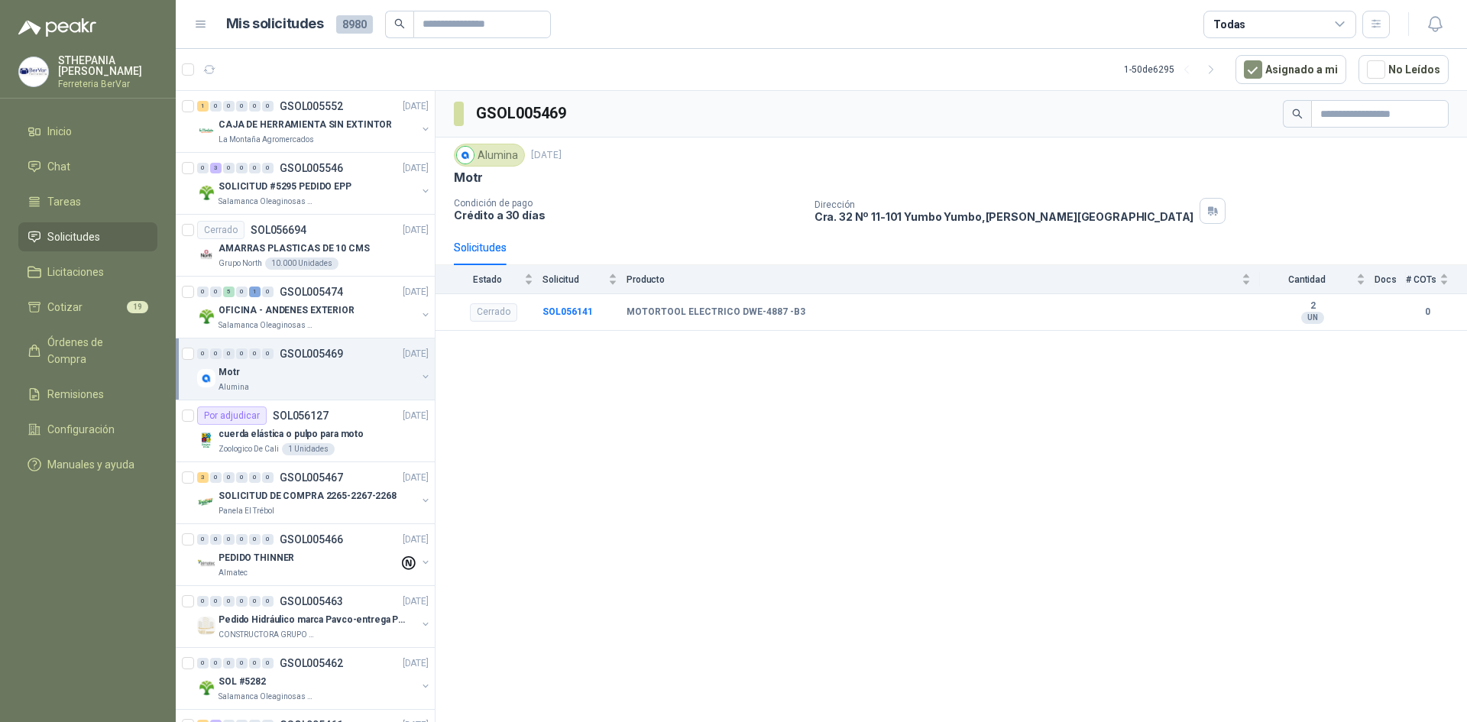
scroll to position [76, 0]
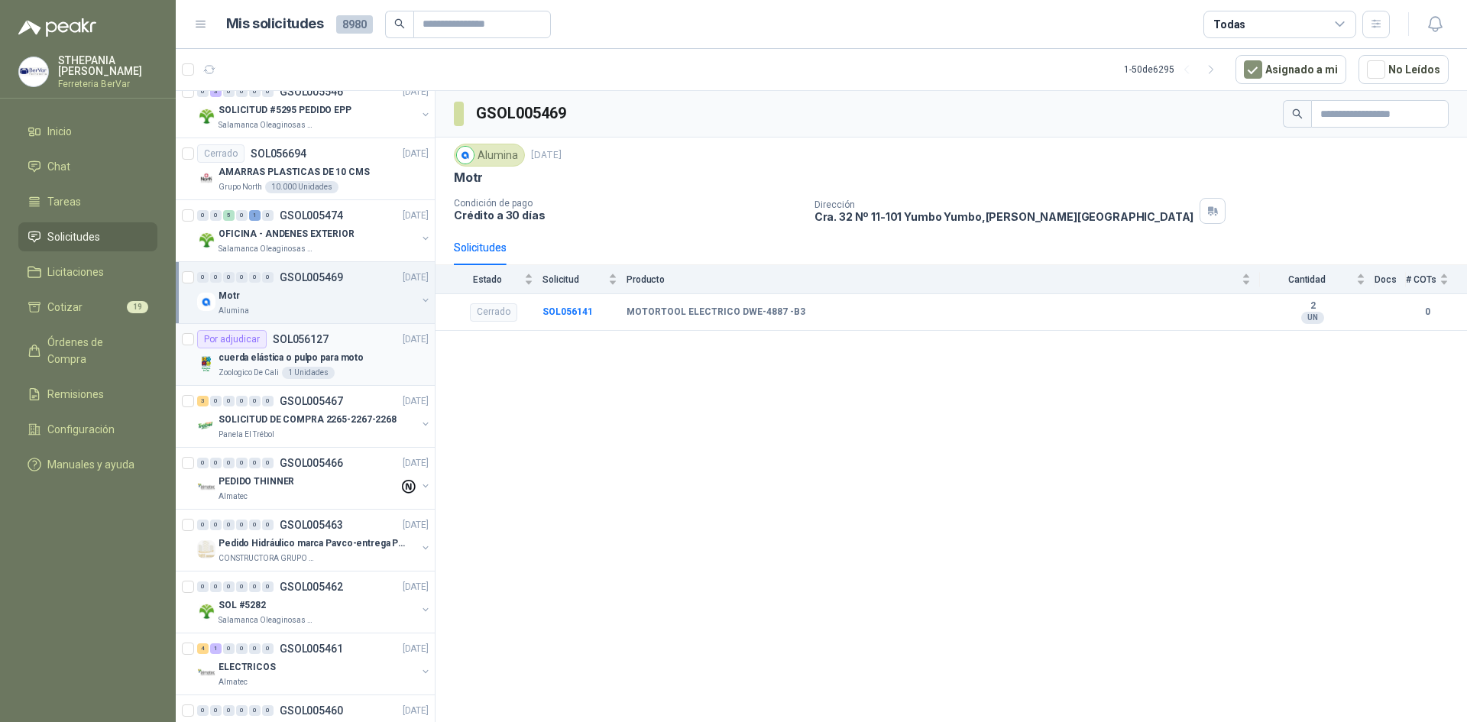
click at [339, 348] on div "cuerda elástica o pulpo para moto" at bounding box center [323, 357] width 210 height 18
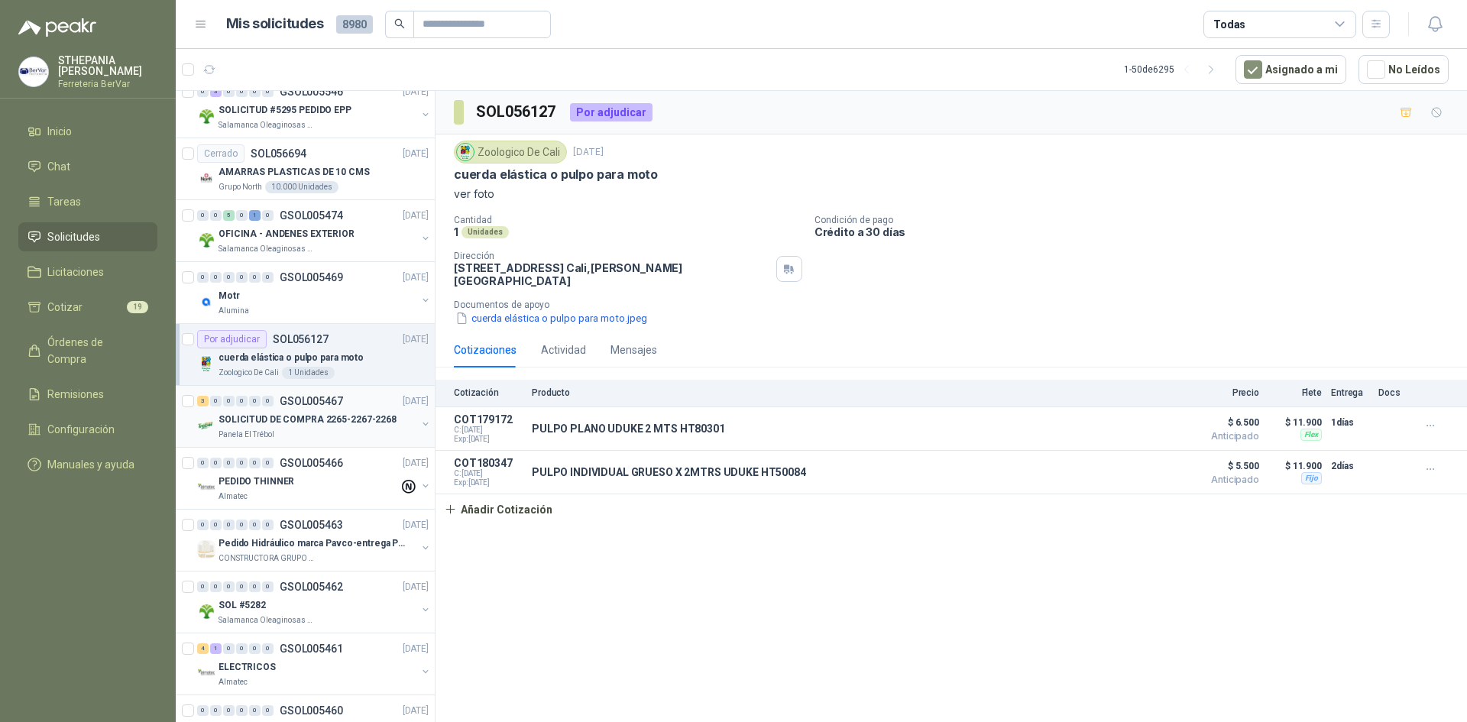
click at [379, 425] on p "SOLICITUD DE COMPRA 2265-2267-2268" at bounding box center [307, 419] width 178 height 15
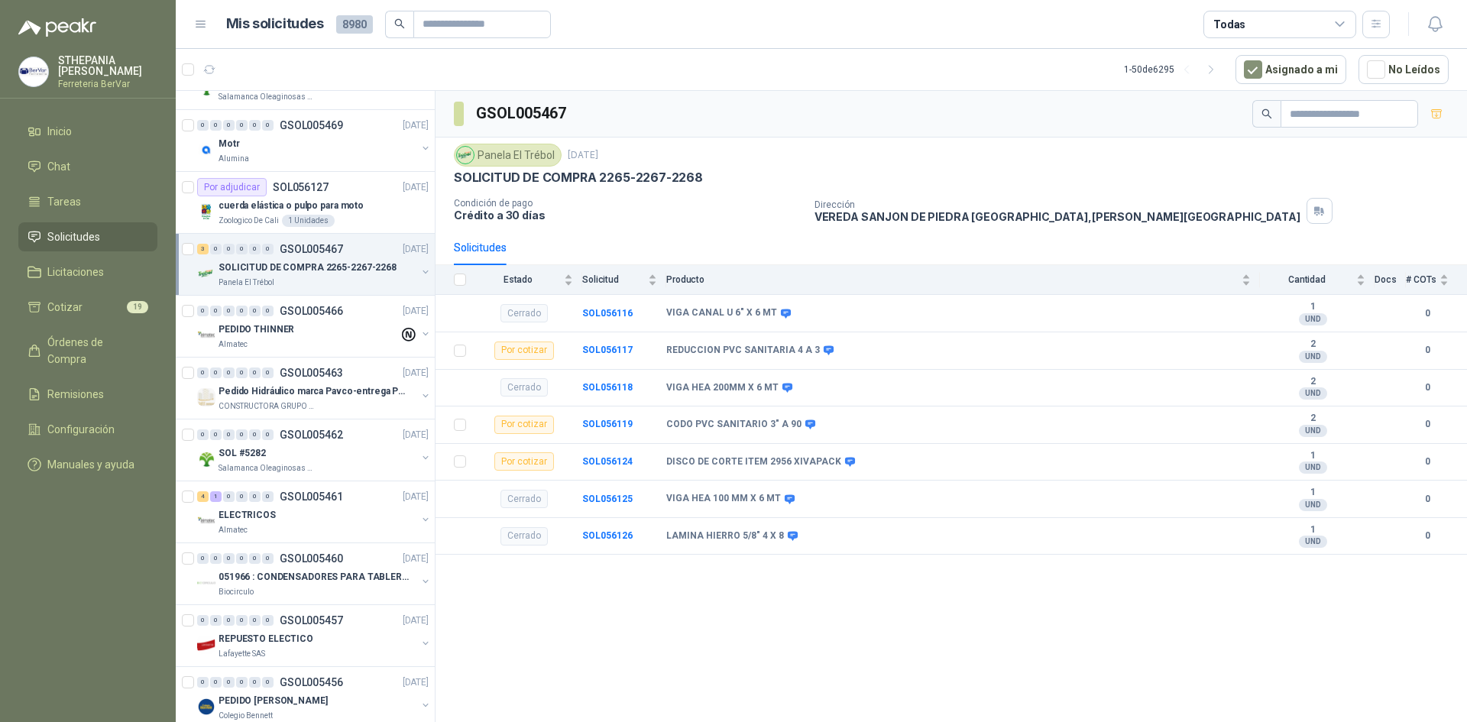
scroll to position [229, 0]
click at [337, 336] on div "PEDIDO THINNER" at bounding box center [308, 328] width 180 height 18
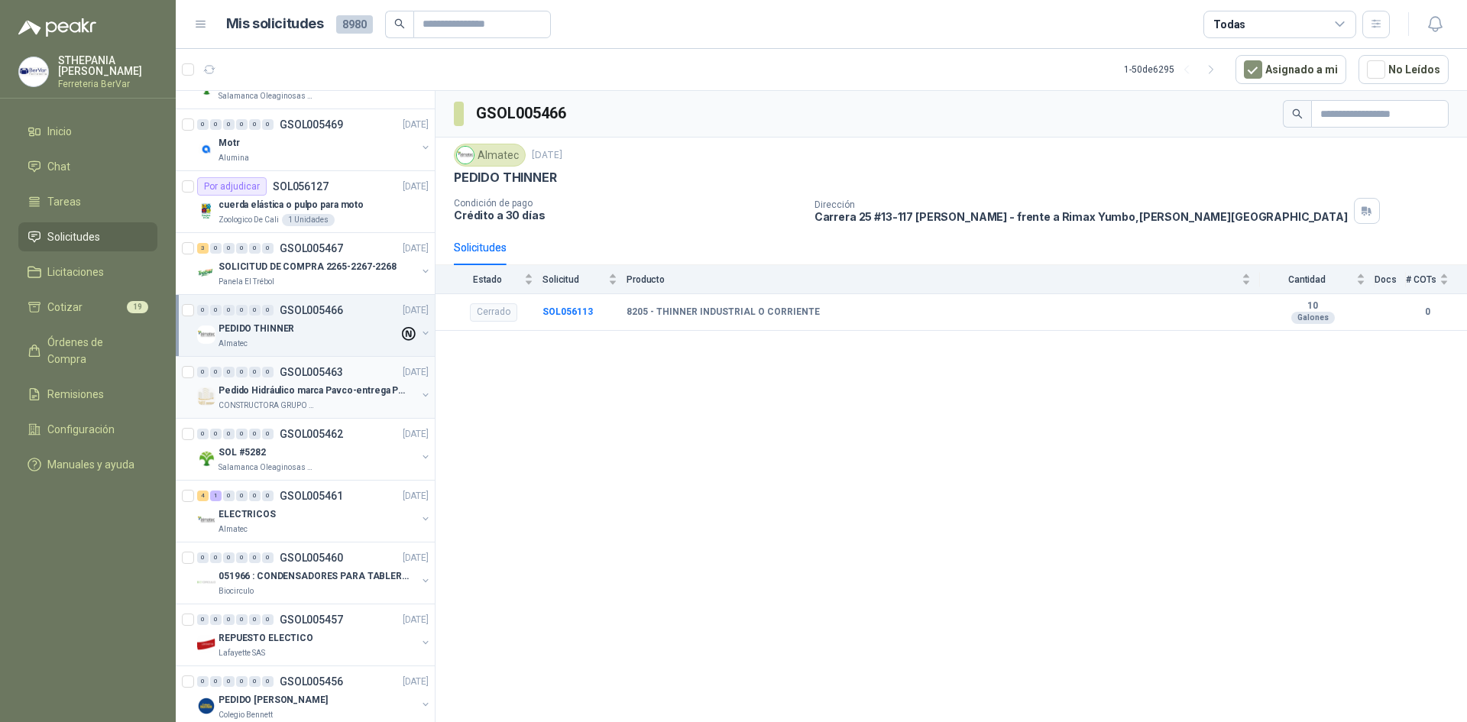
click at [338, 379] on div "0 0 0 0 0 0 GSOL005463 [DATE]" at bounding box center [314, 372] width 234 height 18
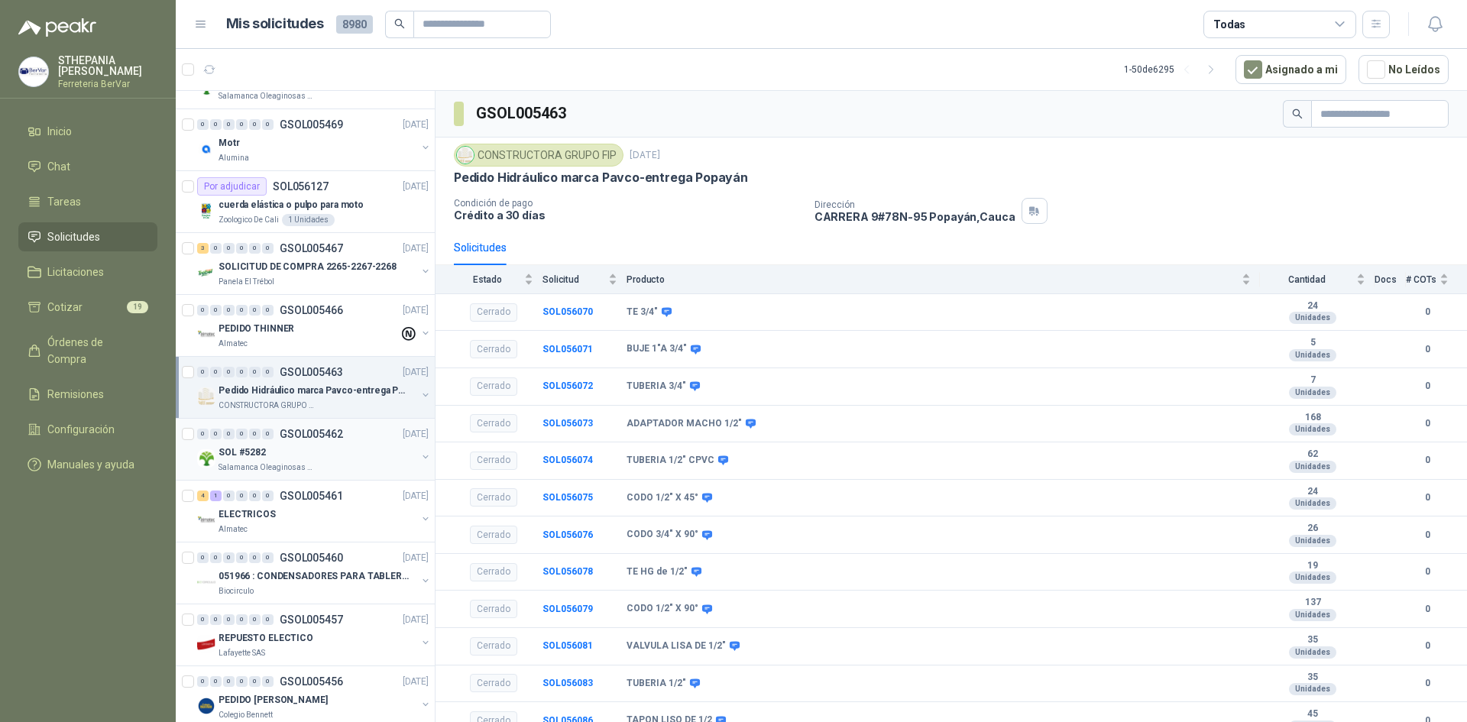
click at [355, 432] on div "0 0 0 0 0 0 GSOL005462 [DATE]" at bounding box center [314, 434] width 234 height 18
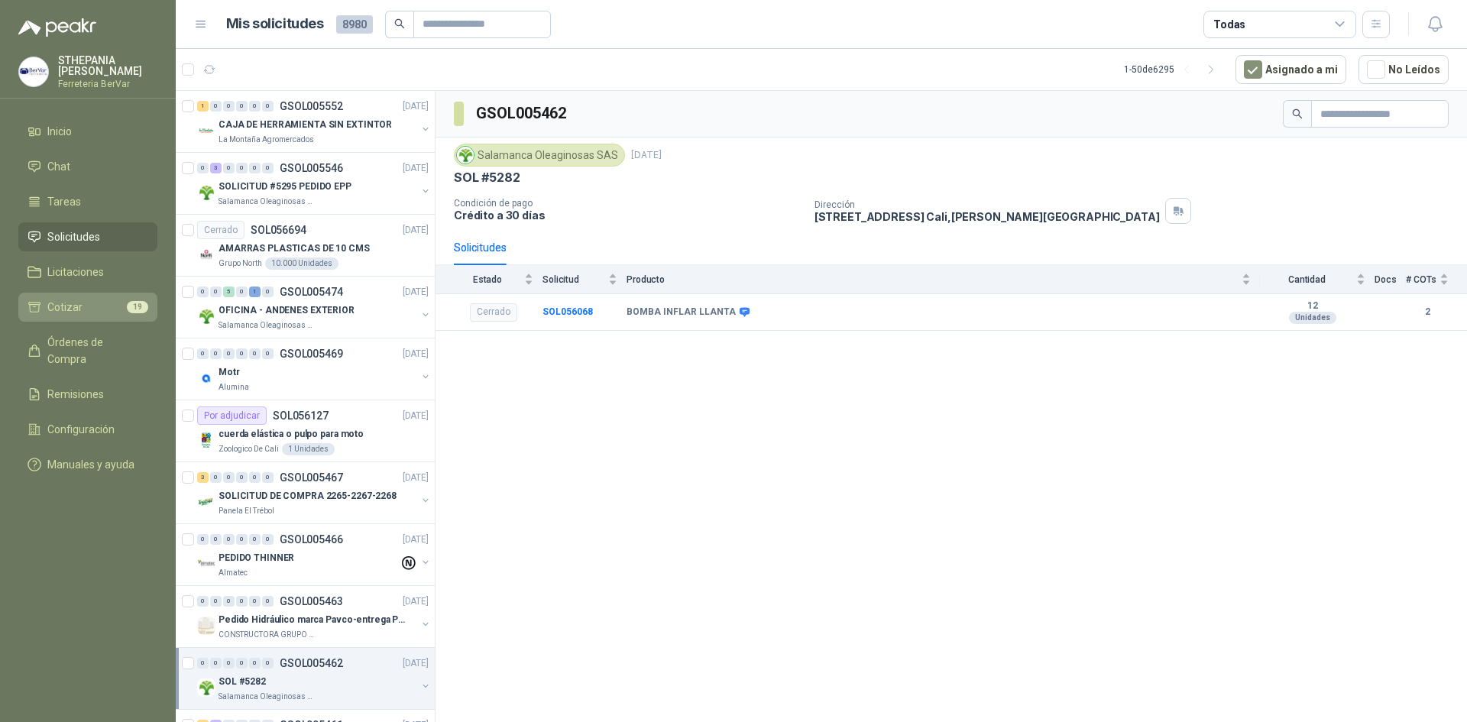
click at [95, 297] on link "Cotizar 19" at bounding box center [87, 307] width 139 height 29
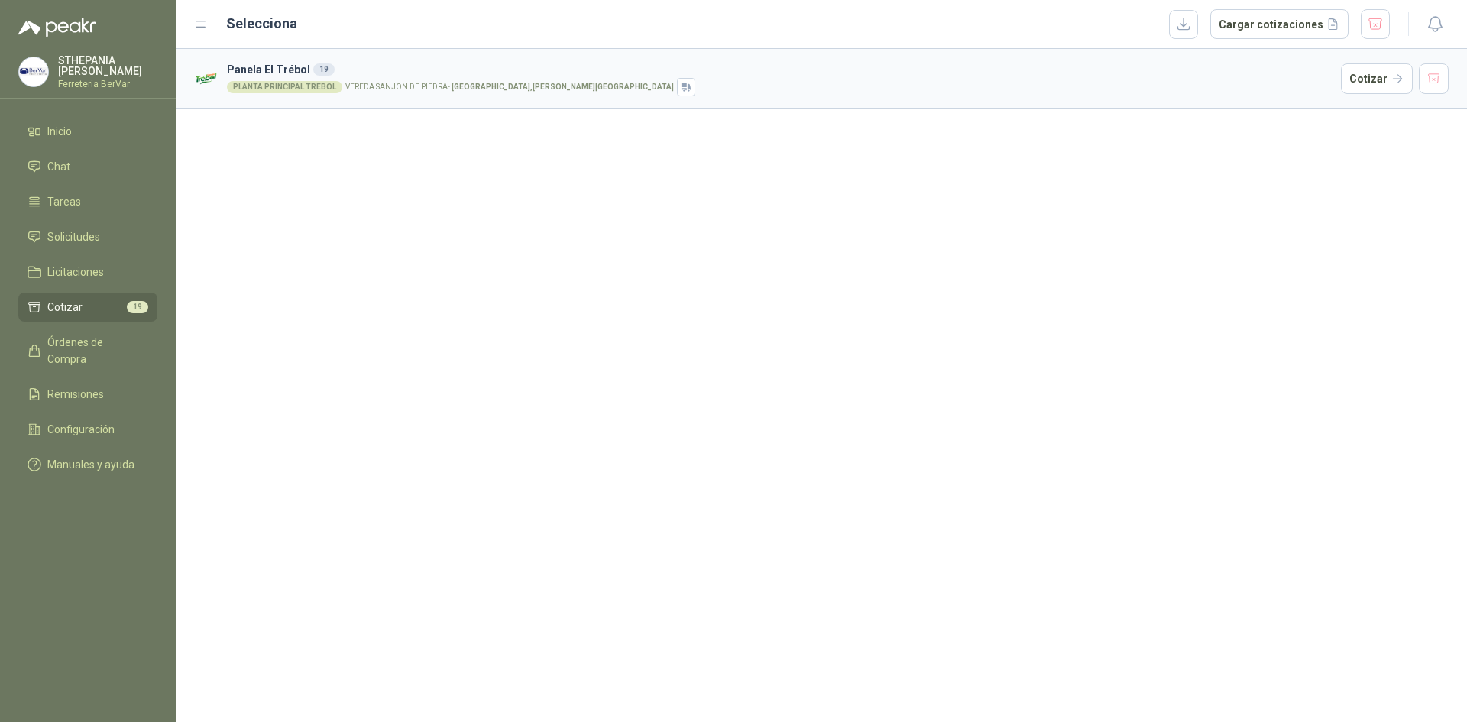
click at [95, 297] on link "Cotizar 19" at bounding box center [87, 307] width 139 height 29
click at [102, 386] on span "Remisiones" at bounding box center [75, 394] width 57 height 17
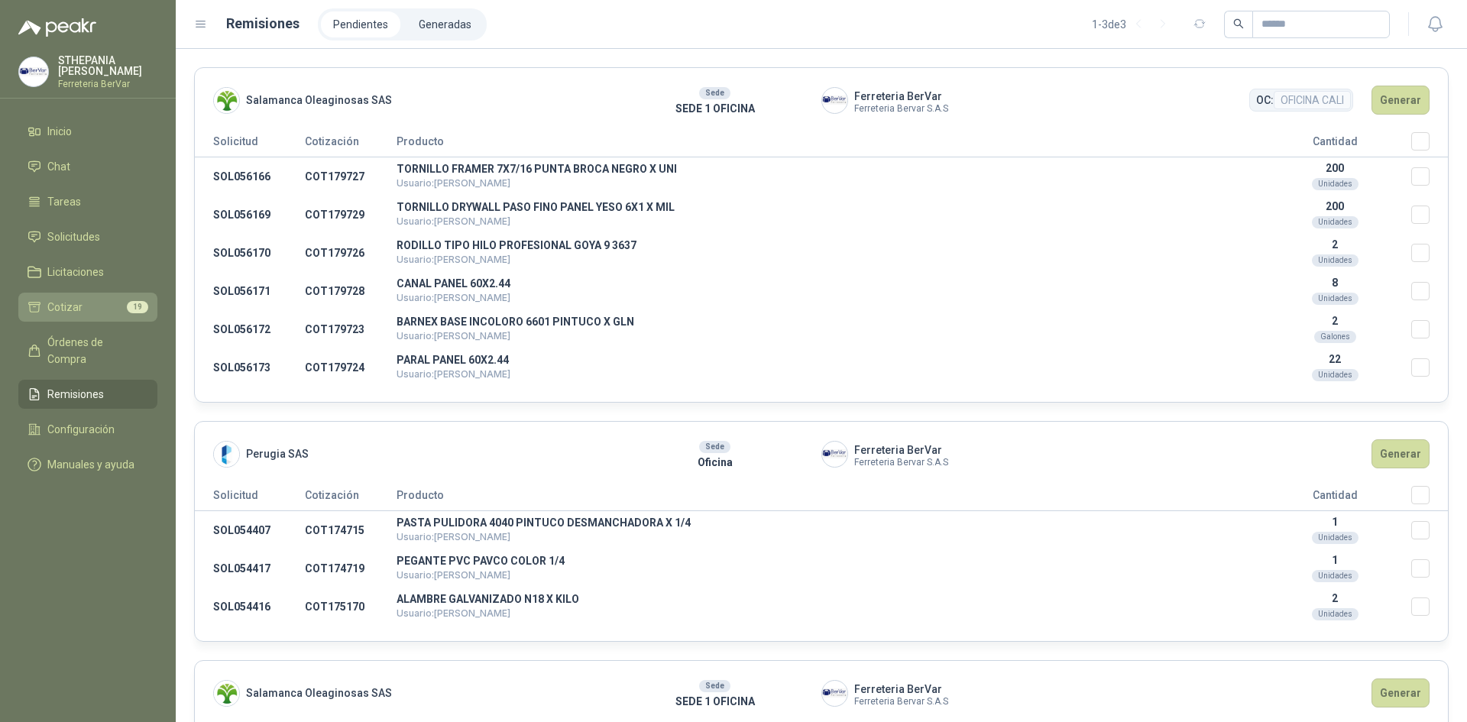
click at [108, 300] on li "Cotizar 19" at bounding box center [87, 307] width 121 height 17
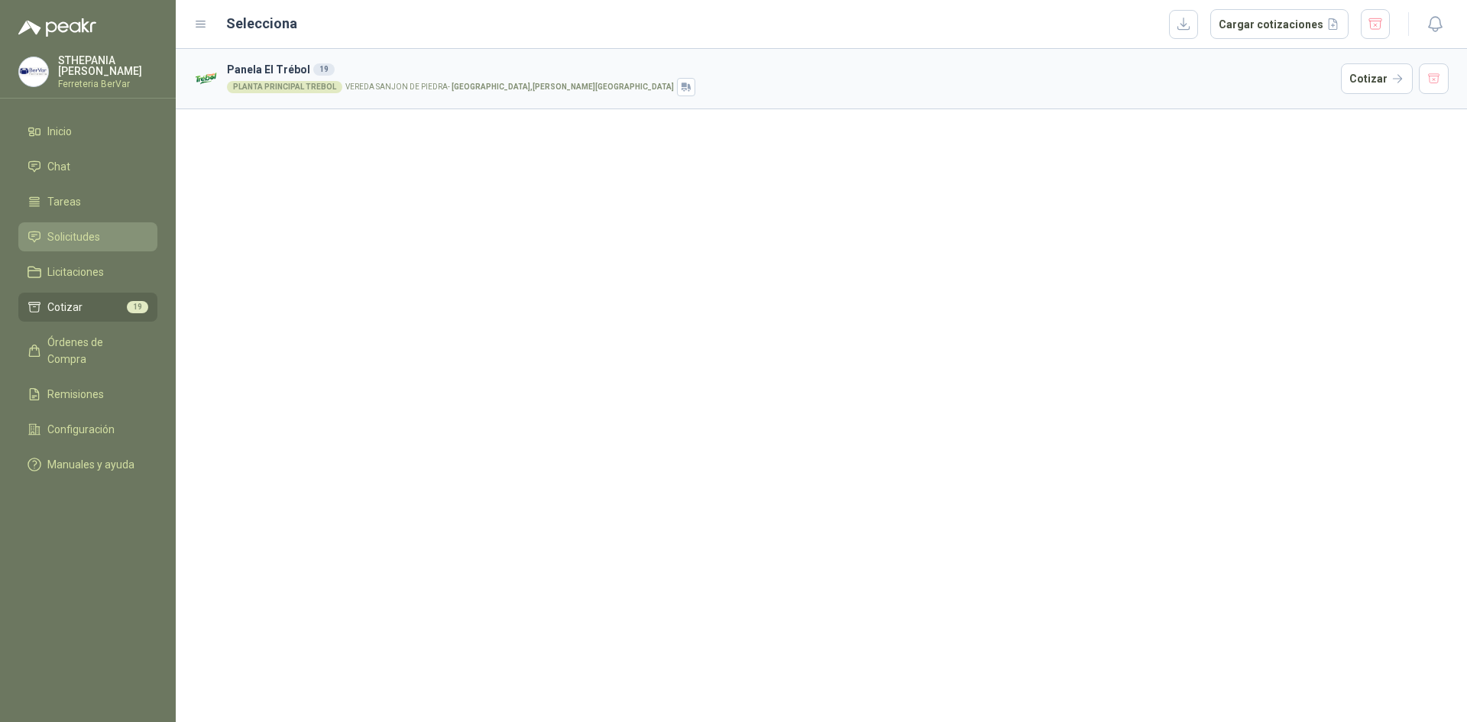
drag, startPoint x: 151, startPoint y: 254, endPoint x: 152, endPoint y: 236, distance: 17.6
drag, startPoint x: 152, startPoint y: 236, endPoint x: 648, endPoint y: 268, distance: 497.5
click at [648, 268] on div "Panela El Trébol 19 PLANTA PRINCIPAL TREBOL VEREDA SANJON DE [PERSON_NAME][GEOG…" at bounding box center [821, 385] width 1291 height 673
click at [107, 238] on li "Solicitudes" at bounding box center [87, 236] width 121 height 17
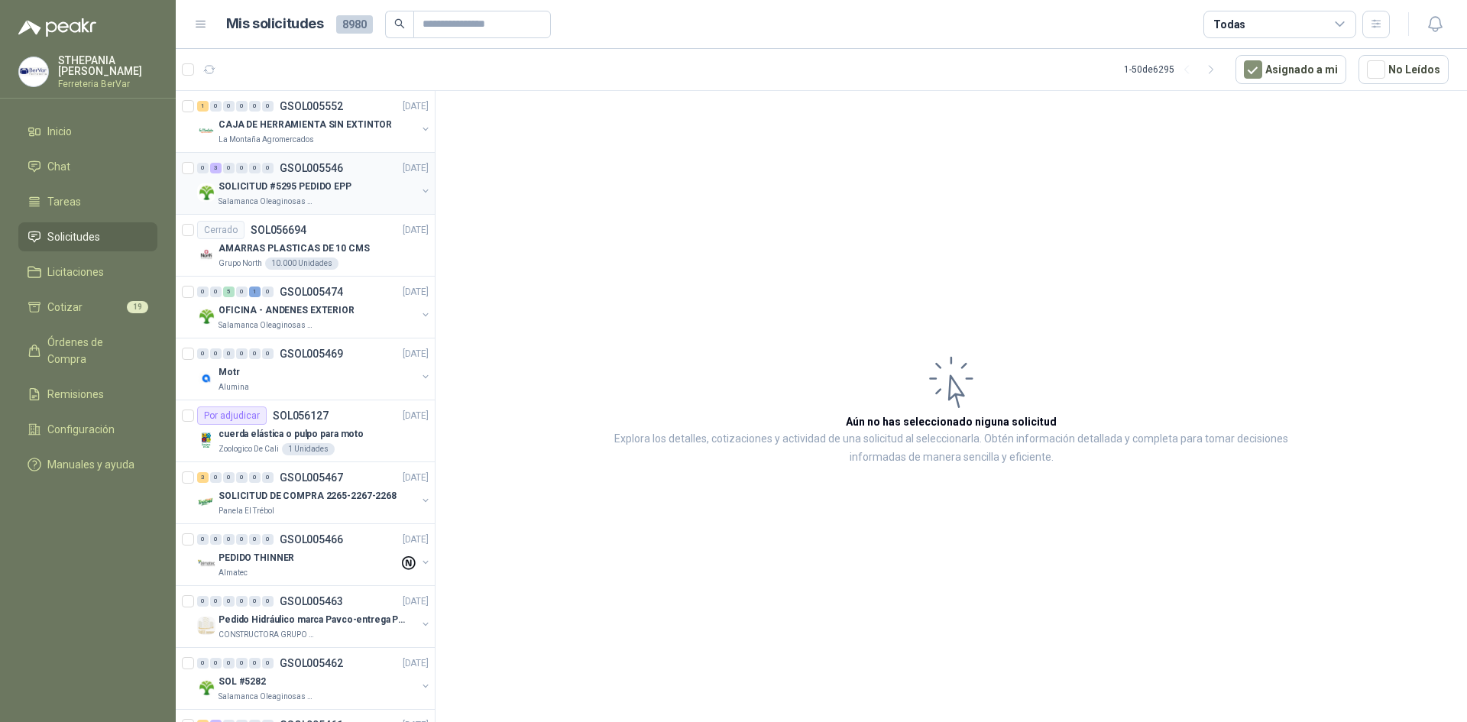
click at [317, 171] on p "GSOL005546" at bounding box center [311, 168] width 63 height 11
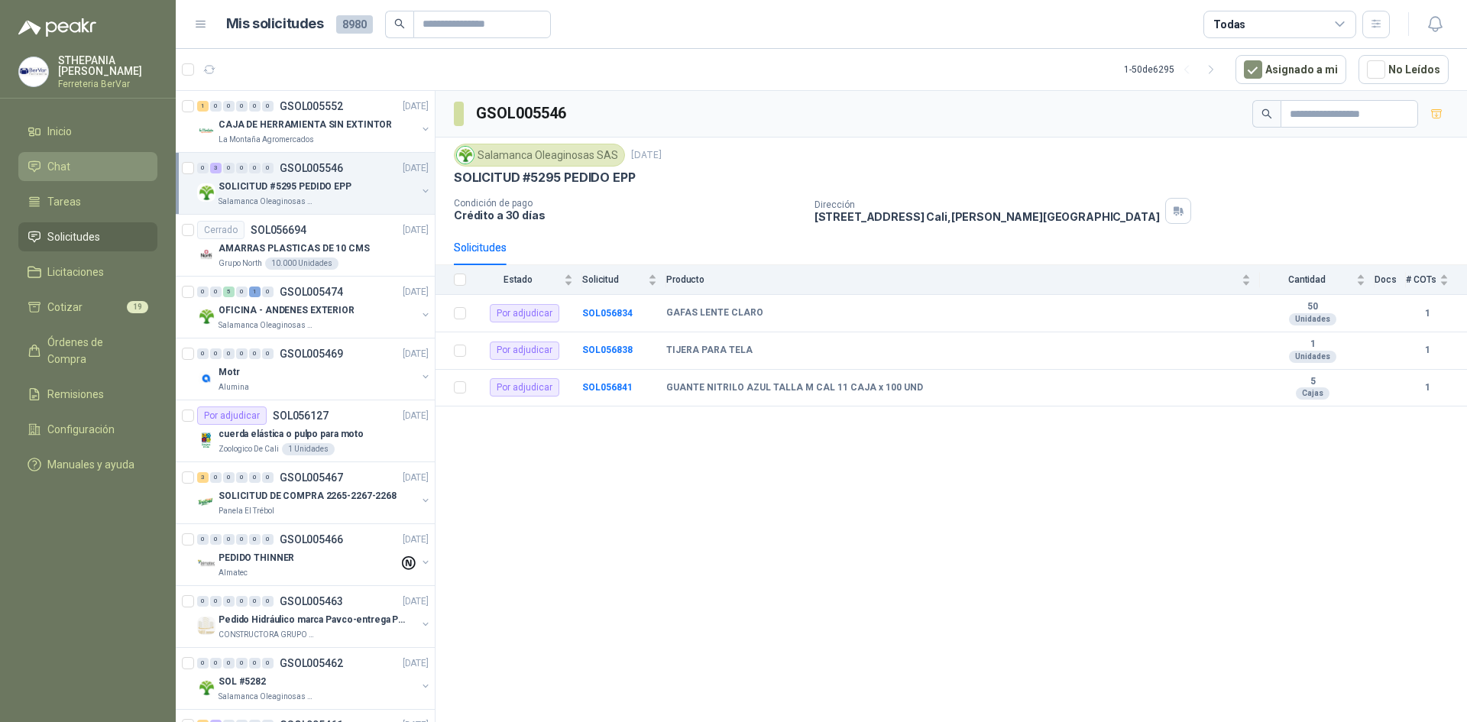
click at [92, 163] on li "Chat" at bounding box center [87, 166] width 121 height 17
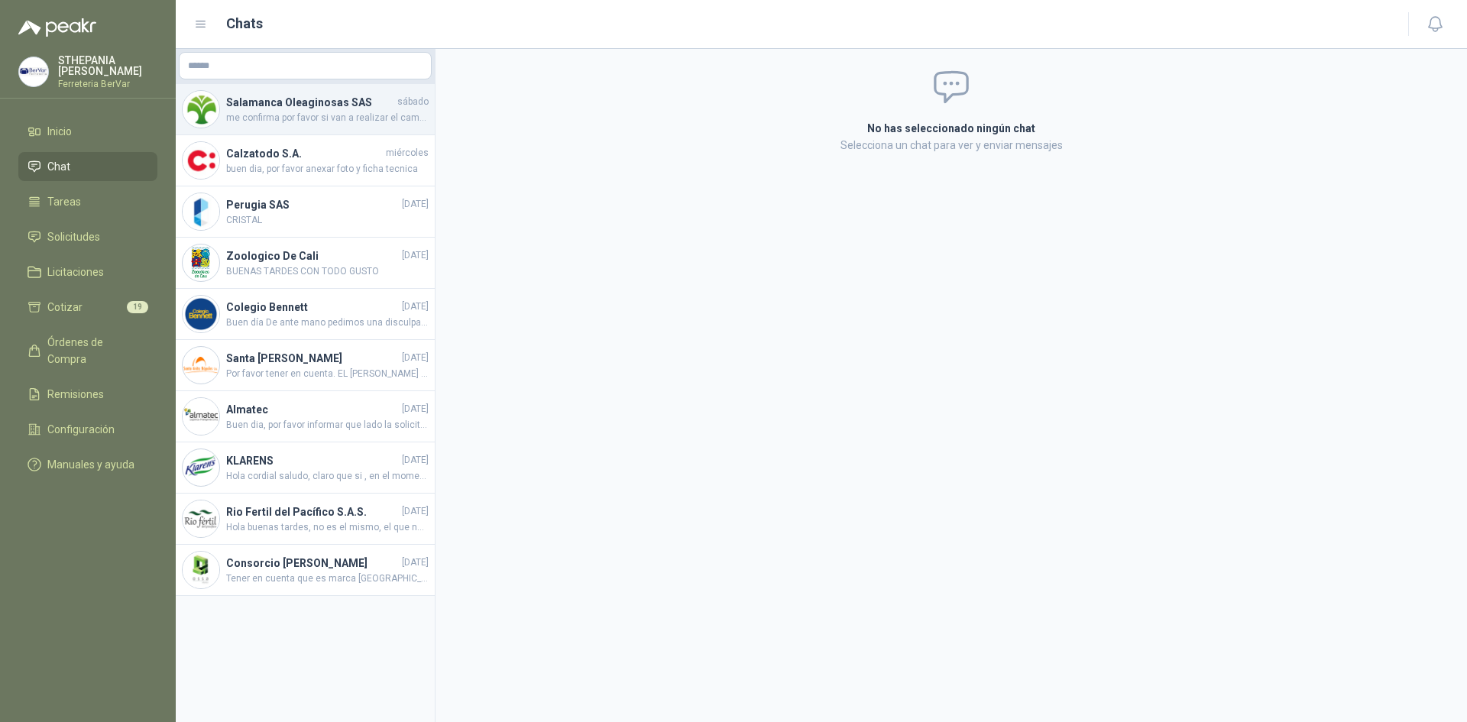
click at [326, 126] on div "Salamanca Oleaginosas SAS sábado me confirma por favor si van a realizar el cam…" at bounding box center [305, 109] width 259 height 51
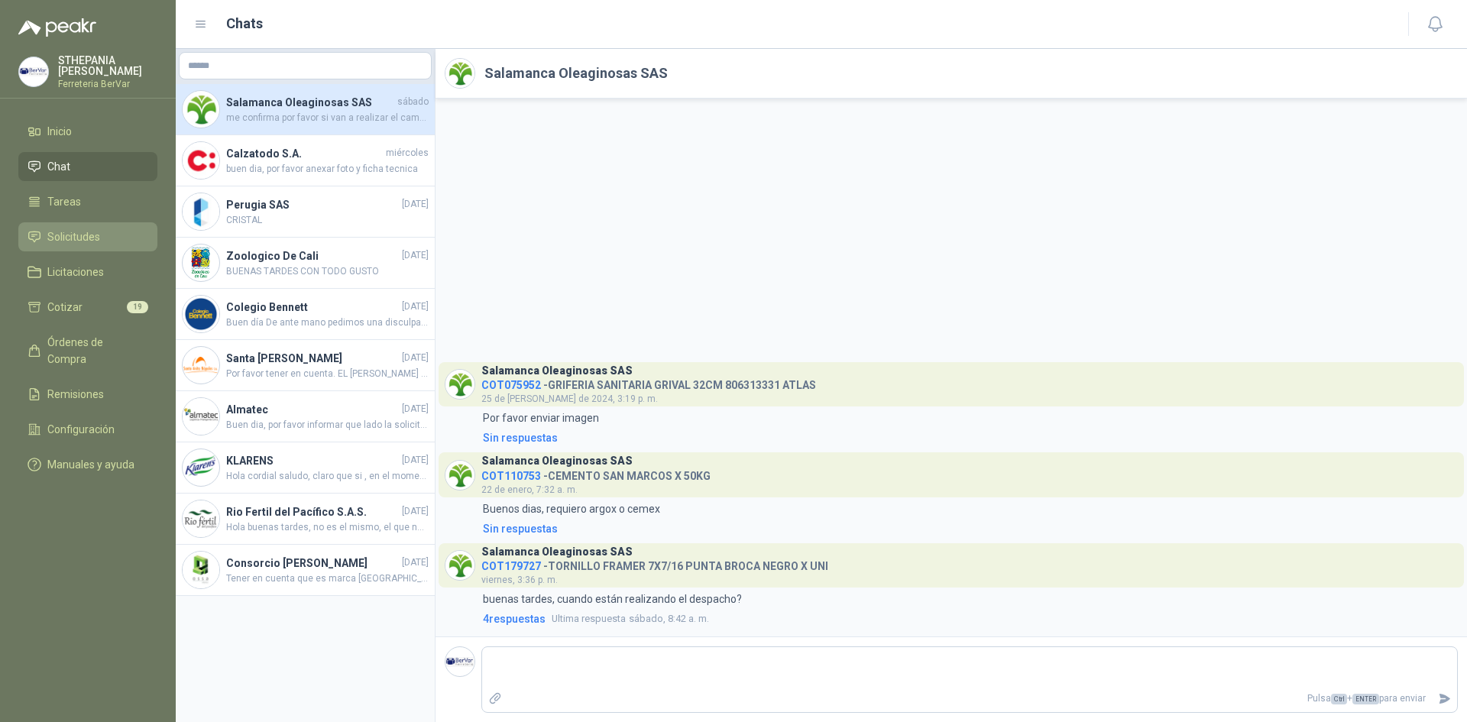
click at [105, 228] on link "Solicitudes" at bounding box center [87, 236] width 139 height 29
